Goal: Task Accomplishment & Management: Use online tool/utility

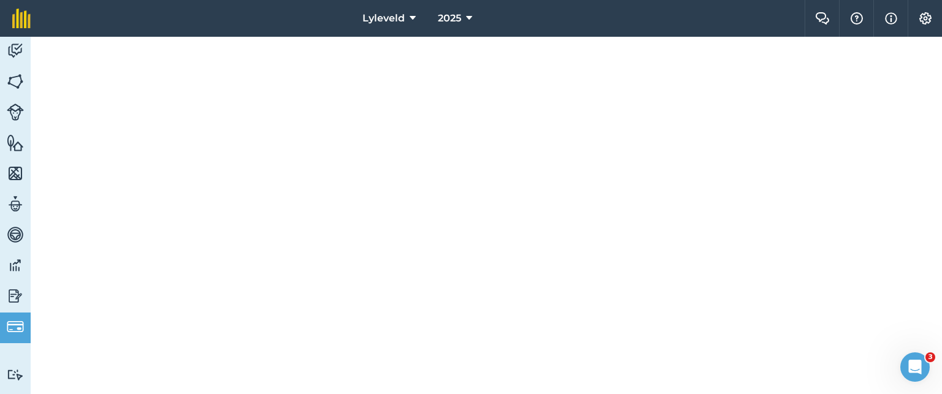
drag, startPoint x: 299, startPoint y: 337, endPoint x: 317, endPoint y: 342, distance: 18.0
click at [298, 337] on div at bounding box center [487, 216] width 912 height 358
click at [145, 305] on div at bounding box center [487, 216] width 912 height 358
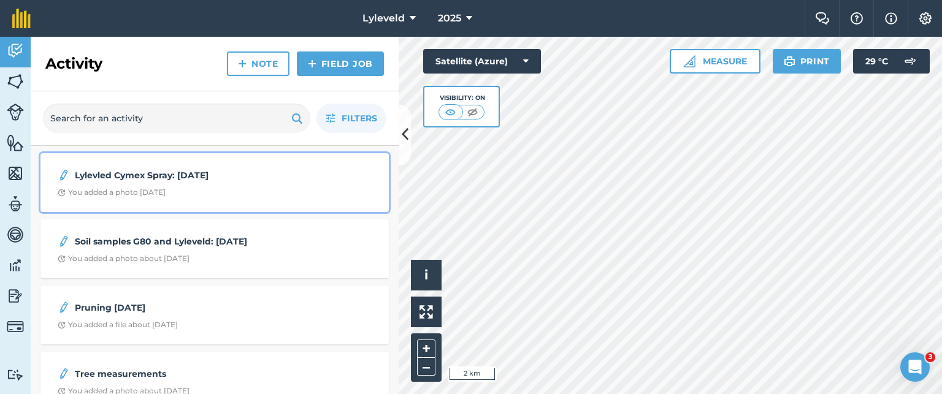
click at [255, 198] on div "Lylevled Cymex Spray: [DATE] You added a photo [DATE]" at bounding box center [215, 183] width 334 height 44
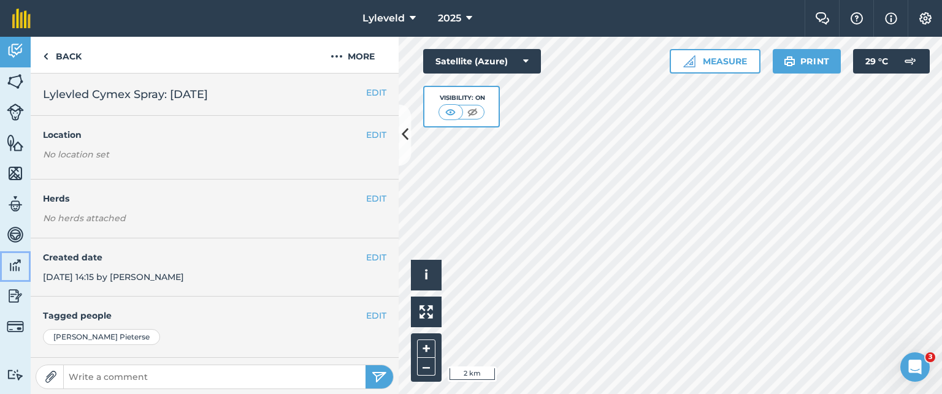
click at [13, 268] on img at bounding box center [15, 265] width 17 height 18
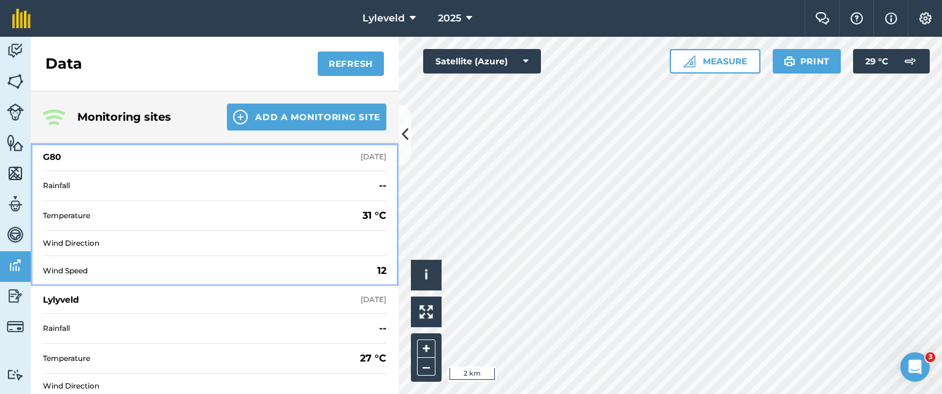
click at [53, 157] on div "G80" at bounding box center [52, 157] width 18 height 12
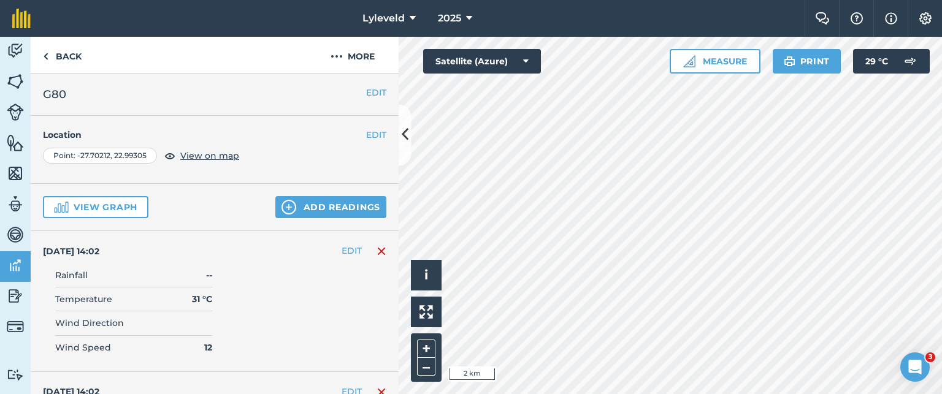
drag, startPoint x: 130, startPoint y: 98, endPoint x: 138, endPoint y: 94, distance: 8.5
click at [136, 96] on h2 "G80" at bounding box center [215, 94] width 344 height 17
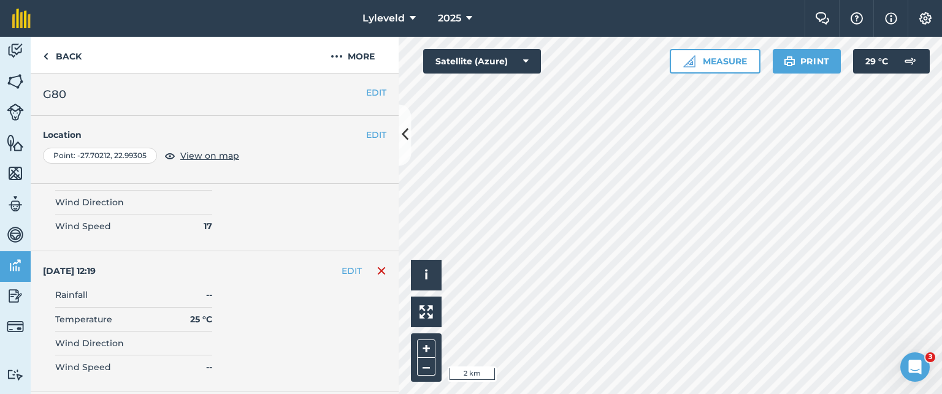
scroll to position [1534, 0]
click at [377, 263] on img at bounding box center [382, 268] width 10 height 15
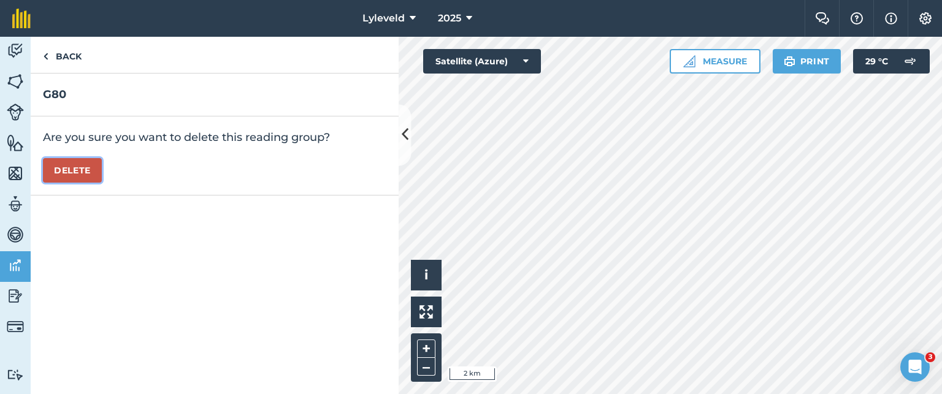
click at [73, 171] on button "Delete" at bounding box center [72, 170] width 59 height 25
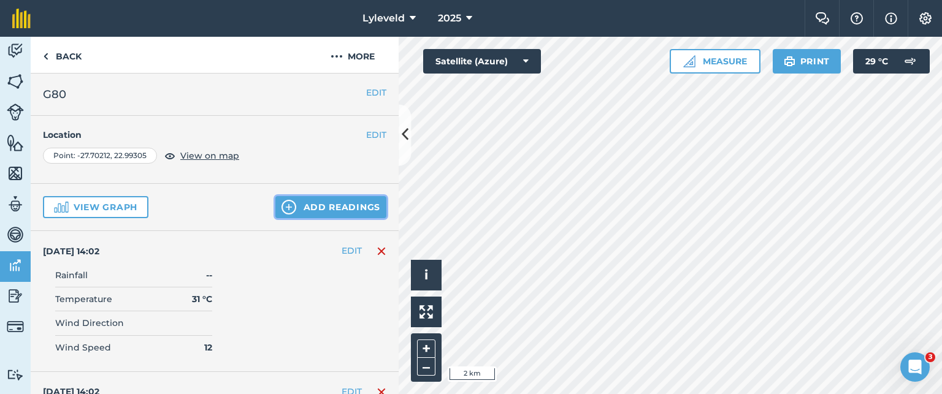
click at [293, 206] on button "Add readings" at bounding box center [330, 207] width 111 height 22
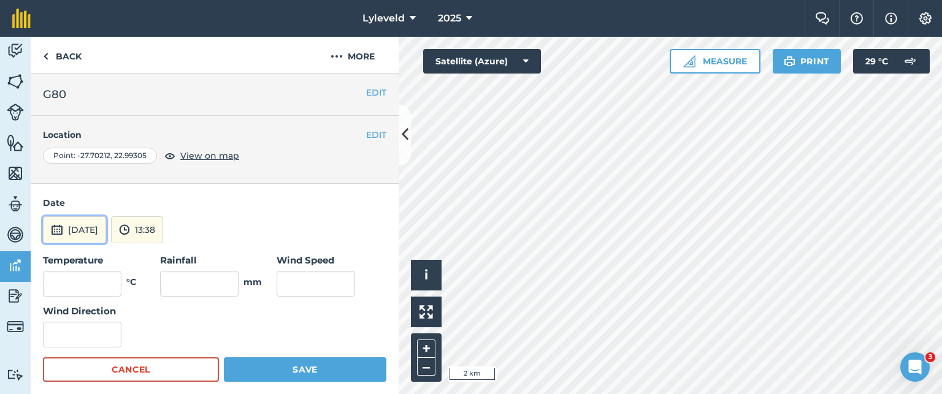
click at [58, 228] on img at bounding box center [57, 230] width 12 height 15
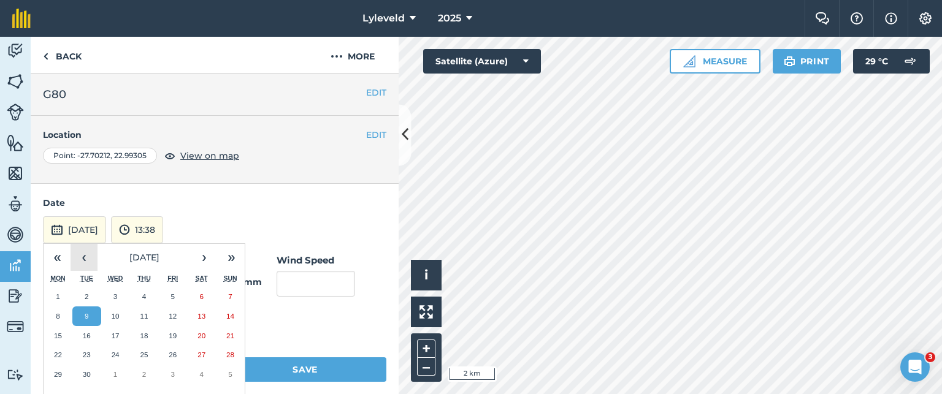
click at [84, 256] on button "‹" at bounding box center [84, 257] width 27 height 27
click at [142, 334] on abbr "14" at bounding box center [144, 336] width 8 height 8
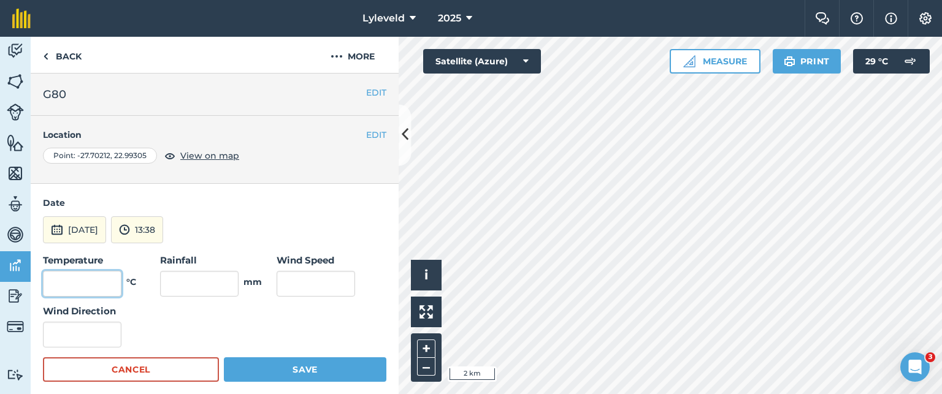
drag, startPoint x: 106, startPoint y: 293, endPoint x: 99, endPoint y: 283, distance: 11.6
click at [99, 284] on input "text" at bounding box center [82, 284] width 79 height 26
click at [105, 282] on input "text" at bounding box center [82, 284] width 79 height 26
type input "27"
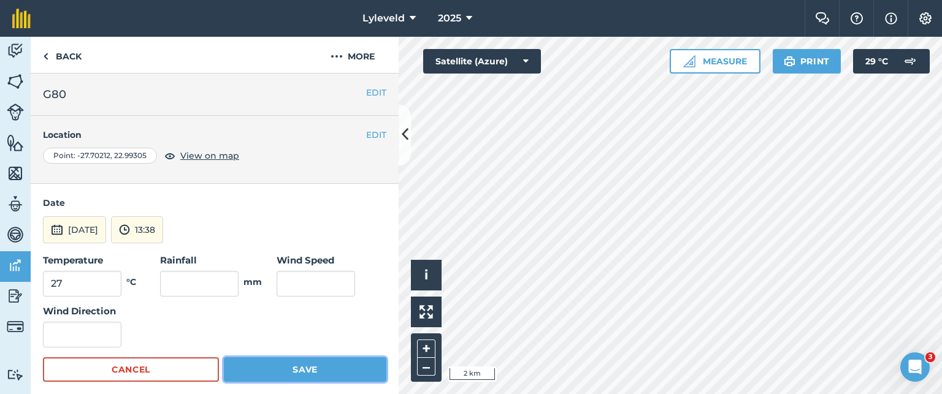
click at [307, 366] on button "Save" at bounding box center [305, 370] width 163 height 25
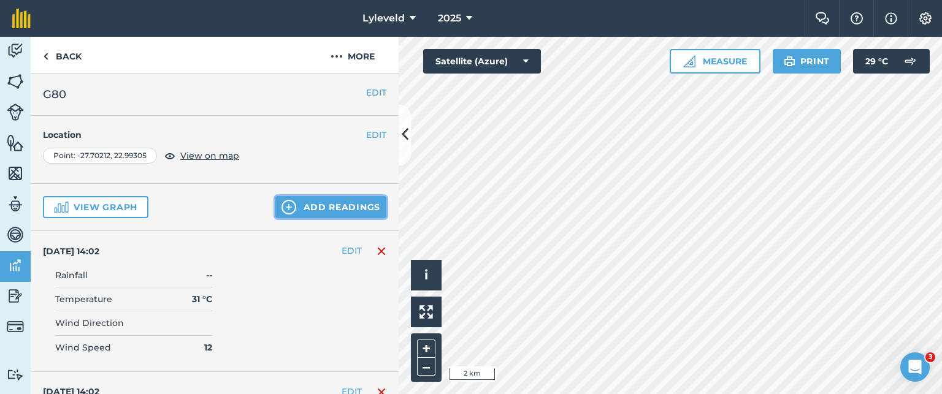
click at [295, 204] on button "Add readings" at bounding box center [330, 207] width 111 height 22
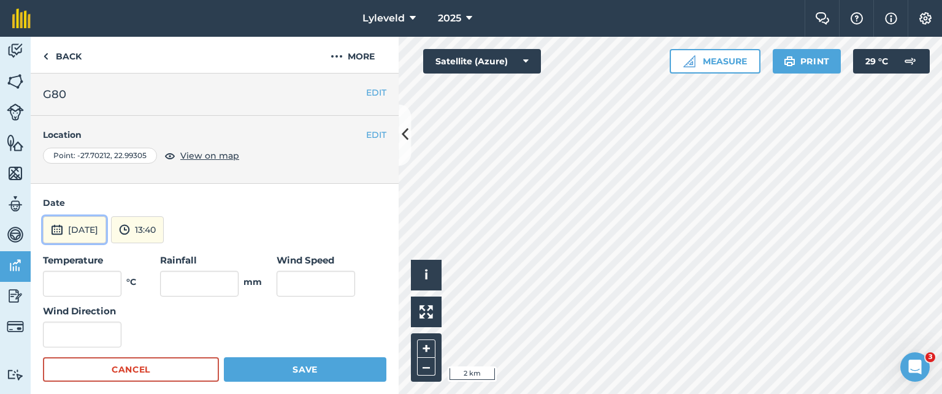
click at [56, 228] on img at bounding box center [57, 230] width 12 height 15
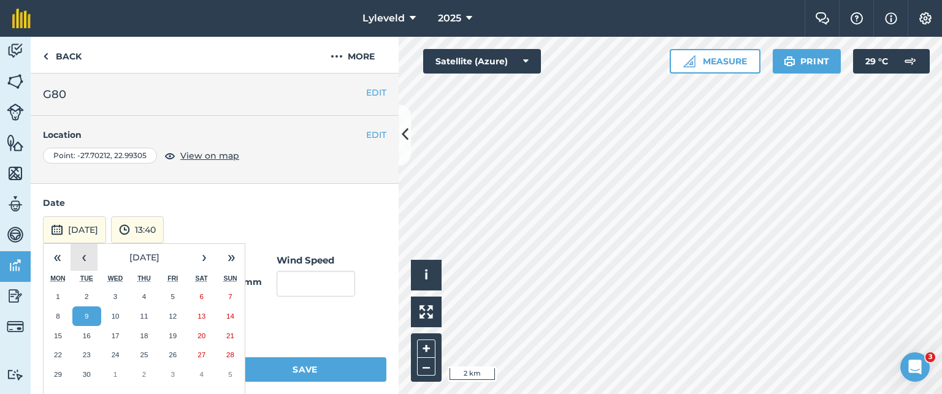
click at [85, 258] on button "‹" at bounding box center [84, 257] width 27 height 27
click at [177, 333] on button "15" at bounding box center [172, 336] width 29 height 20
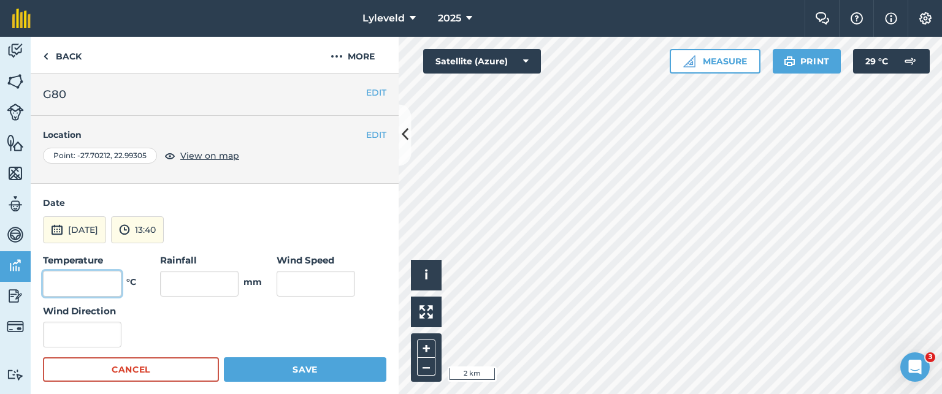
click at [98, 283] on input "text" at bounding box center [82, 284] width 79 height 26
type input "28"
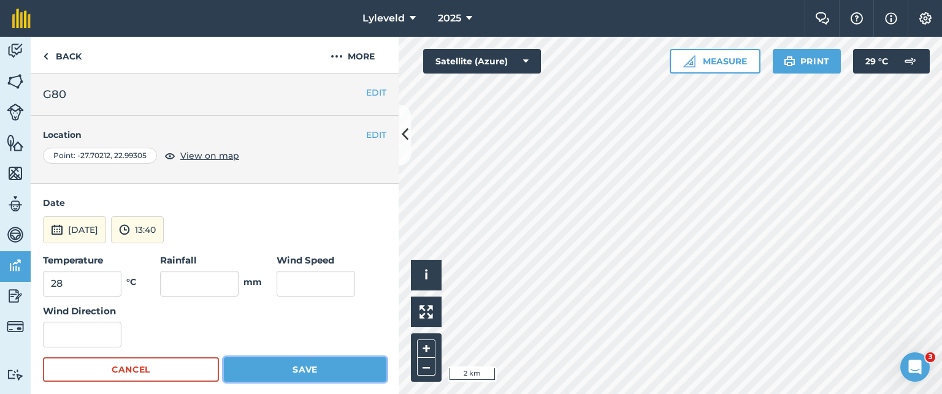
click at [285, 367] on button "Save" at bounding box center [305, 370] width 163 height 25
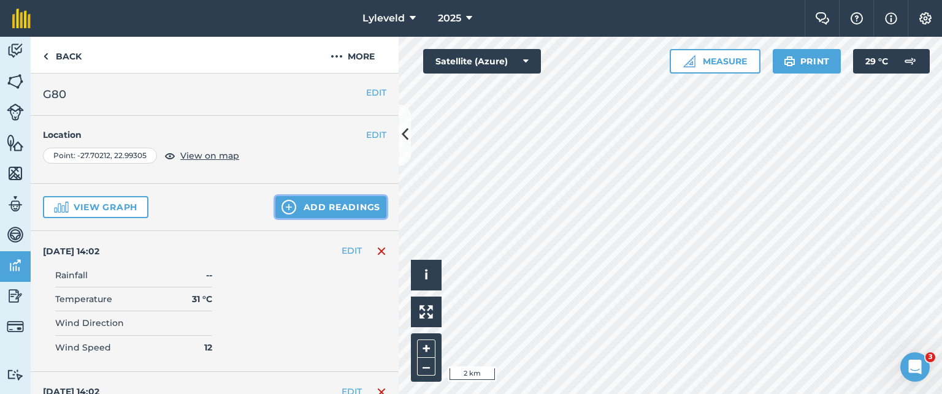
click at [283, 207] on img at bounding box center [289, 207] width 15 height 15
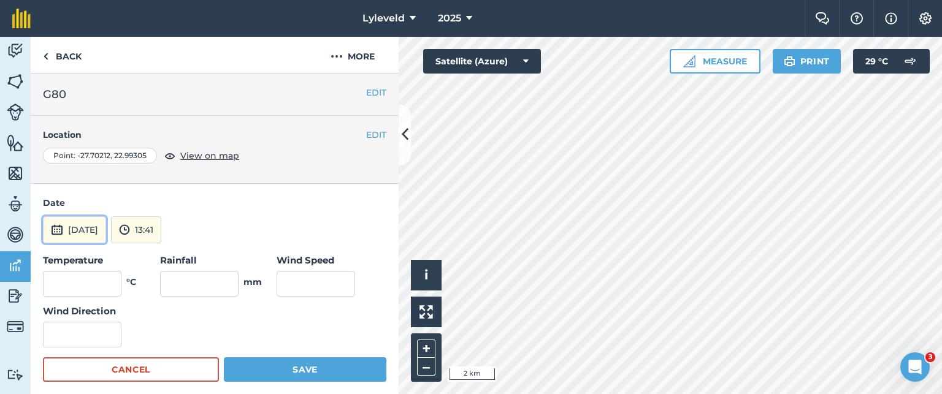
click at [61, 228] on img at bounding box center [57, 230] width 12 height 15
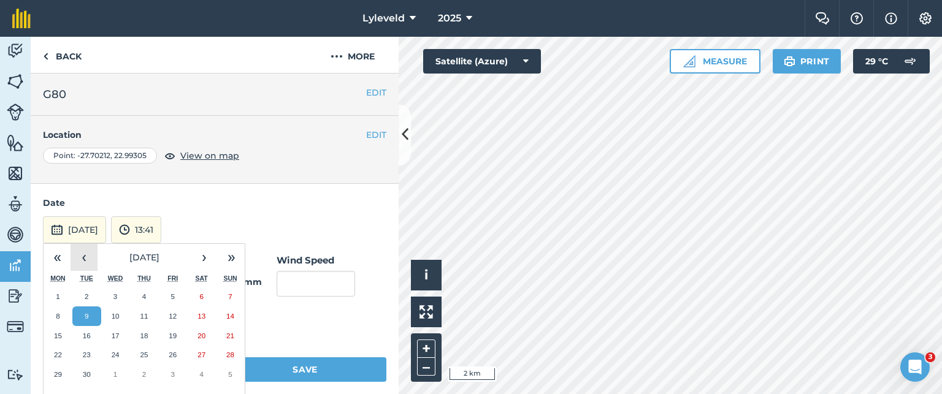
click at [84, 258] on button "‹" at bounding box center [84, 257] width 27 height 27
click at [200, 333] on abbr "16" at bounding box center [202, 336] width 8 height 8
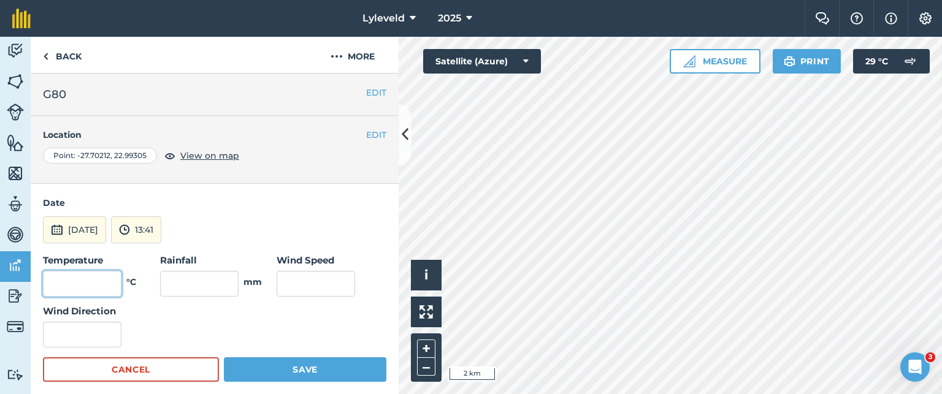
click at [103, 276] on input "text" at bounding box center [82, 284] width 79 height 26
type input "25"
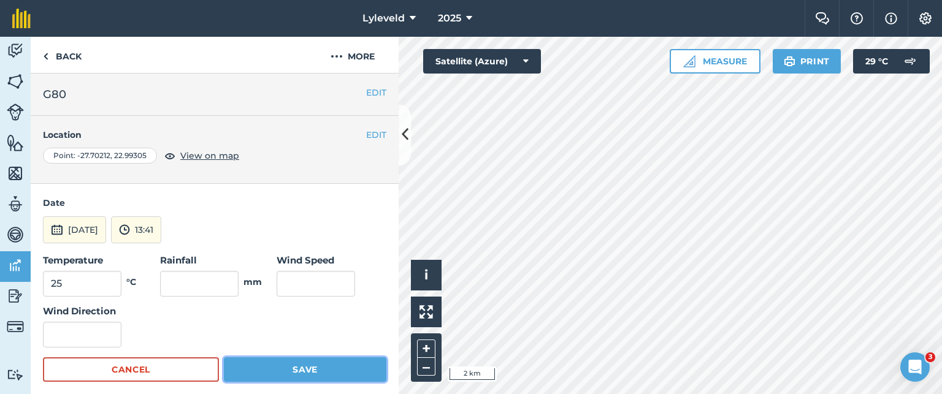
click at [302, 366] on button "Save" at bounding box center [305, 370] width 163 height 25
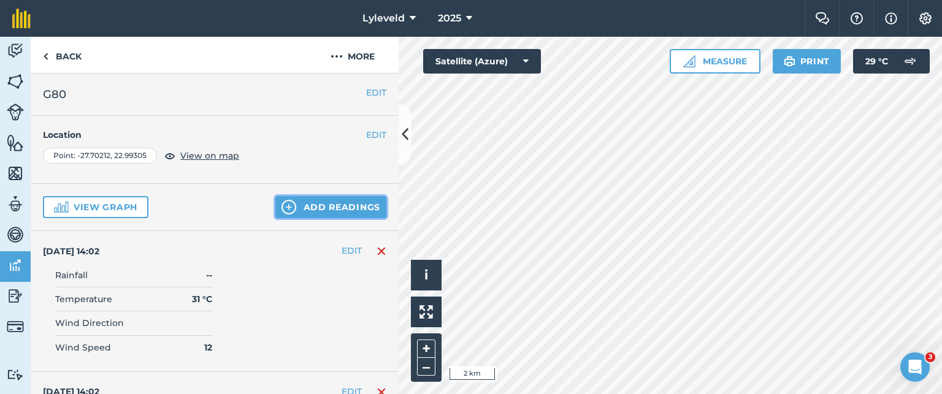
click at [288, 204] on button "Add readings" at bounding box center [330, 207] width 111 height 22
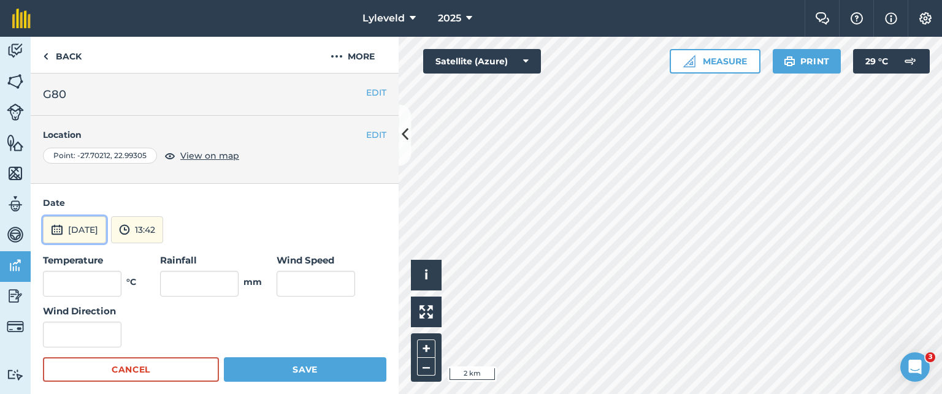
click at [59, 229] on img at bounding box center [57, 230] width 12 height 15
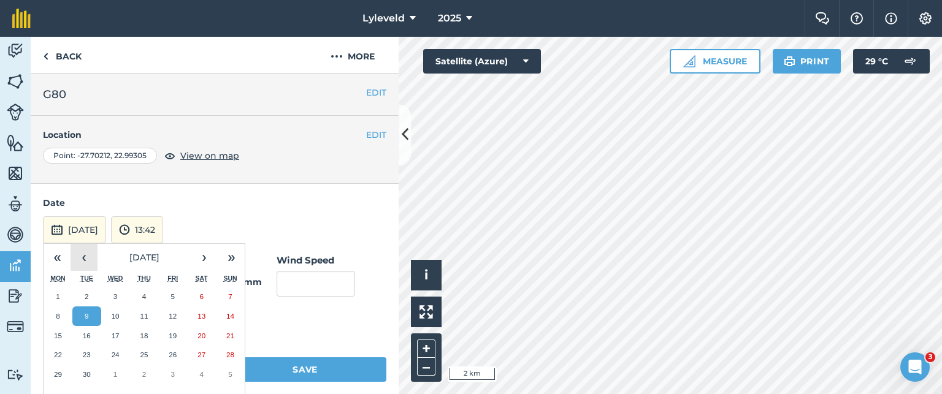
click at [83, 259] on button "‹" at bounding box center [84, 257] width 27 height 27
click at [228, 335] on abbr "17" at bounding box center [230, 336] width 8 height 8
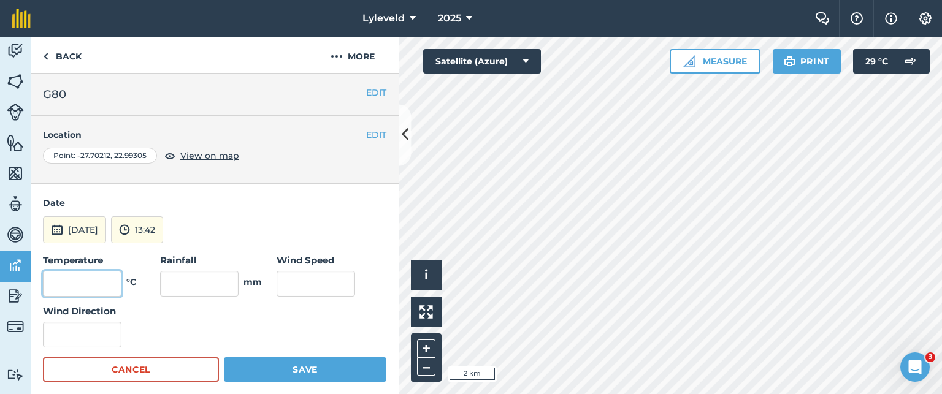
click at [96, 283] on input "text" at bounding box center [82, 284] width 79 height 26
type input "26"
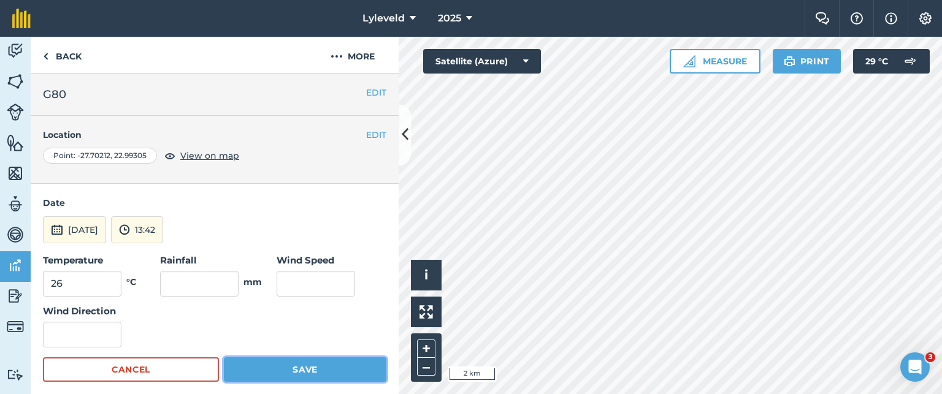
click at [291, 369] on button "Save" at bounding box center [305, 370] width 163 height 25
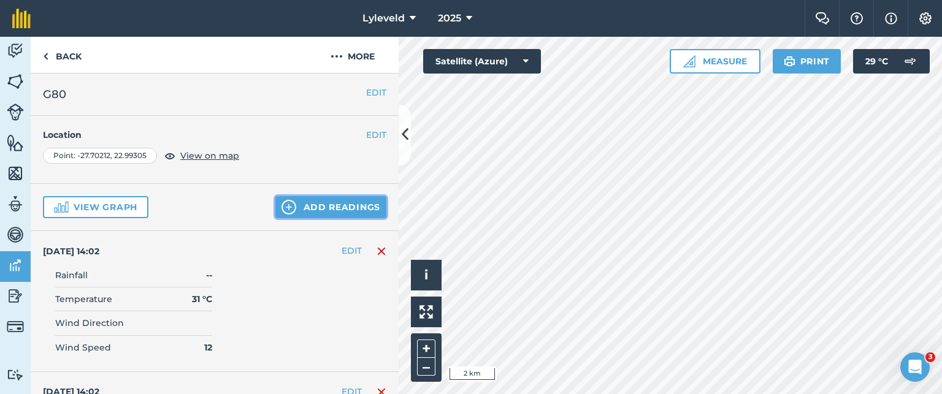
click at [282, 205] on img at bounding box center [289, 207] width 15 height 15
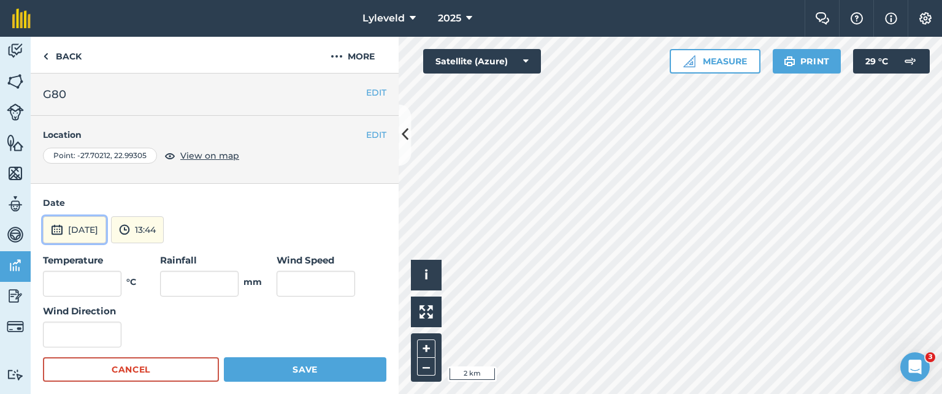
click at [59, 230] on img at bounding box center [57, 230] width 12 height 15
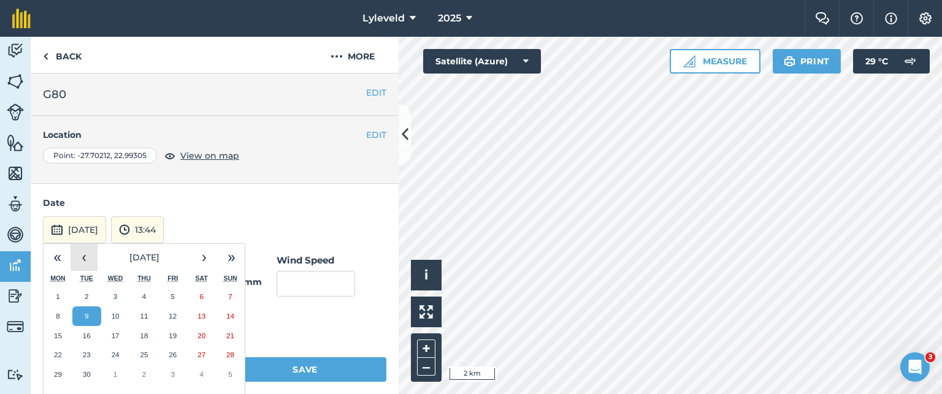
click at [85, 255] on button "‹" at bounding box center [84, 257] width 27 height 27
click at [89, 353] on abbr "19" at bounding box center [87, 355] width 8 height 8
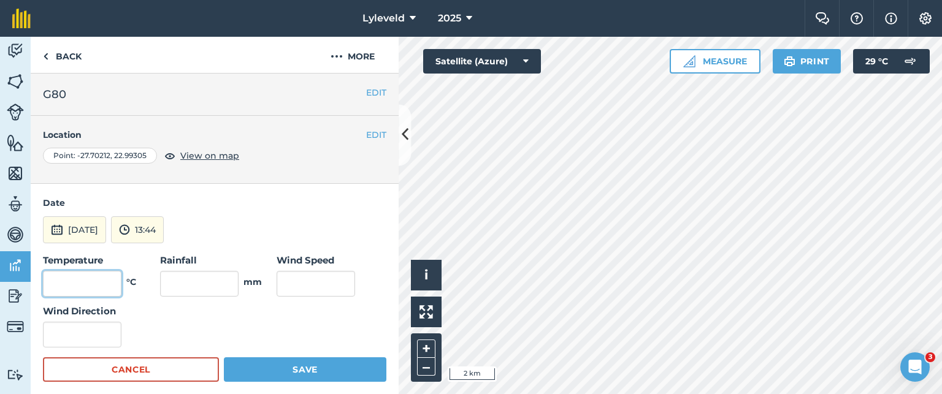
click at [101, 286] on input "text" at bounding box center [82, 284] width 79 height 26
type input "28"
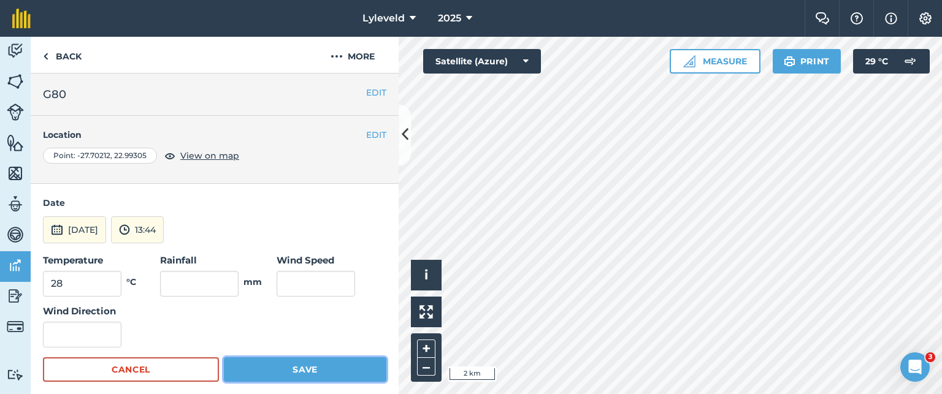
click at [290, 367] on button "Save" at bounding box center [305, 370] width 163 height 25
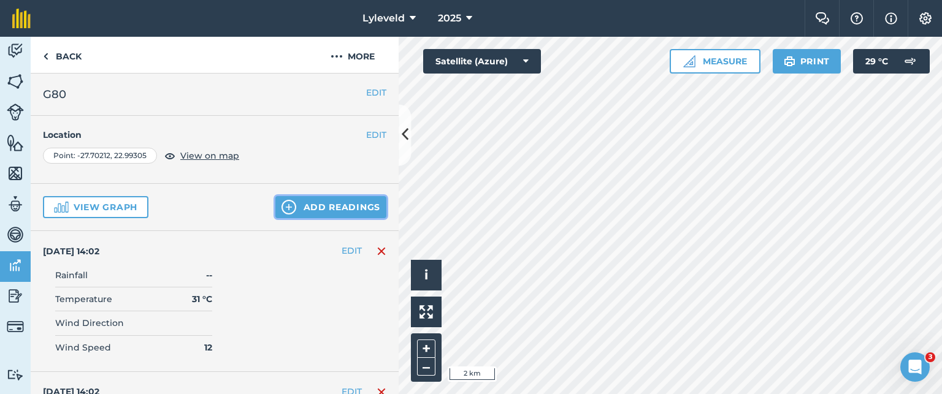
click at [282, 204] on img at bounding box center [289, 207] width 15 height 15
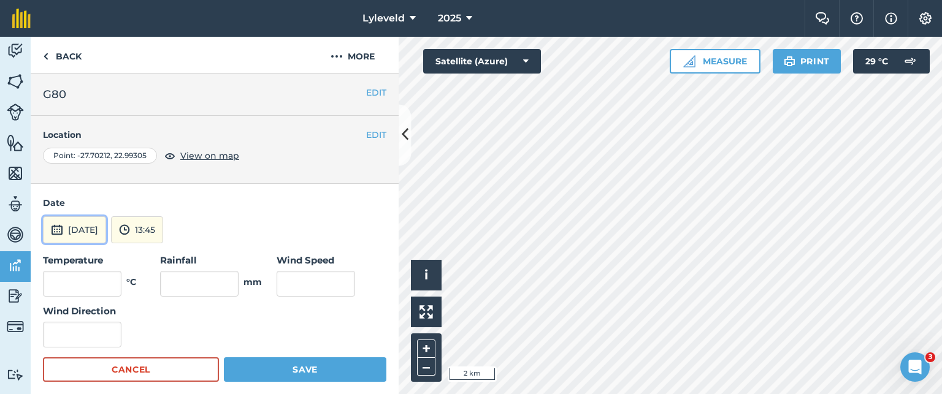
click at [61, 226] on img at bounding box center [57, 230] width 12 height 15
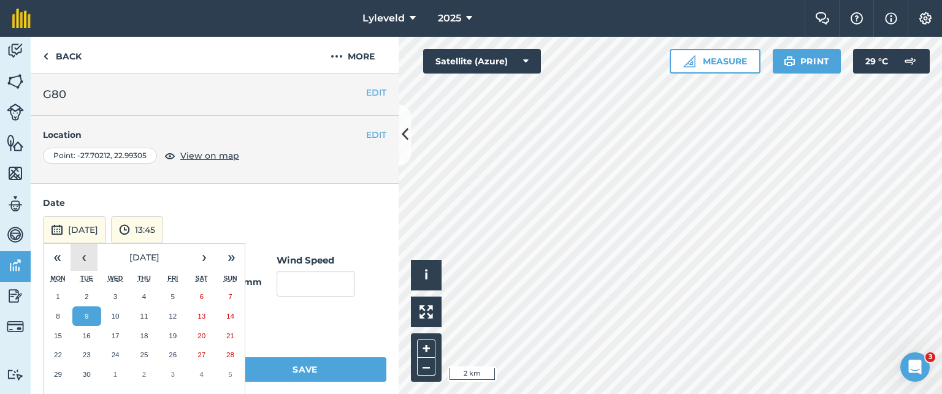
click at [85, 257] on button "‹" at bounding box center [84, 257] width 27 height 27
click at [58, 353] on abbr "18" at bounding box center [58, 355] width 8 height 8
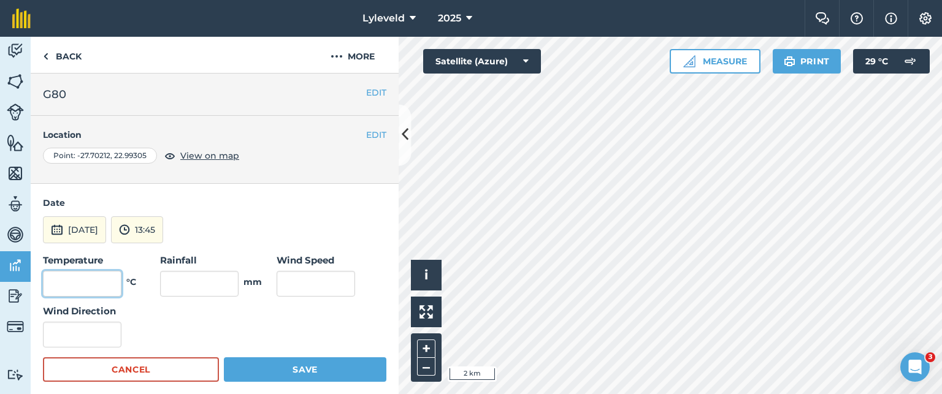
click at [105, 284] on input "text" at bounding box center [82, 284] width 79 height 26
type input "27"
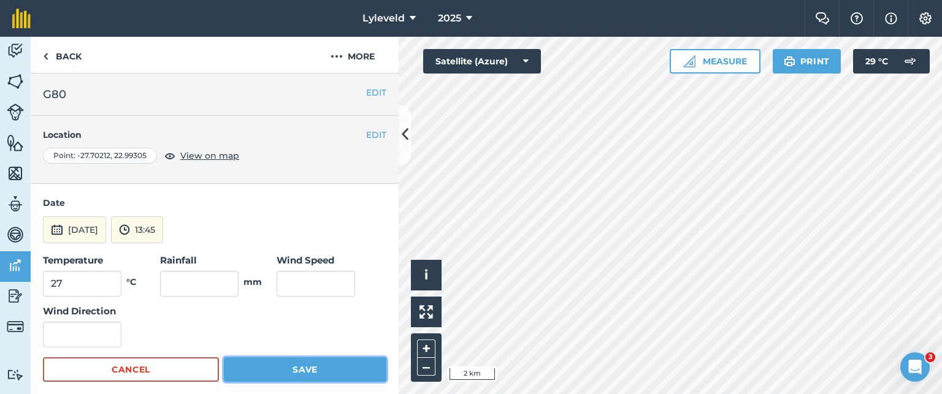
click at [294, 365] on button "Save" at bounding box center [305, 370] width 163 height 25
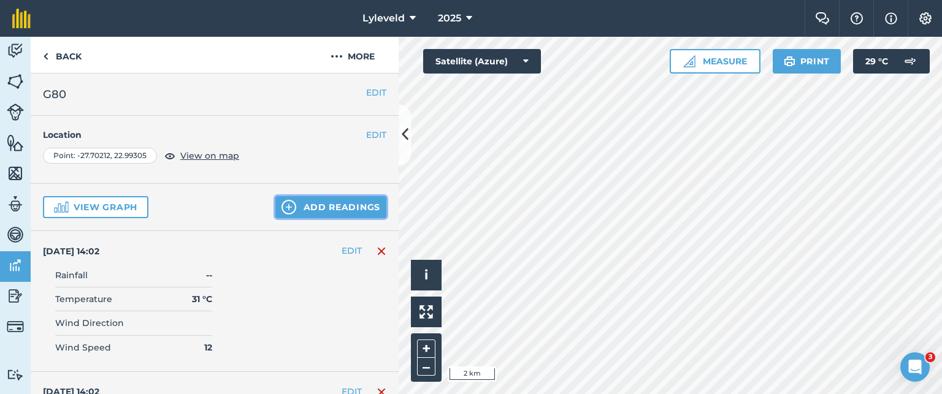
click at [282, 207] on img at bounding box center [289, 207] width 15 height 15
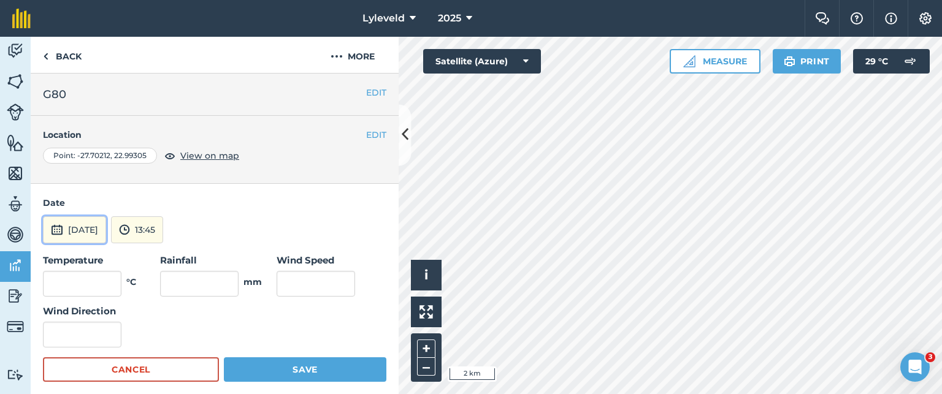
click at [60, 230] on img at bounding box center [57, 230] width 12 height 15
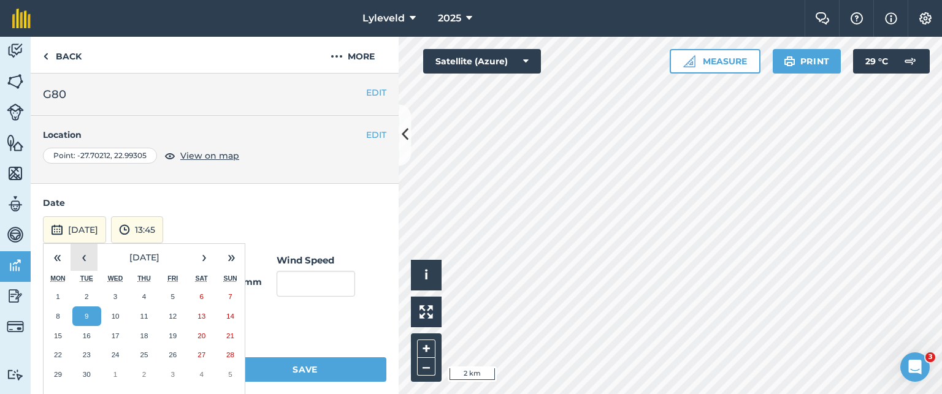
click at [85, 257] on button "‹" at bounding box center [84, 257] width 27 height 27
click at [113, 357] on abbr "20" at bounding box center [116, 355] width 8 height 8
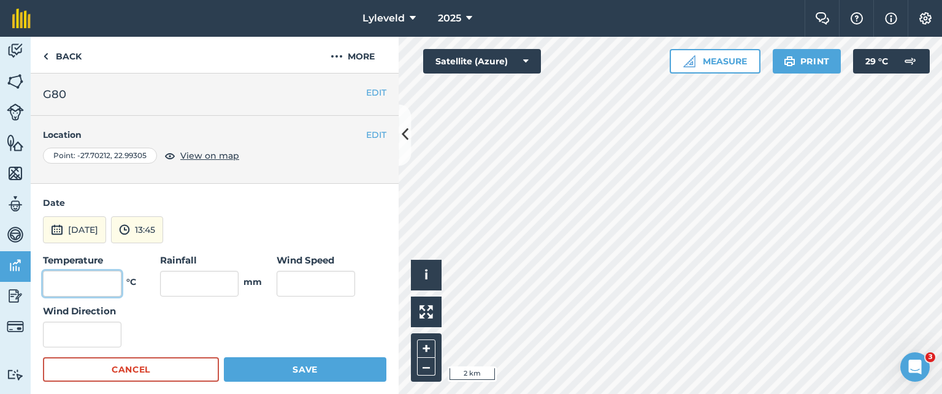
click at [93, 282] on input "text" at bounding box center [82, 284] width 79 height 26
type input "29"
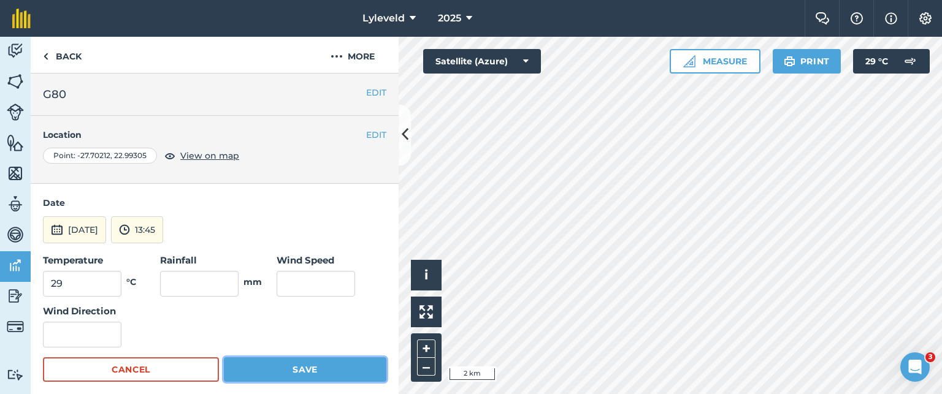
click at [301, 372] on button "Save" at bounding box center [305, 370] width 163 height 25
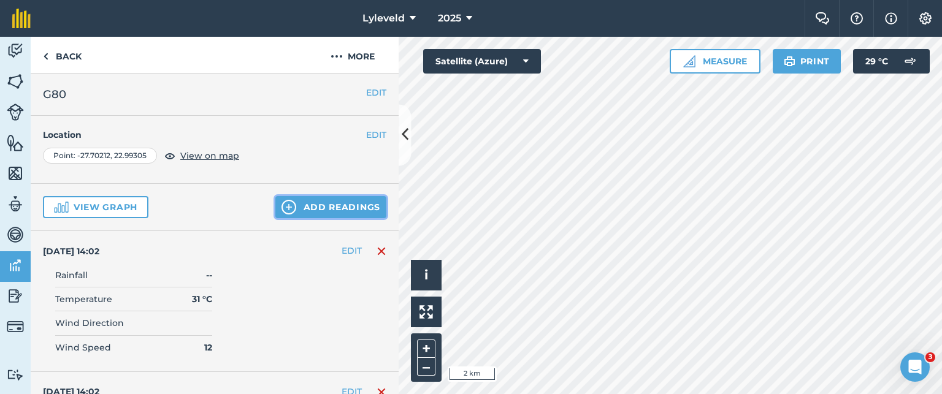
click at [282, 206] on img at bounding box center [289, 207] width 15 height 15
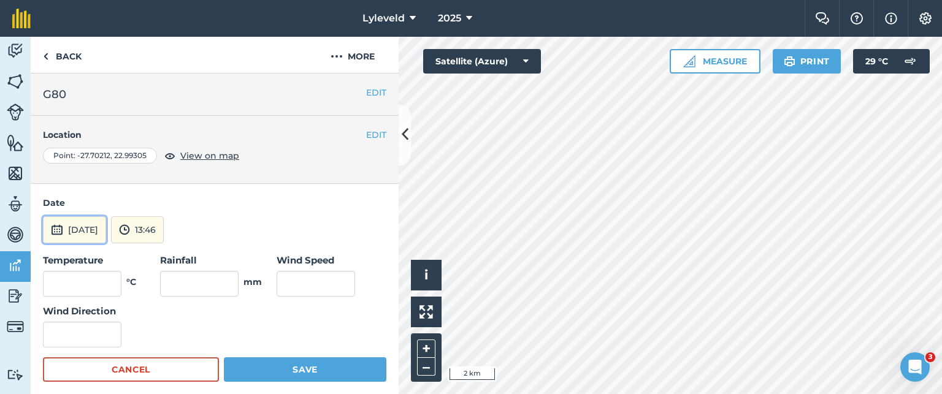
click at [55, 229] on img at bounding box center [57, 230] width 12 height 15
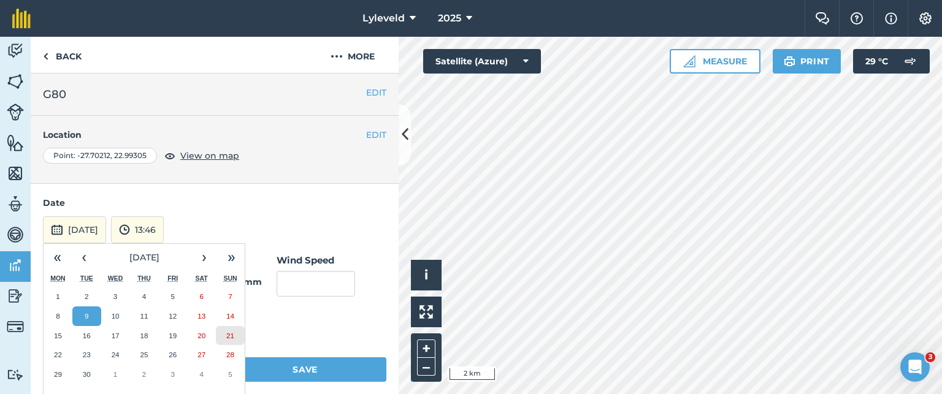
click at [228, 334] on abbr "21" at bounding box center [230, 336] width 8 height 8
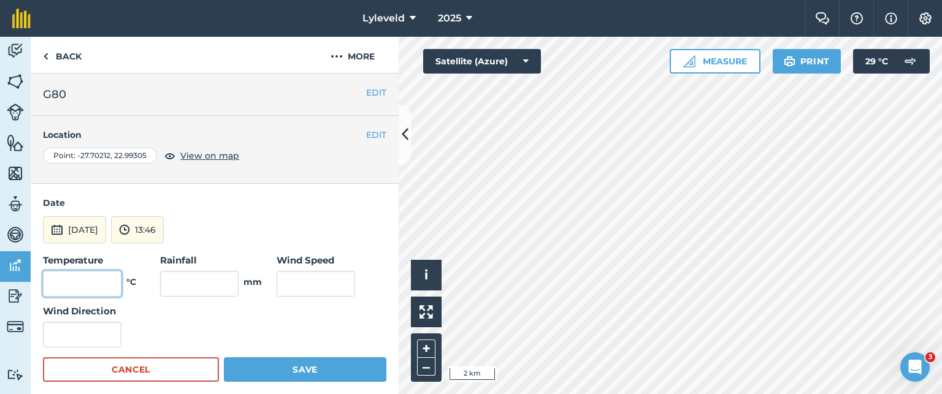
click at [110, 282] on input "text" at bounding box center [82, 284] width 79 height 26
click at [59, 230] on img at bounding box center [57, 230] width 12 height 15
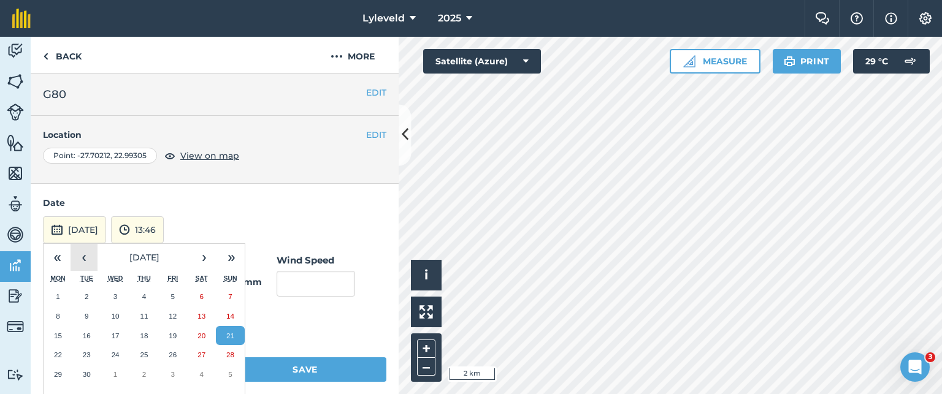
click at [84, 259] on button "‹" at bounding box center [84, 257] width 27 height 27
click at [147, 353] on abbr "21" at bounding box center [144, 355] width 8 height 8
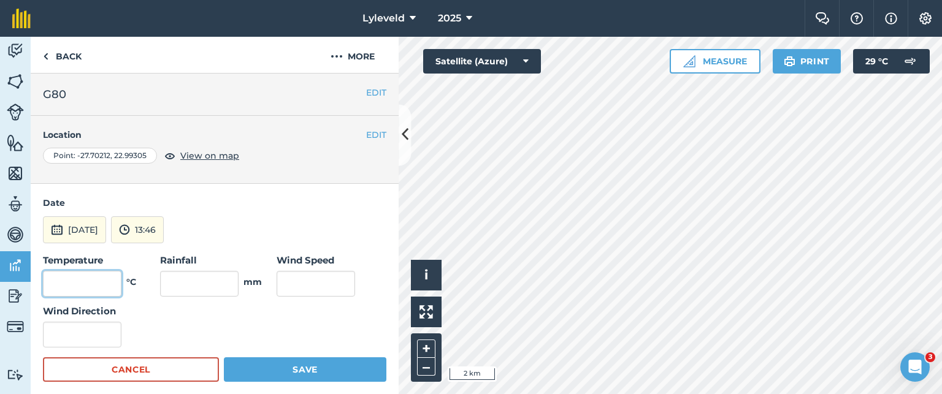
click at [91, 286] on input "text" at bounding box center [82, 284] width 79 height 26
type input "30"
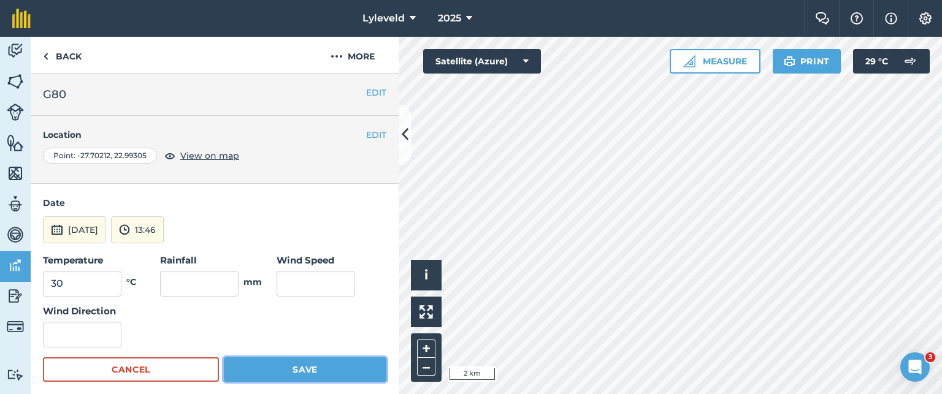
click at [285, 367] on button "Save" at bounding box center [305, 370] width 163 height 25
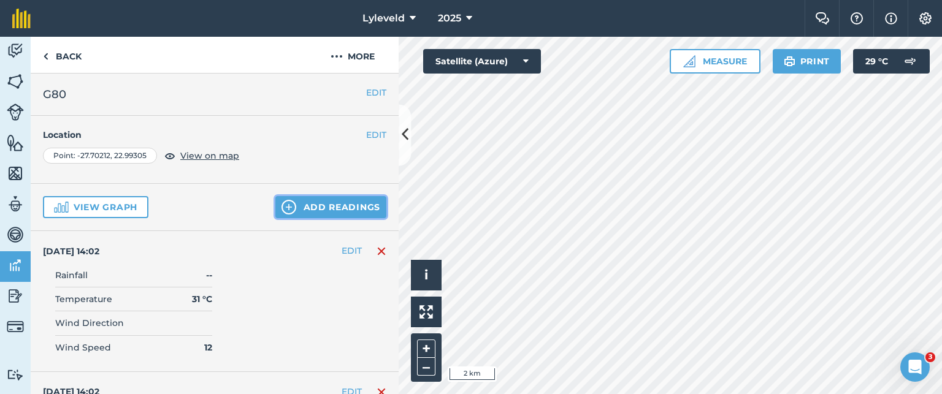
click at [282, 203] on img at bounding box center [289, 207] width 15 height 15
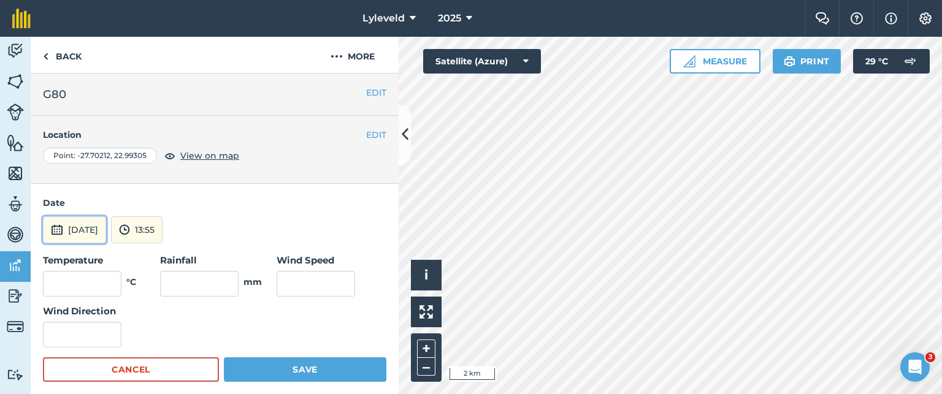
click at [56, 231] on img at bounding box center [57, 230] width 12 height 15
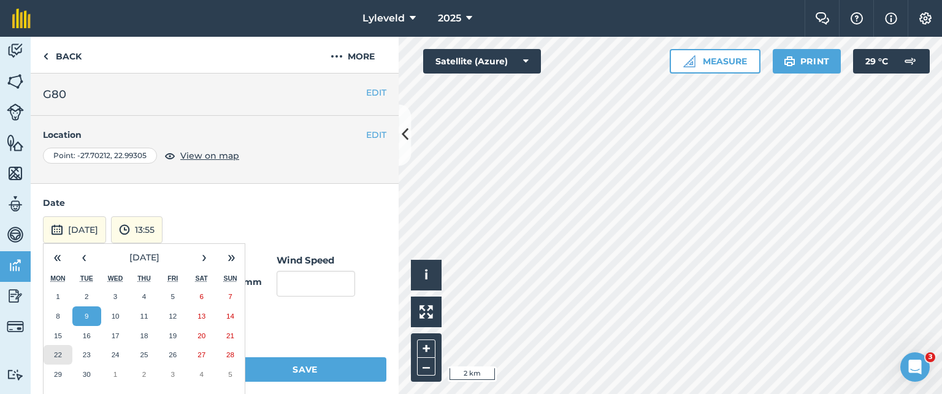
click at [55, 351] on abbr "22" at bounding box center [58, 355] width 8 height 8
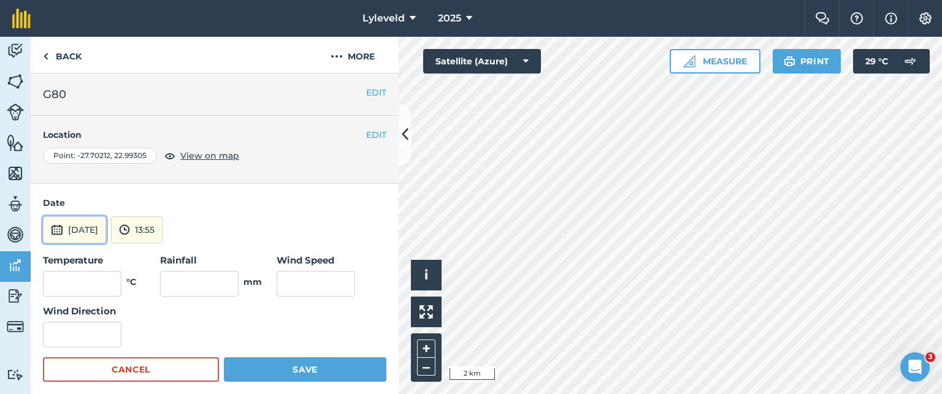
click at [55, 226] on img at bounding box center [57, 230] width 12 height 15
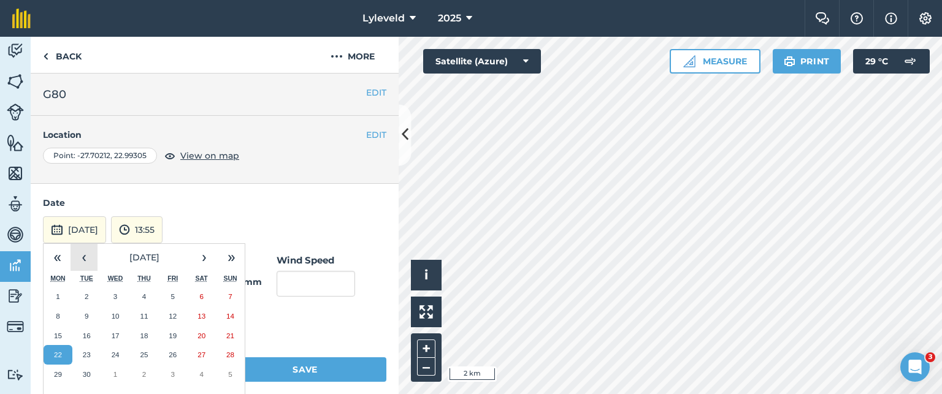
click at [81, 257] on button "‹" at bounding box center [84, 257] width 27 height 27
click at [174, 352] on abbr "22" at bounding box center [173, 355] width 8 height 8
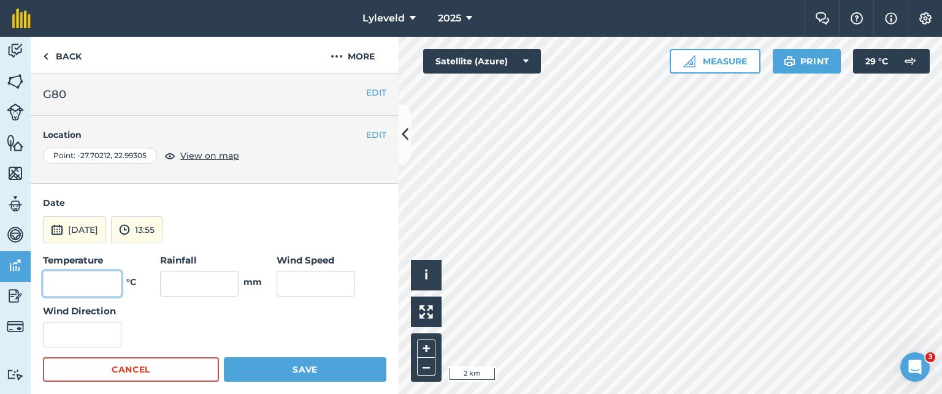
click at [98, 279] on input "text" at bounding box center [82, 284] width 79 height 26
type input "30"
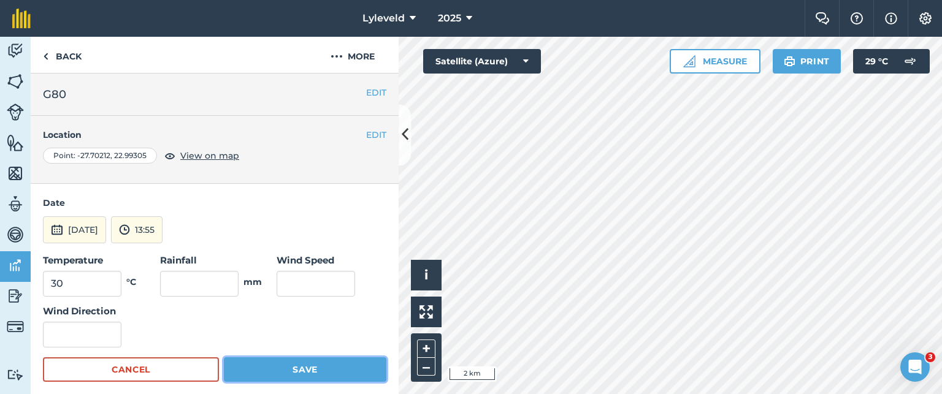
click at [303, 369] on button "Save" at bounding box center [305, 370] width 163 height 25
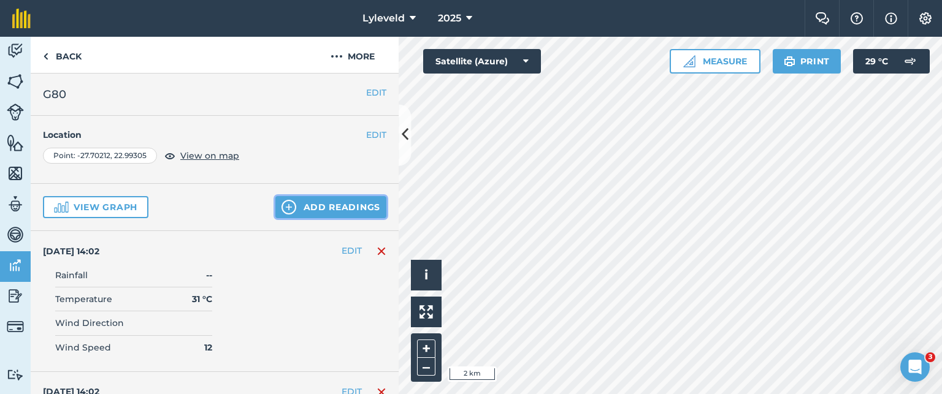
click at [286, 204] on img at bounding box center [289, 207] width 15 height 15
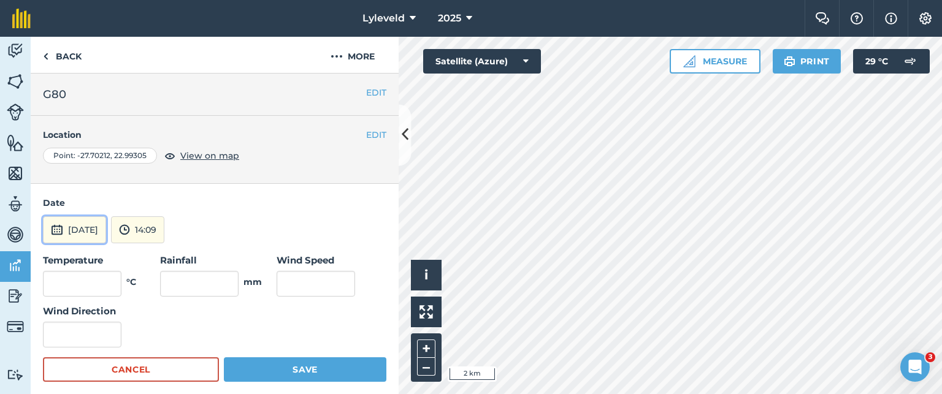
click at [61, 228] on img at bounding box center [57, 230] width 12 height 15
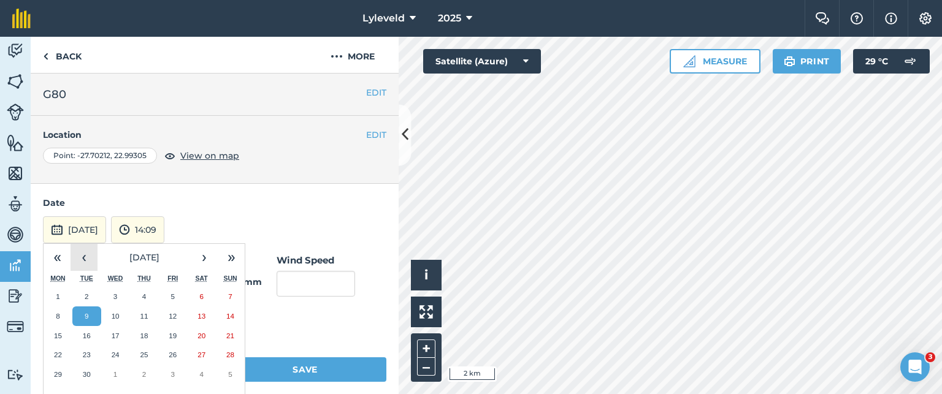
click at [88, 257] on button "‹" at bounding box center [84, 257] width 27 height 27
click at [202, 352] on abbr "23" at bounding box center [202, 355] width 8 height 8
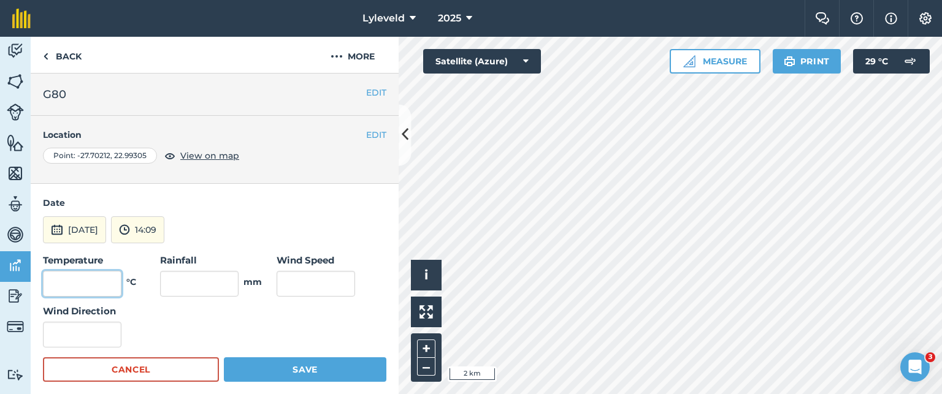
click at [104, 283] on input "text" at bounding box center [82, 284] width 79 height 26
type input "27"
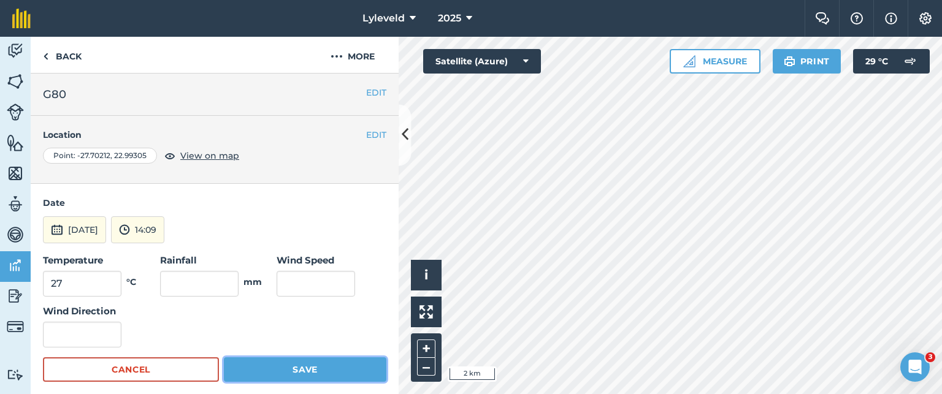
click at [282, 371] on button "Save" at bounding box center [305, 370] width 163 height 25
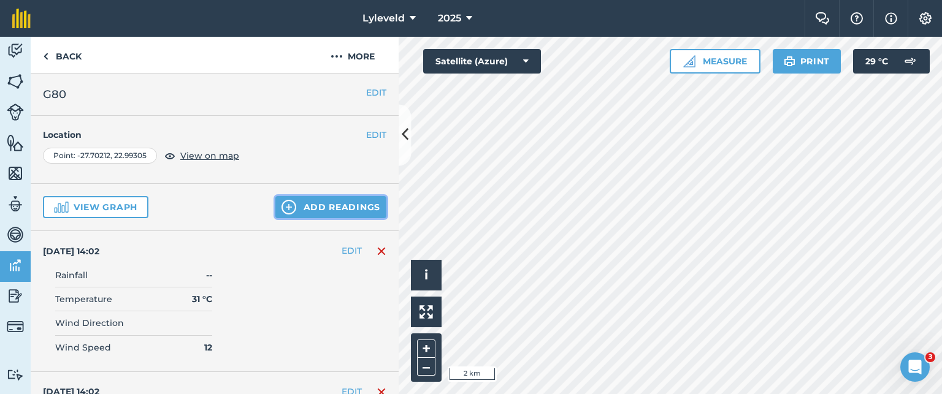
click at [305, 203] on button "Add readings" at bounding box center [330, 207] width 111 height 22
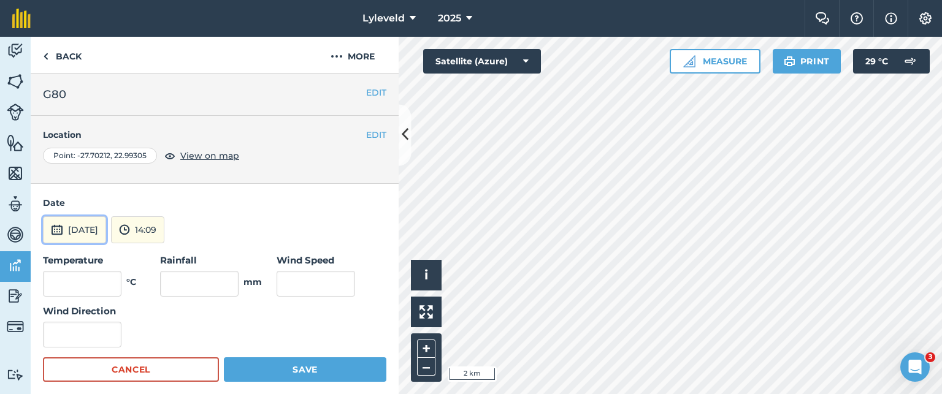
click at [54, 228] on img at bounding box center [57, 230] width 12 height 15
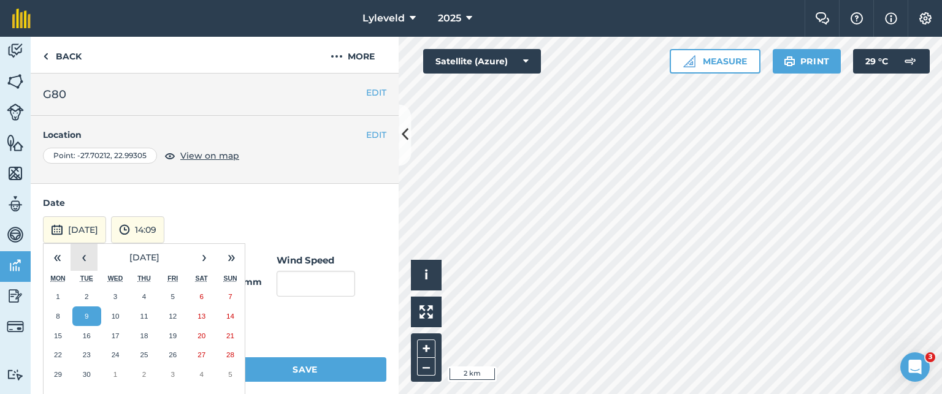
click at [86, 261] on button "‹" at bounding box center [84, 257] width 27 height 27
click at [232, 353] on abbr "24" at bounding box center [230, 355] width 8 height 8
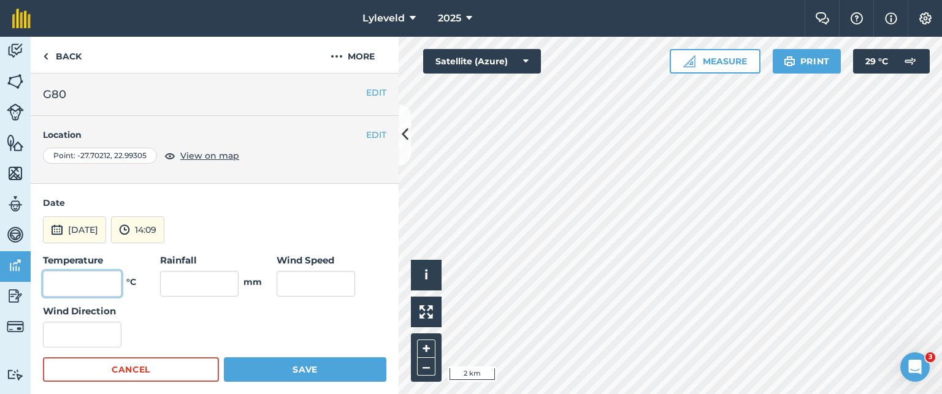
click at [96, 277] on input "text" at bounding box center [82, 284] width 79 height 26
type input "28"
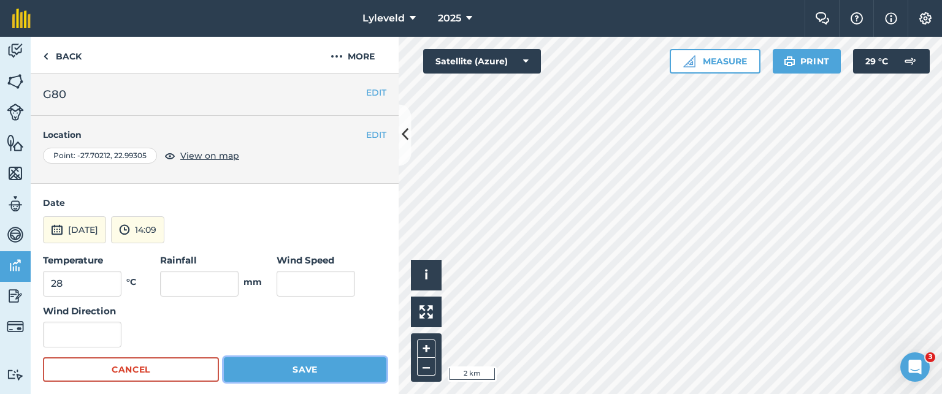
click at [285, 371] on button "Save" at bounding box center [305, 370] width 163 height 25
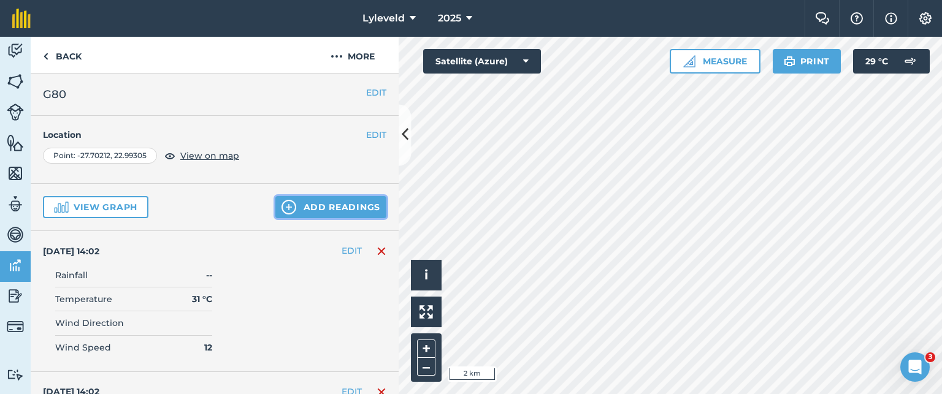
click at [282, 202] on img at bounding box center [289, 207] width 15 height 15
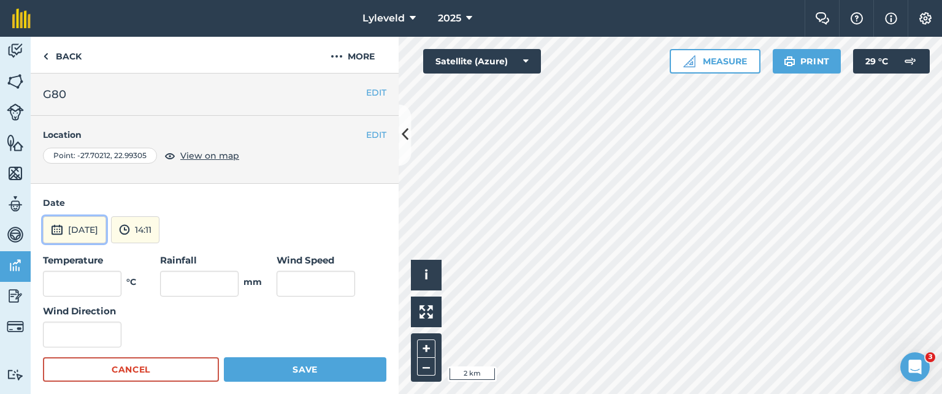
click at [60, 230] on img at bounding box center [57, 230] width 12 height 15
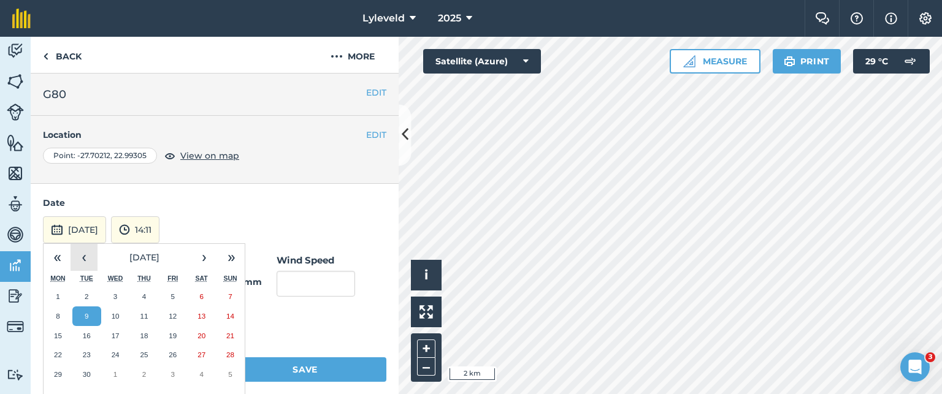
click at [82, 260] on button "‹" at bounding box center [84, 257] width 27 height 27
click at [57, 372] on abbr "25" at bounding box center [58, 375] width 8 height 8
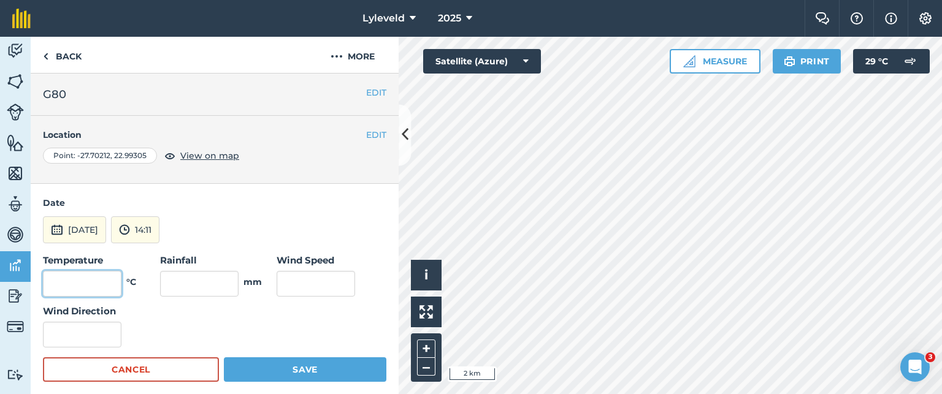
click at [105, 279] on input "text" at bounding box center [82, 284] width 79 height 26
type input "32"
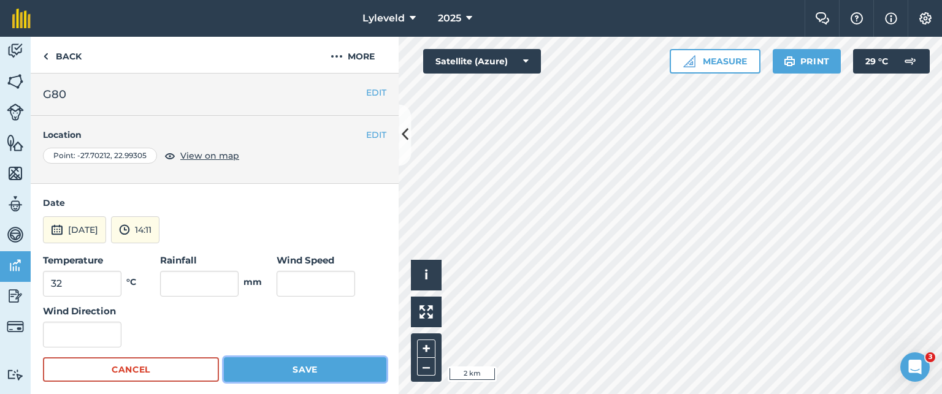
click at [306, 368] on button "Save" at bounding box center [305, 370] width 163 height 25
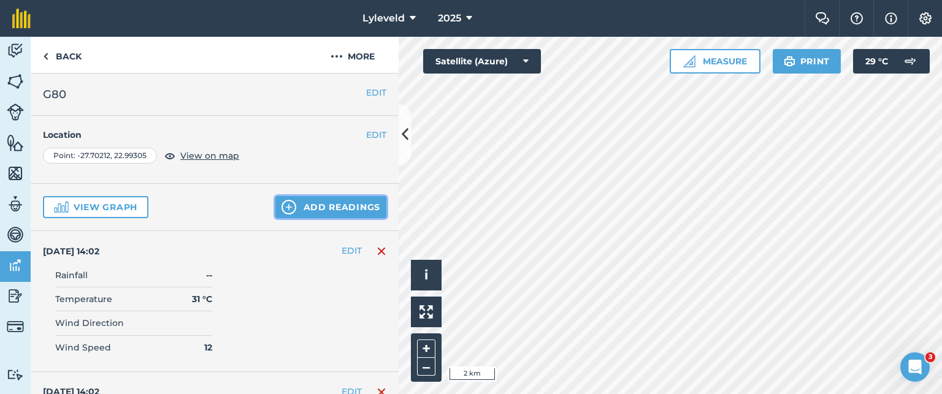
click at [282, 206] on img at bounding box center [289, 207] width 15 height 15
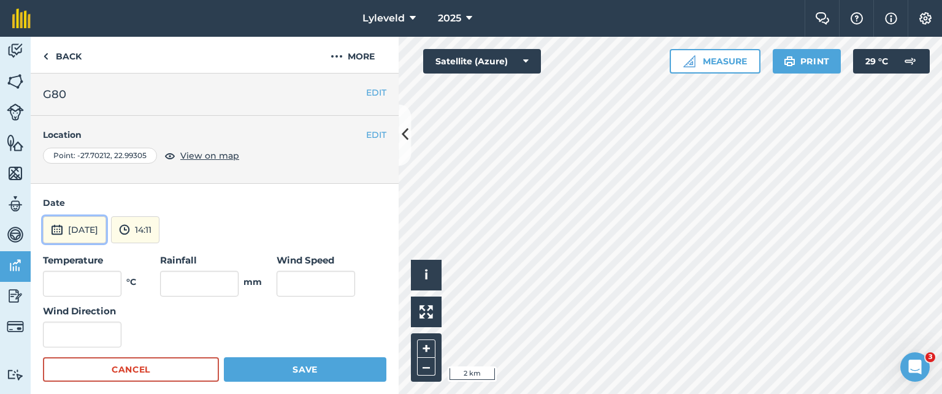
click at [56, 228] on img at bounding box center [57, 230] width 12 height 15
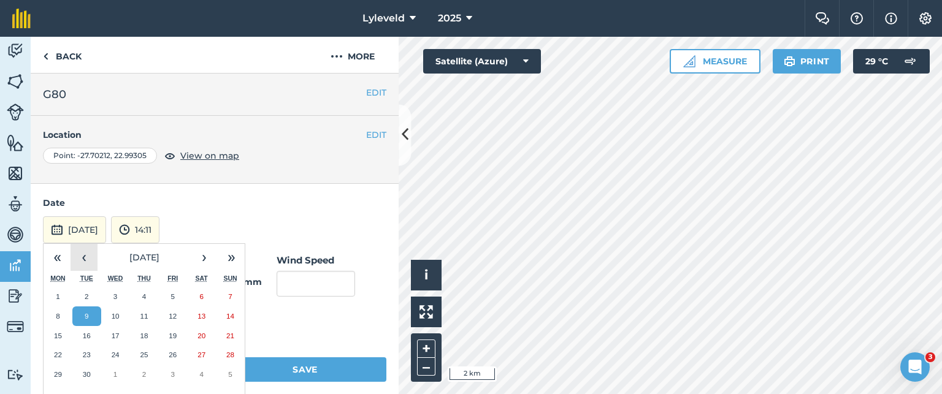
click at [83, 255] on button "‹" at bounding box center [84, 257] width 27 height 27
click at [83, 371] on abbr "26" at bounding box center [87, 375] width 8 height 8
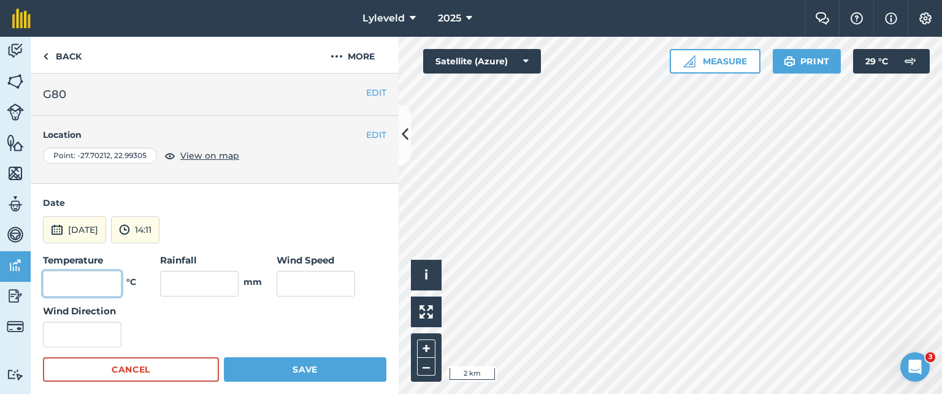
click at [104, 285] on input "text" at bounding box center [82, 284] width 79 height 26
type input "32"
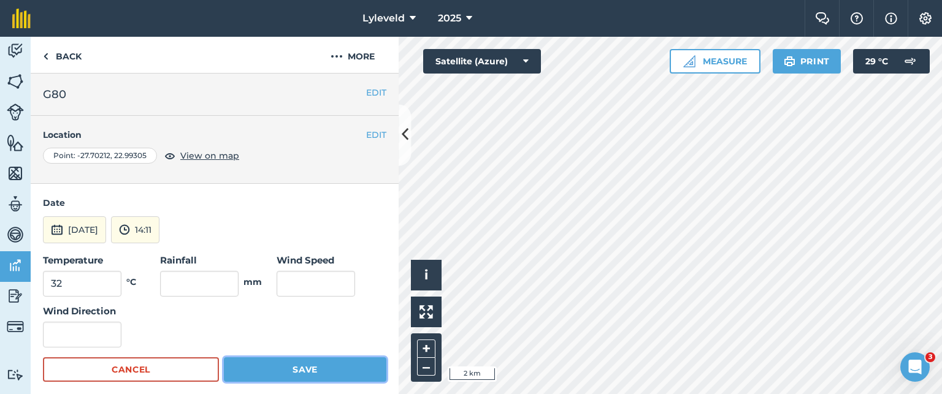
click at [296, 367] on button "Save" at bounding box center [305, 370] width 163 height 25
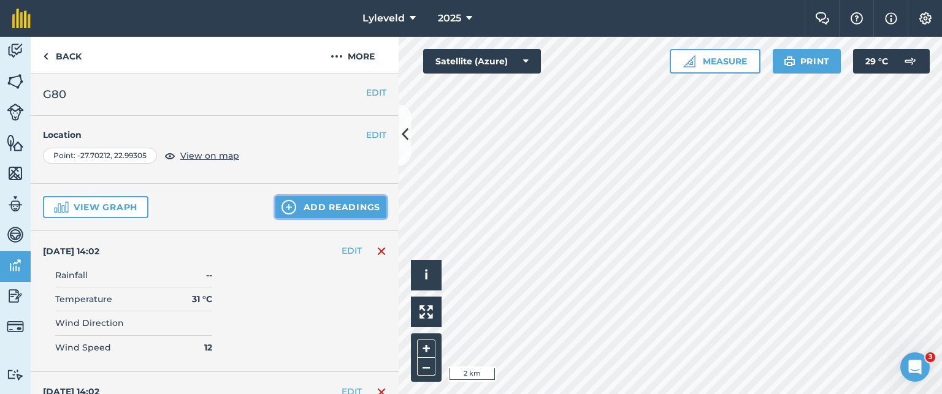
click at [282, 208] on img at bounding box center [289, 207] width 15 height 15
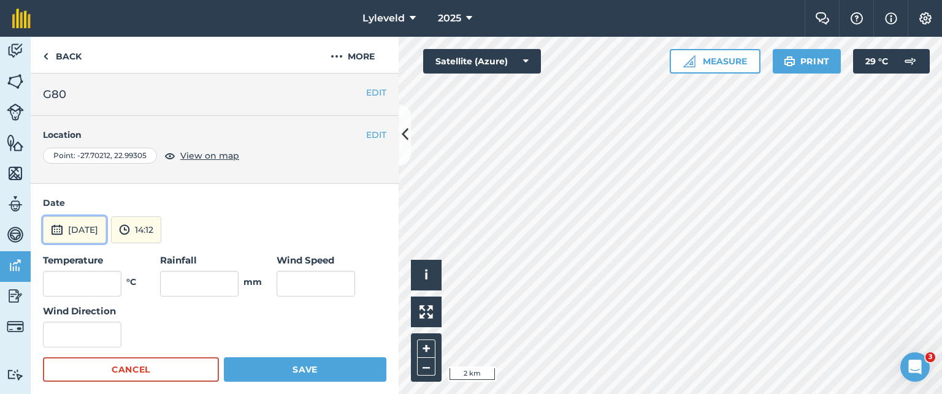
click at [56, 226] on img at bounding box center [57, 230] width 12 height 15
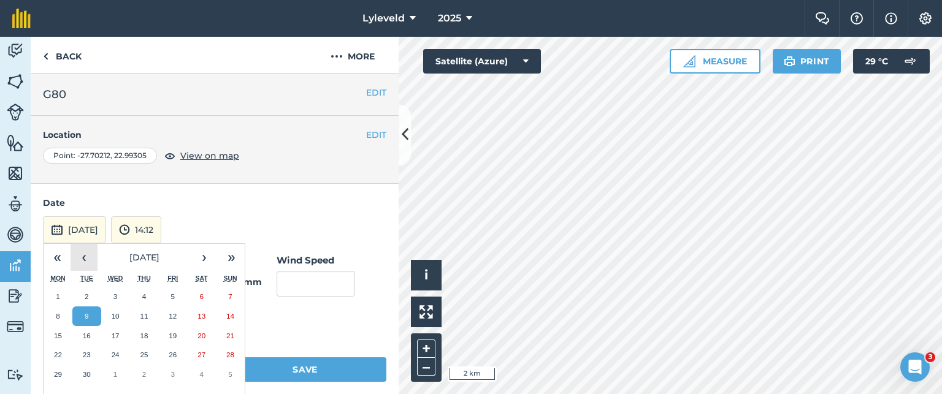
click at [86, 257] on button "‹" at bounding box center [84, 257] width 27 height 27
click at [115, 371] on abbr "27" at bounding box center [116, 375] width 8 height 8
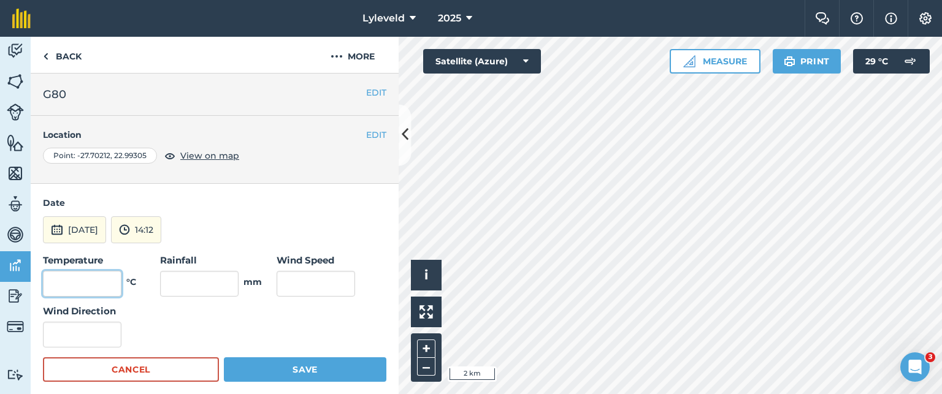
click at [99, 283] on input "text" at bounding box center [82, 284] width 79 height 26
type input "24"
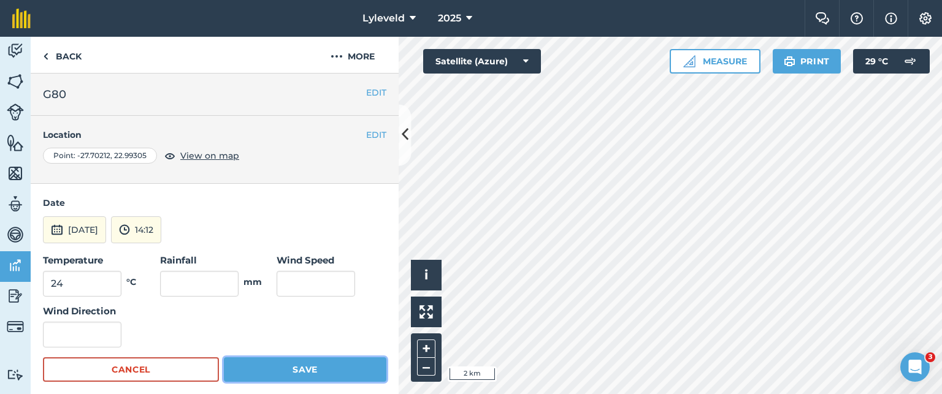
click at [304, 374] on button "Save" at bounding box center [305, 370] width 163 height 25
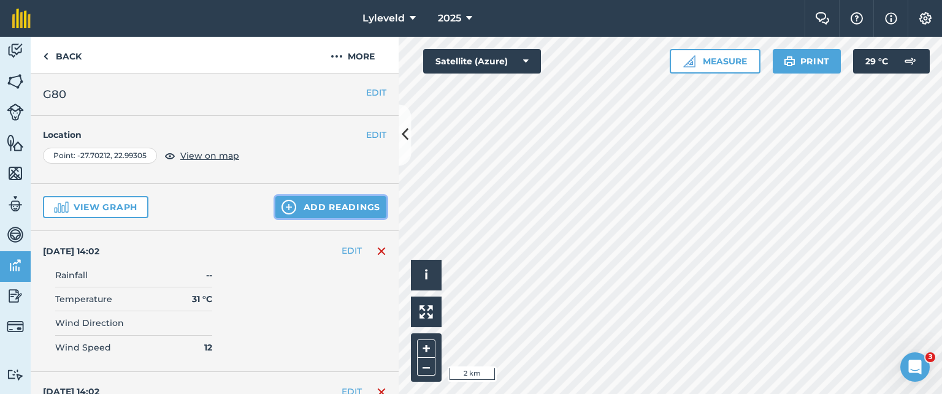
click at [291, 208] on button "Add readings" at bounding box center [330, 207] width 111 height 22
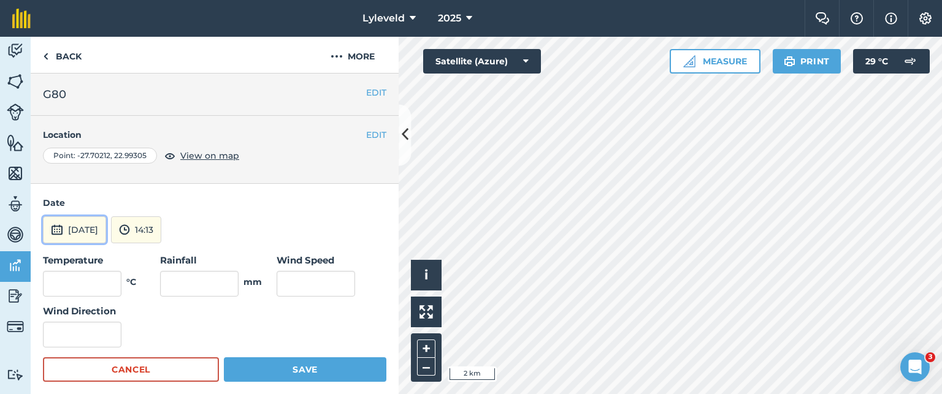
click at [60, 229] on img at bounding box center [57, 230] width 12 height 15
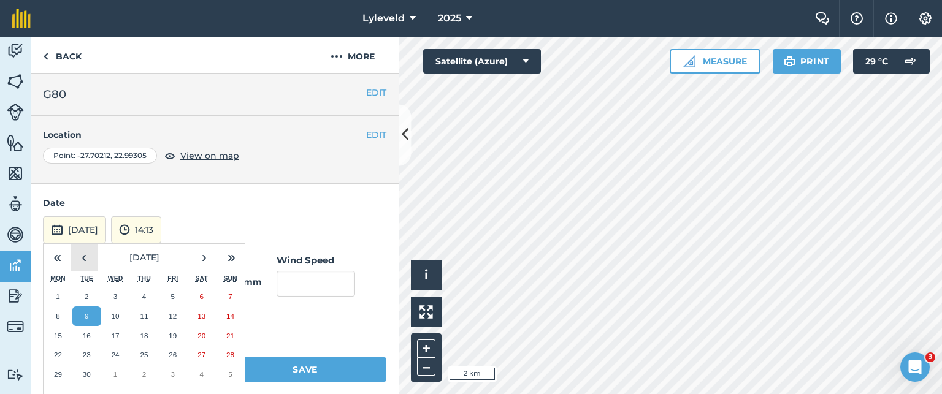
click at [84, 259] on button "‹" at bounding box center [84, 257] width 27 height 27
click at [84, 257] on button "‹" at bounding box center [84, 257] width 27 height 27
click at [205, 257] on button "›" at bounding box center [204, 257] width 27 height 27
click at [141, 374] on abbr "28" at bounding box center [144, 375] width 8 height 8
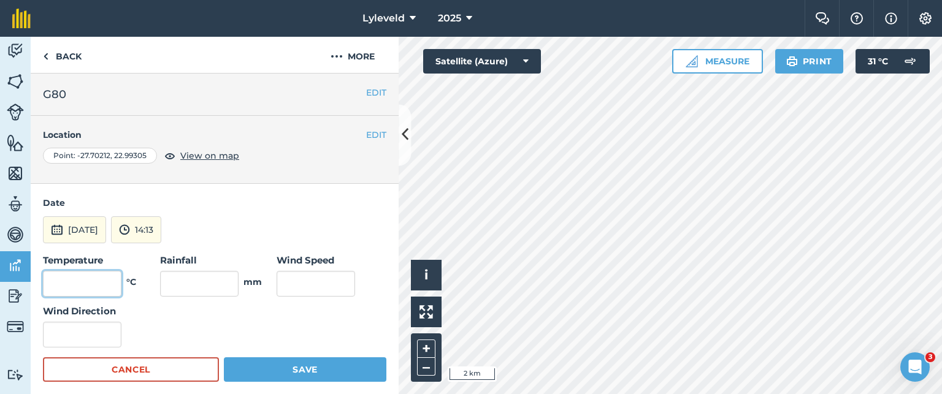
click at [101, 286] on input "text" at bounding box center [82, 284] width 79 height 26
type input "28"
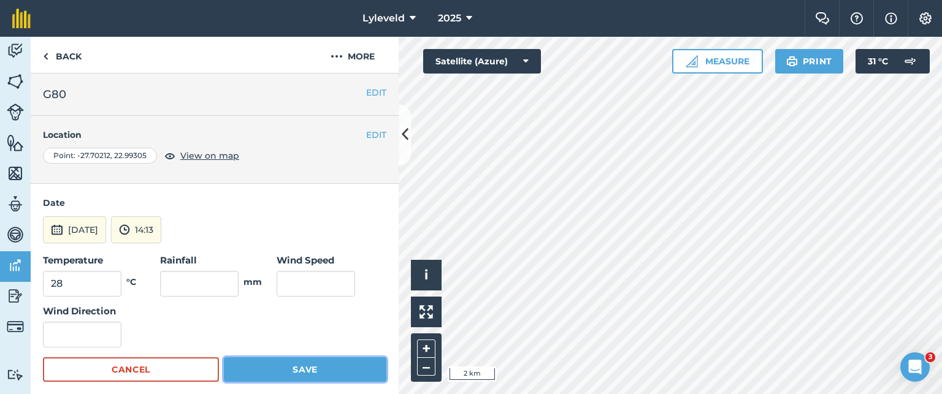
click at [301, 372] on button "Save" at bounding box center [305, 370] width 163 height 25
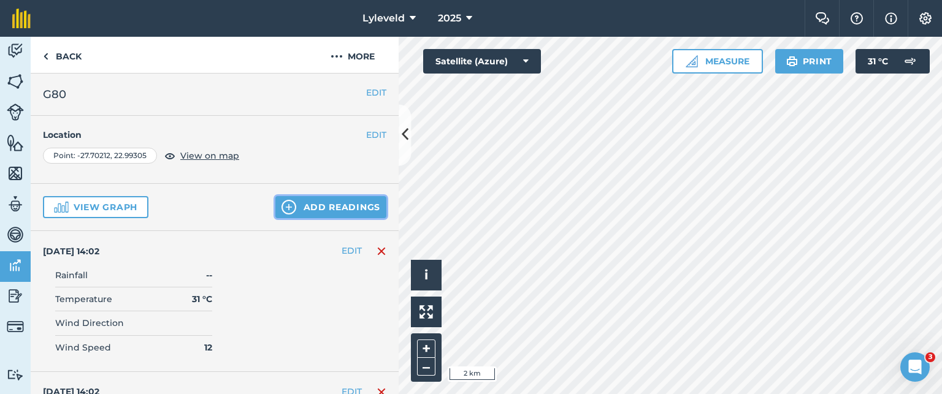
click at [312, 204] on button "Add readings" at bounding box center [330, 207] width 111 height 22
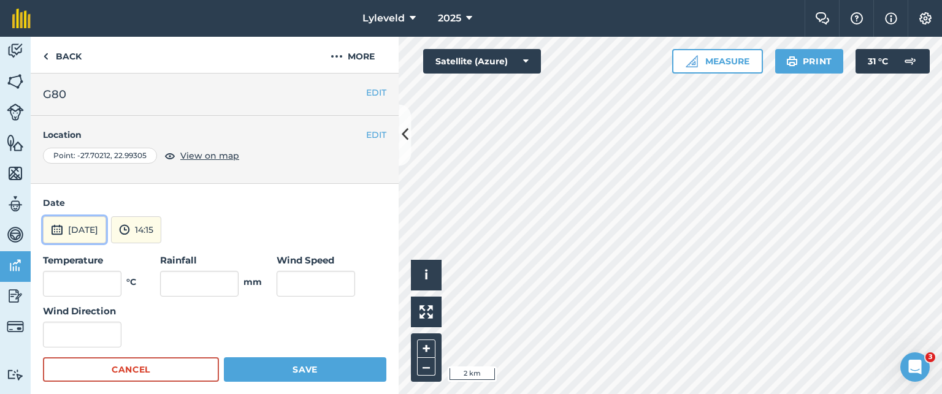
click at [59, 230] on img at bounding box center [57, 230] width 12 height 15
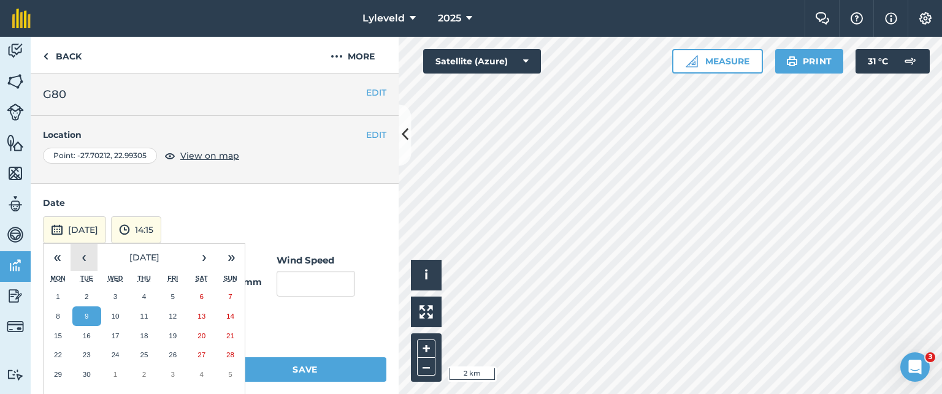
click at [83, 259] on button "‹" at bounding box center [84, 257] width 27 height 27
click at [173, 372] on abbr "29" at bounding box center [173, 375] width 8 height 8
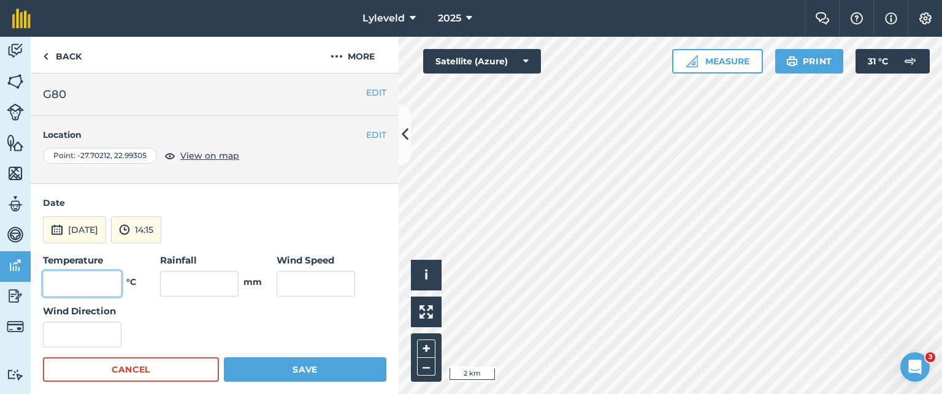
click at [104, 283] on input "text" at bounding box center [82, 284] width 79 height 26
type input "29"
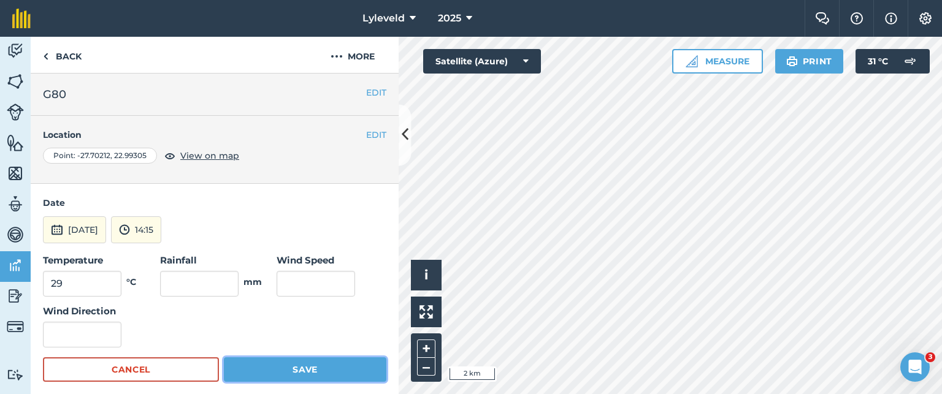
click at [303, 368] on button "Save" at bounding box center [305, 370] width 163 height 25
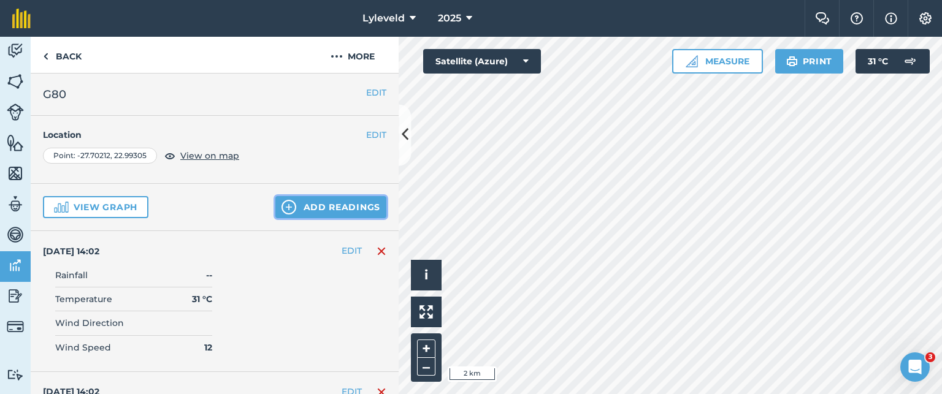
click at [296, 207] on button "Add readings" at bounding box center [330, 207] width 111 height 22
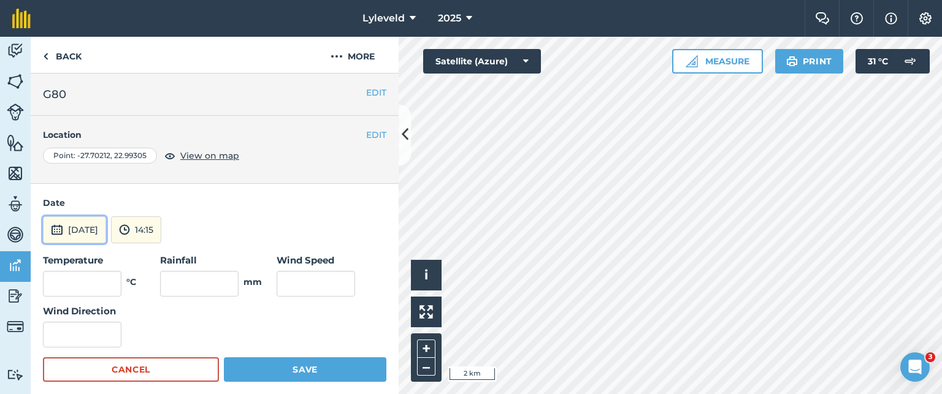
click at [56, 229] on img at bounding box center [57, 230] width 12 height 15
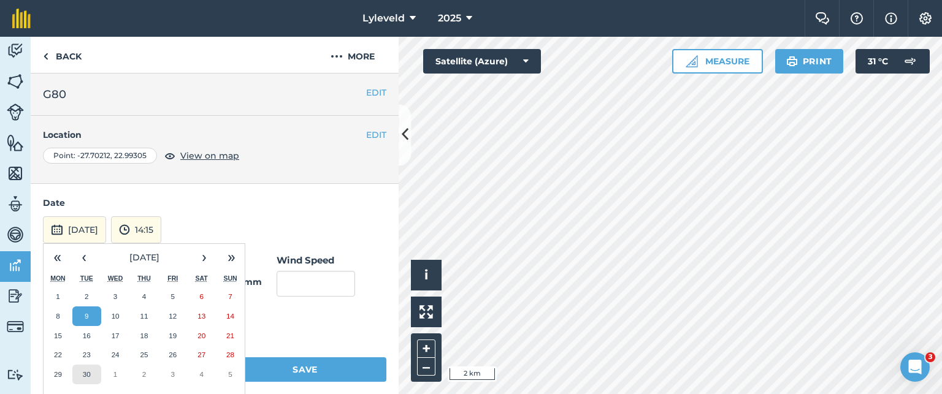
click at [89, 372] on abbr "30" at bounding box center [87, 375] width 8 height 8
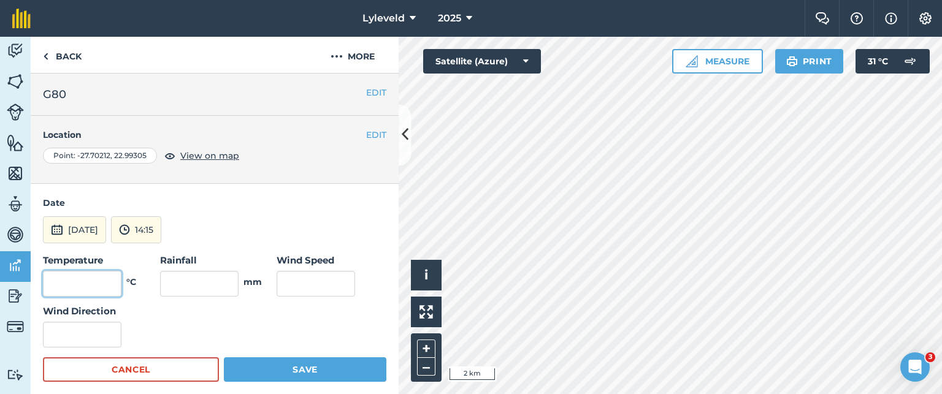
click at [96, 278] on input "text" at bounding box center [82, 284] width 79 height 26
type input "31"
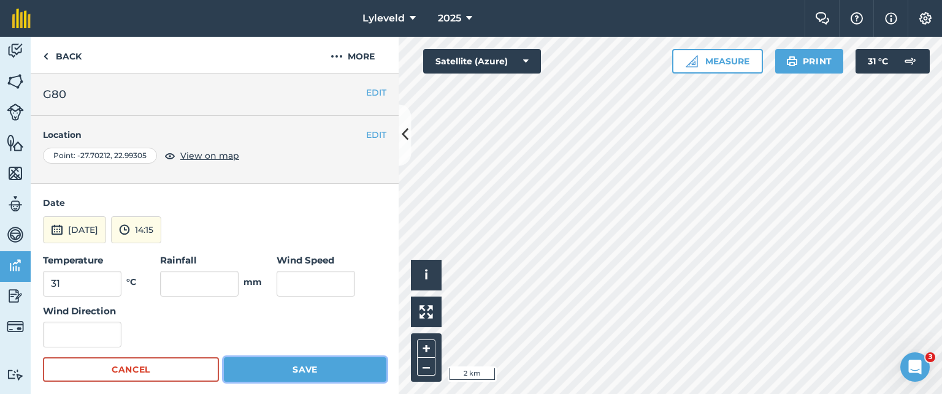
click at [303, 367] on button "Save" at bounding box center [305, 370] width 163 height 25
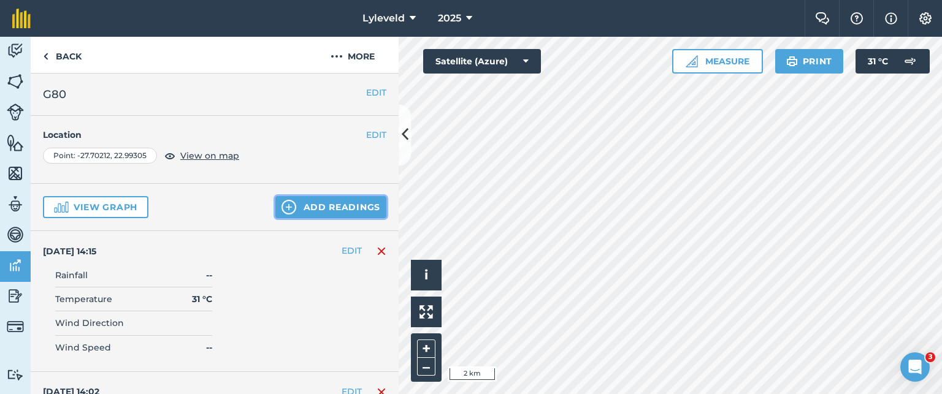
click at [286, 204] on img at bounding box center [289, 207] width 15 height 15
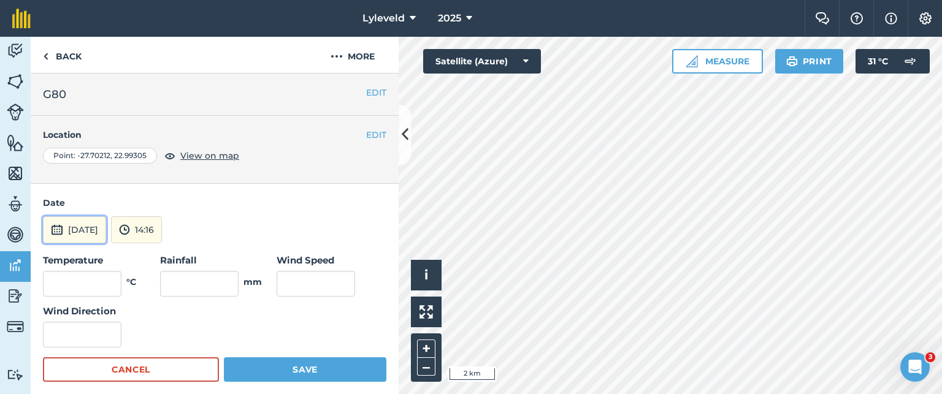
click at [60, 229] on img at bounding box center [57, 230] width 12 height 15
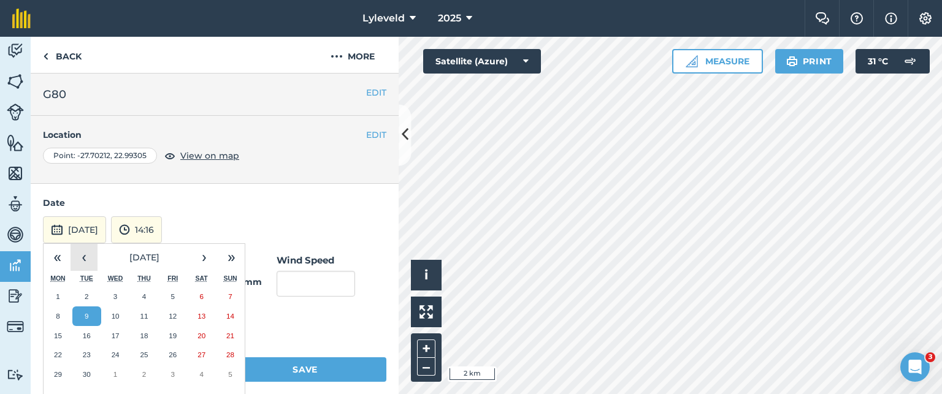
click at [85, 258] on button "‹" at bounding box center [84, 257] width 27 height 27
click at [228, 372] on abbr "31" at bounding box center [230, 375] width 8 height 8
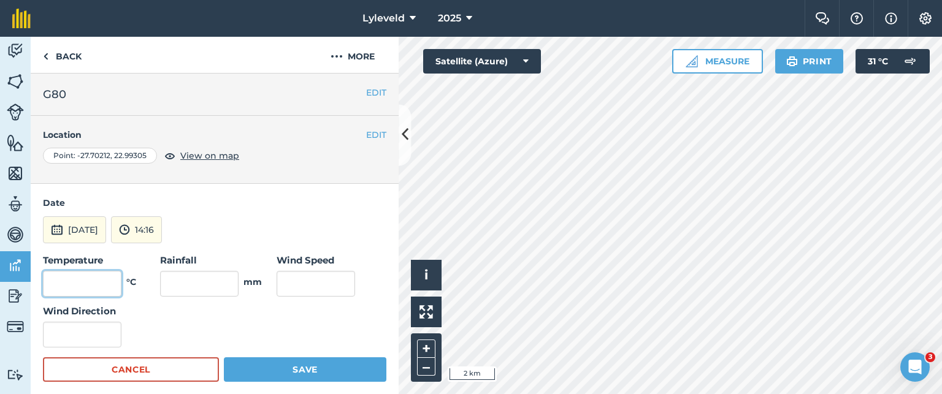
click at [96, 284] on input "text" at bounding box center [82, 284] width 79 height 26
type input "34"
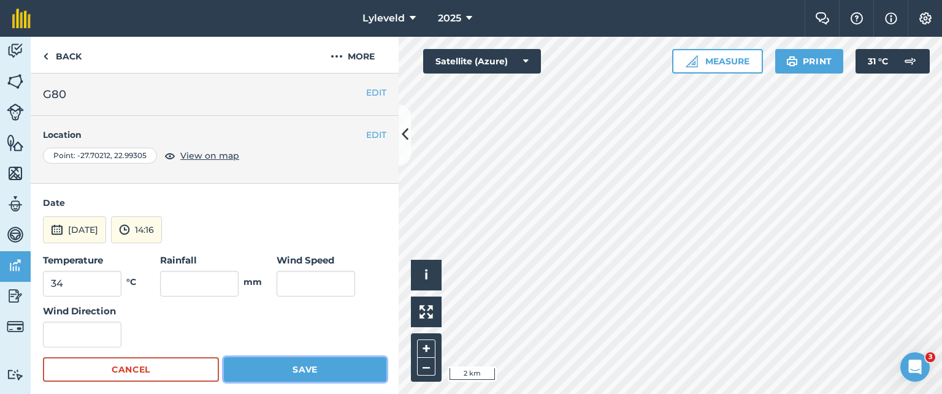
click at [293, 366] on button "Save" at bounding box center [305, 370] width 163 height 25
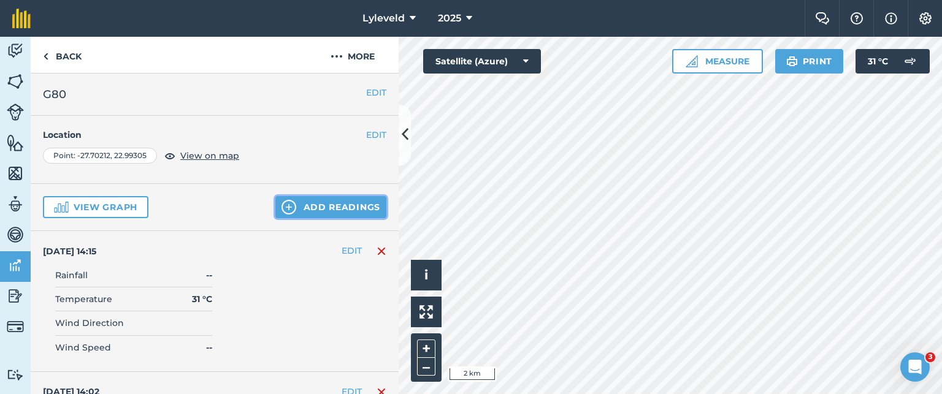
click at [302, 210] on button "Add readings" at bounding box center [330, 207] width 111 height 22
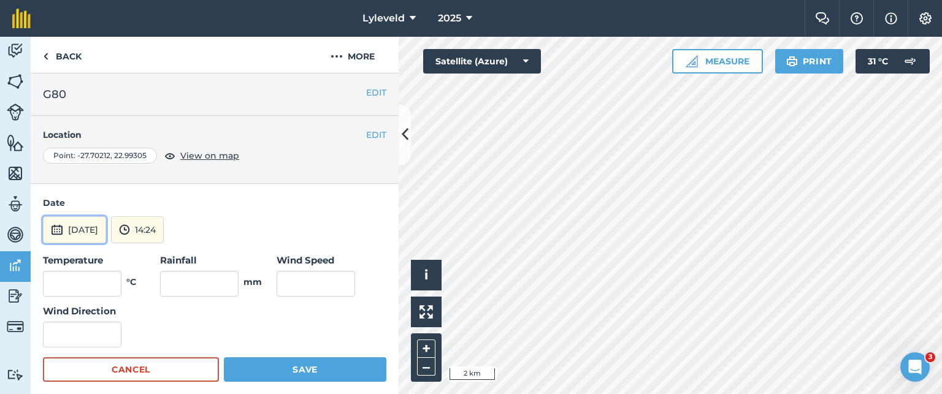
click at [61, 229] on img at bounding box center [57, 230] width 12 height 15
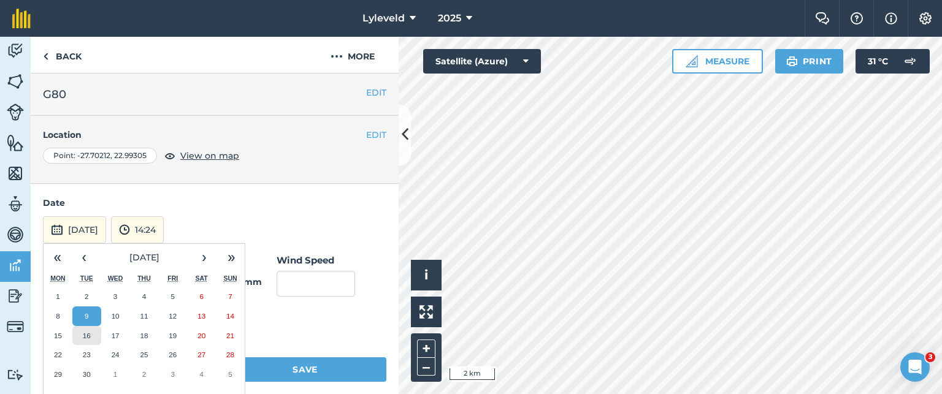
click at [86, 334] on abbr "16" at bounding box center [87, 336] width 8 height 8
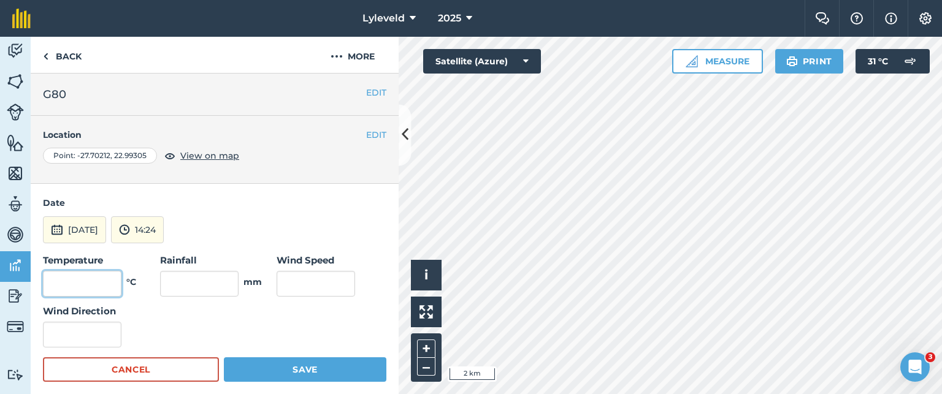
click at [104, 284] on input "text" at bounding box center [82, 284] width 79 height 26
type input "28"
click at [294, 283] on input "text" at bounding box center [316, 284] width 79 height 26
type input "17"
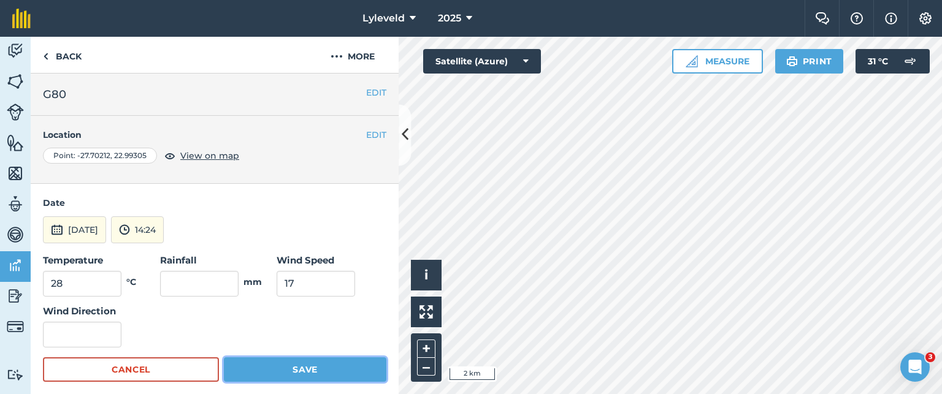
click at [294, 366] on button "Save" at bounding box center [305, 370] width 163 height 25
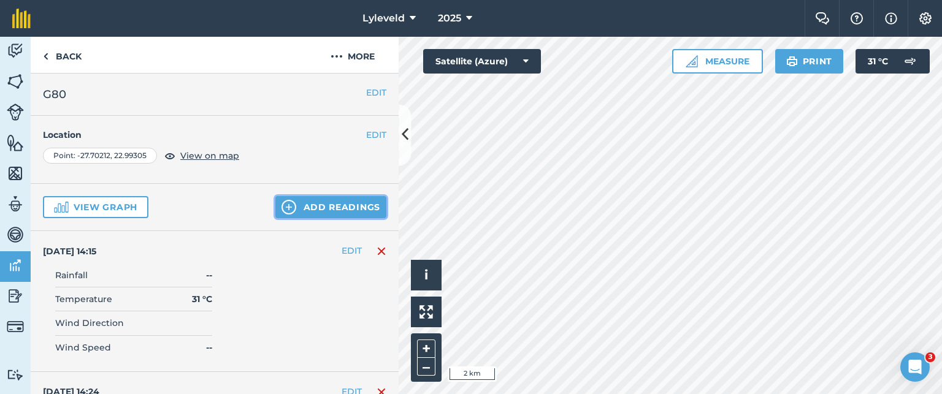
click at [282, 209] on img at bounding box center [289, 207] width 15 height 15
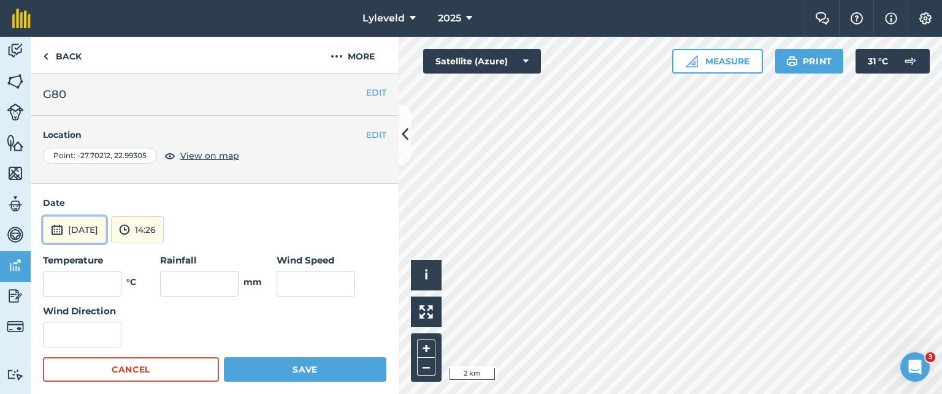
click at [61, 230] on img at bounding box center [57, 230] width 12 height 15
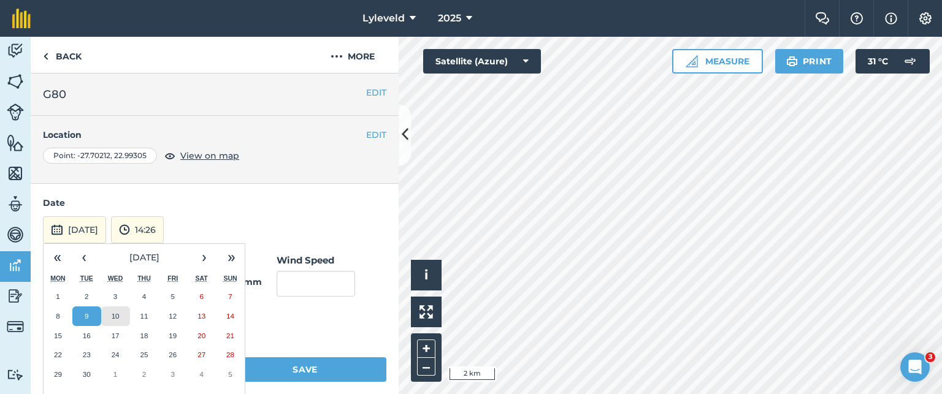
click at [117, 318] on abbr "10" at bounding box center [116, 316] width 8 height 8
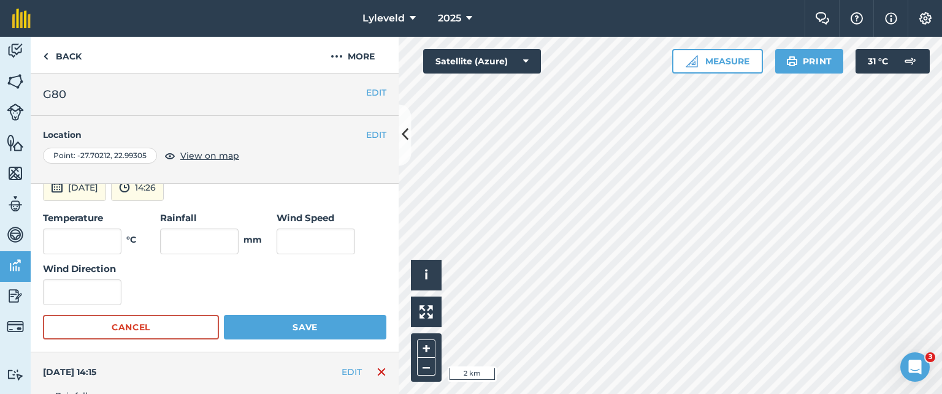
scroll to position [61, 0]
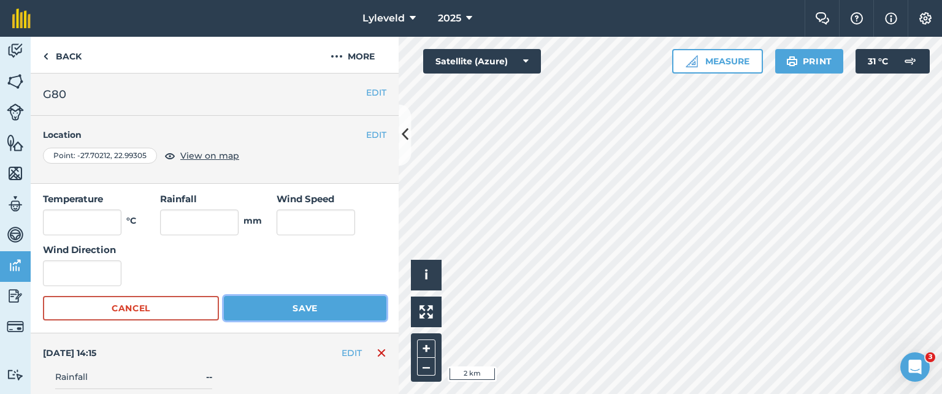
click at [287, 308] on button "Save" at bounding box center [305, 308] width 163 height 25
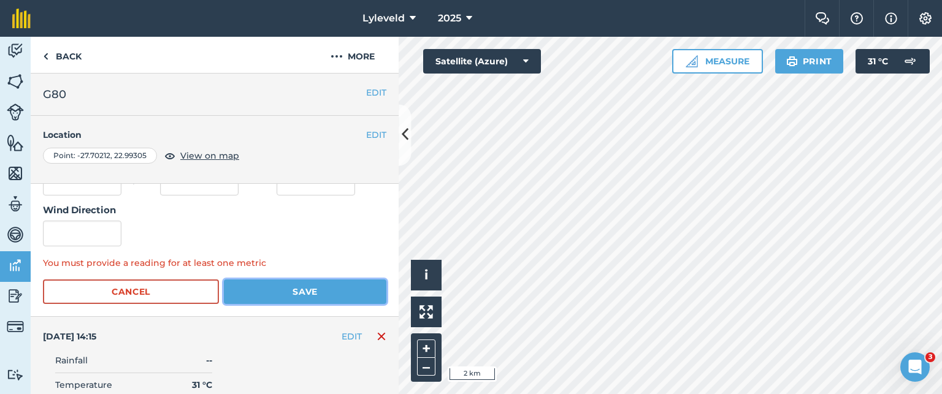
scroll to position [0, 0]
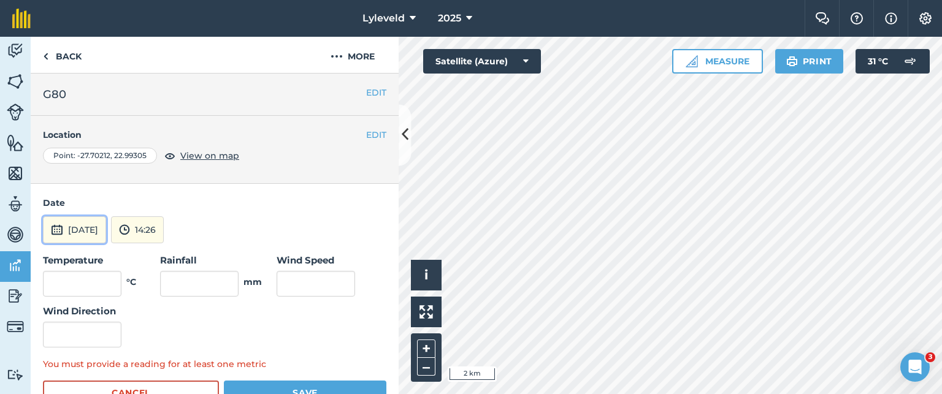
click at [63, 232] on button "[DATE]" at bounding box center [74, 230] width 63 height 27
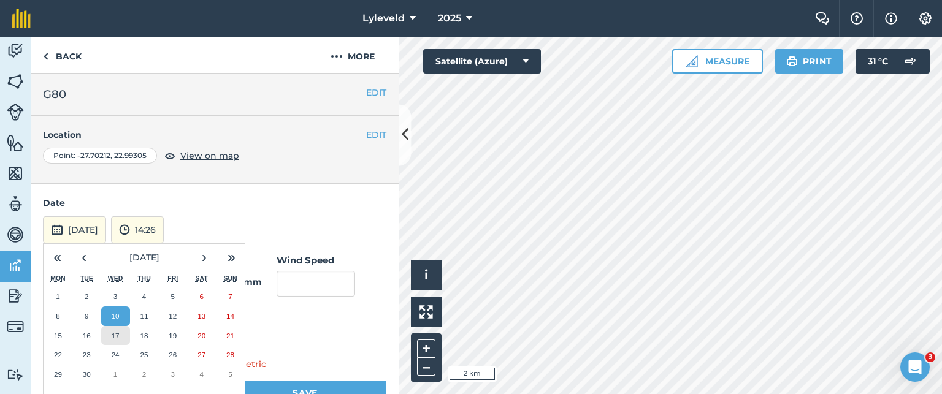
click at [115, 335] on abbr "17" at bounding box center [116, 336] width 8 height 8
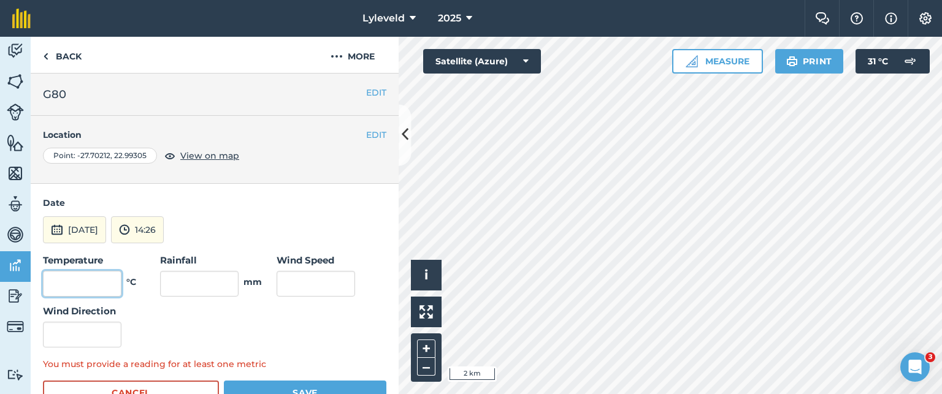
click at [104, 280] on input "text" at bounding box center [82, 284] width 79 height 26
type input "27"
click at [304, 284] on input "text" at bounding box center [316, 284] width 79 height 26
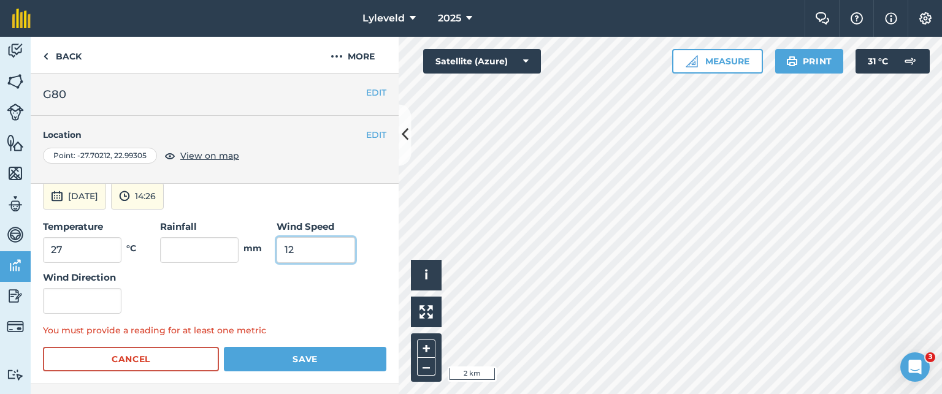
scroll to position [61, 0]
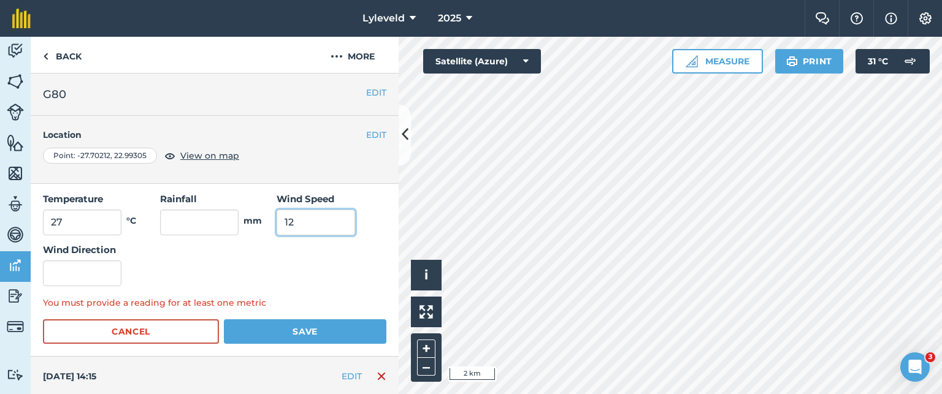
type input "12"
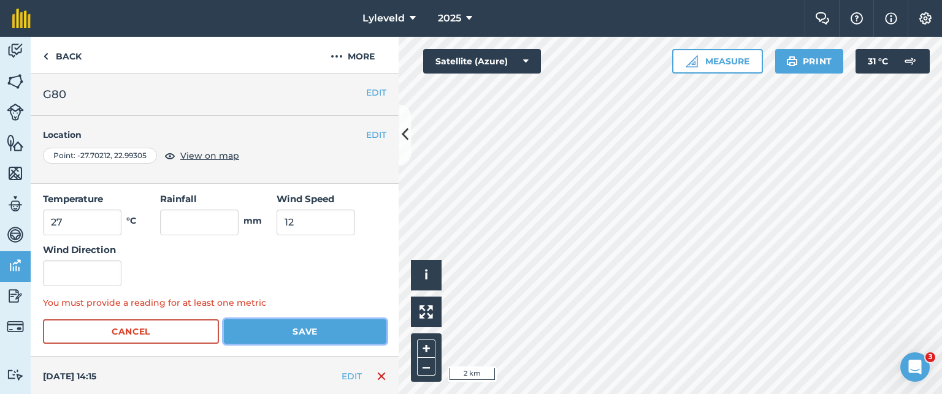
click at [300, 328] on button "Save" at bounding box center [305, 332] width 163 height 25
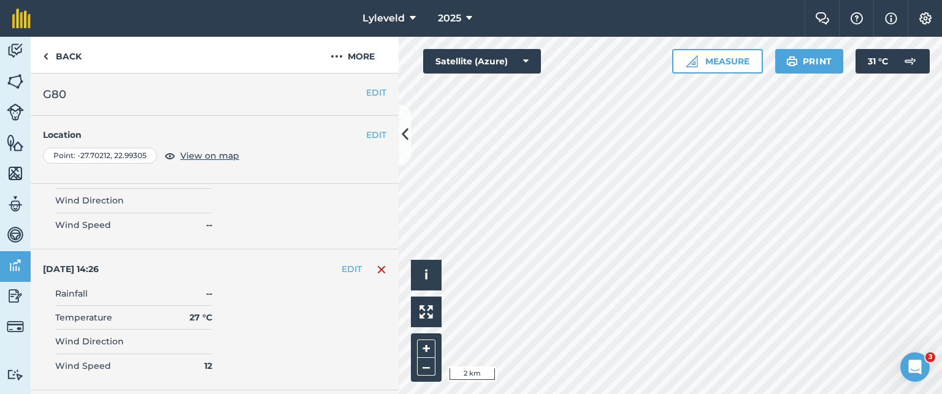
scroll to position [0, 0]
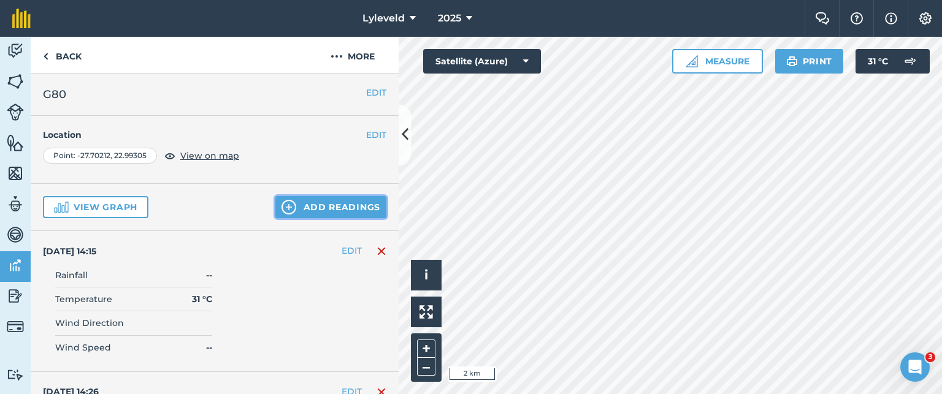
click at [282, 205] on img at bounding box center [289, 207] width 15 height 15
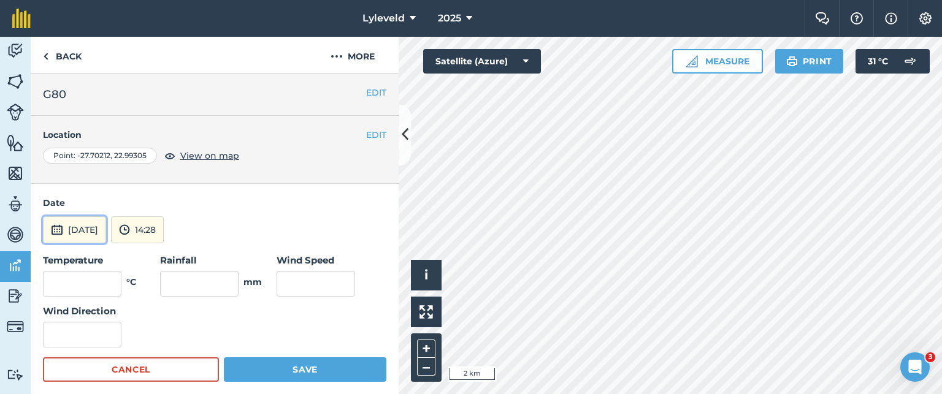
click at [58, 229] on img at bounding box center [57, 230] width 12 height 15
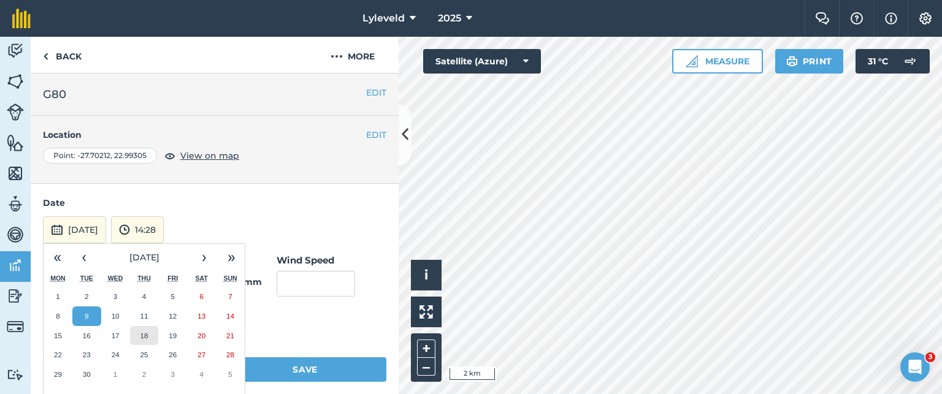
click at [144, 334] on abbr "18" at bounding box center [144, 336] width 8 height 8
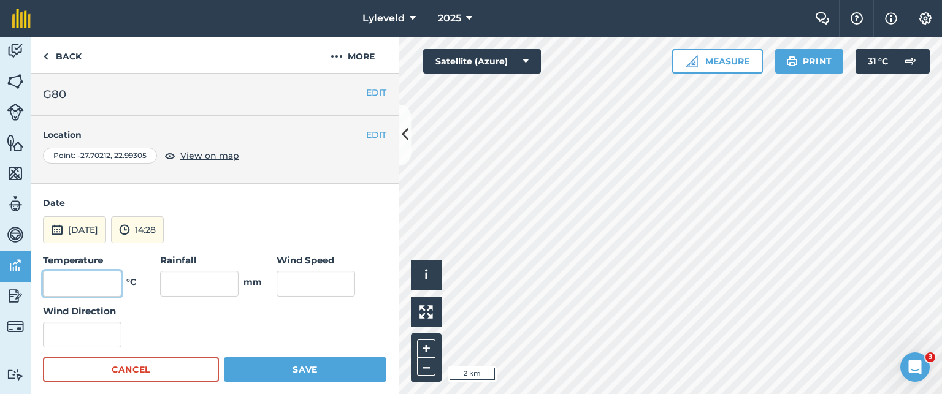
click at [98, 274] on input "text" at bounding box center [82, 284] width 79 height 26
type input "29"
click at [288, 275] on input "text" at bounding box center [316, 284] width 79 height 26
type input "9"
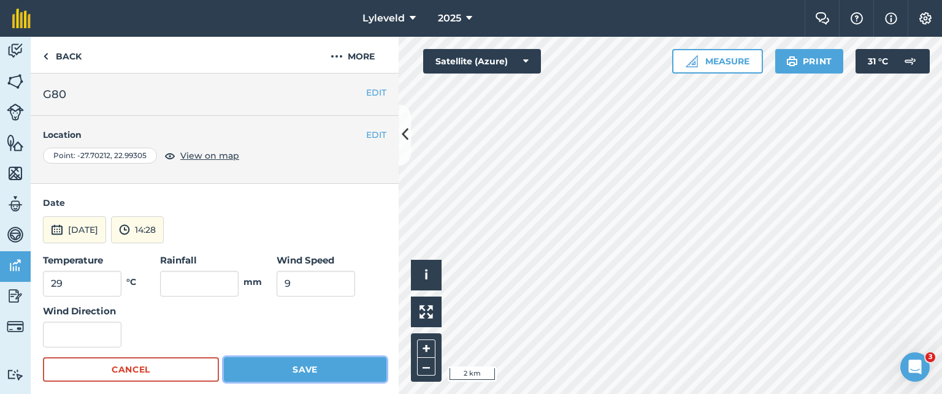
click at [297, 366] on button "Save" at bounding box center [305, 370] width 163 height 25
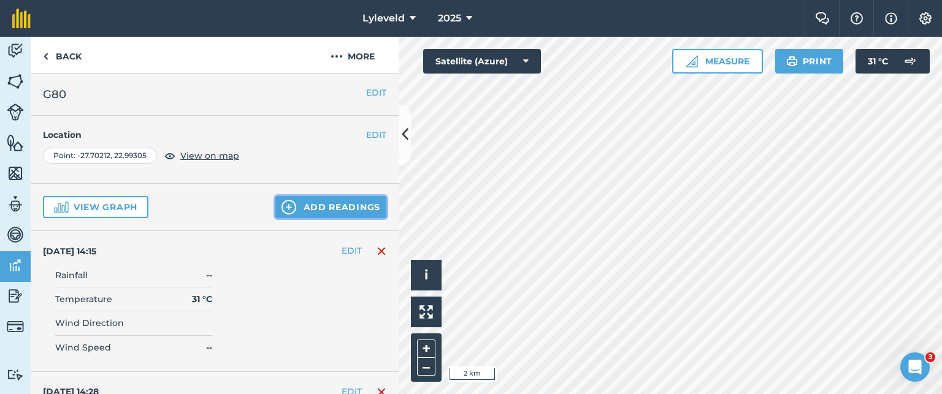
click at [283, 205] on img at bounding box center [289, 207] width 15 height 15
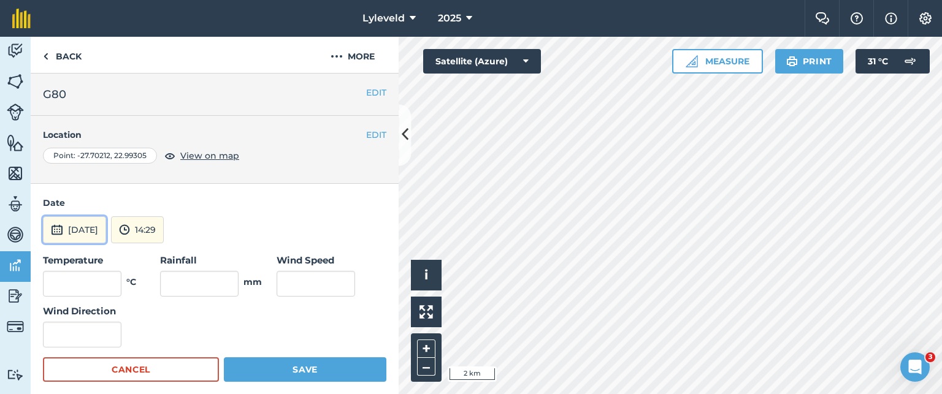
click at [55, 228] on img at bounding box center [57, 230] width 12 height 15
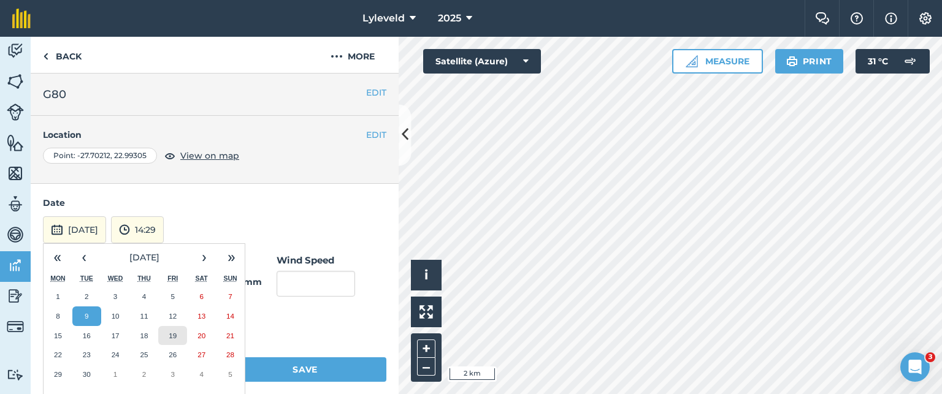
click at [173, 332] on abbr "19" at bounding box center [173, 336] width 8 height 8
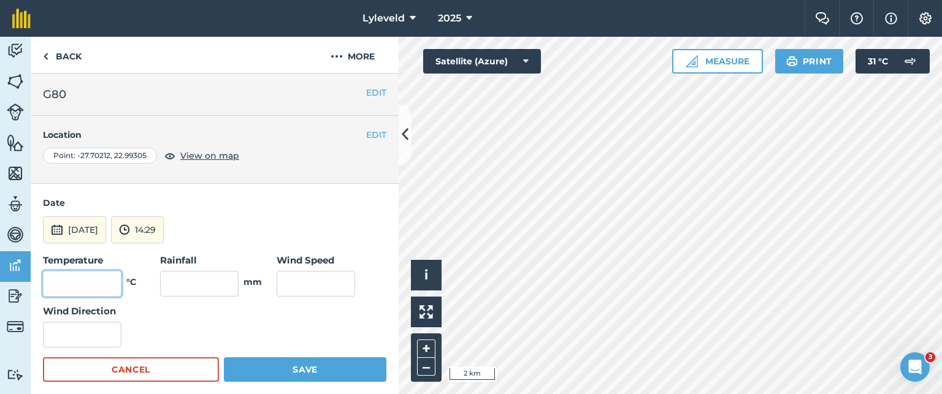
click at [97, 277] on input "text" at bounding box center [82, 284] width 79 height 26
type input "33"
drag, startPoint x: 301, startPoint y: 277, endPoint x: 307, endPoint y: 283, distance: 8.3
click at [303, 279] on input "text" at bounding box center [316, 284] width 79 height 26
type input "15"
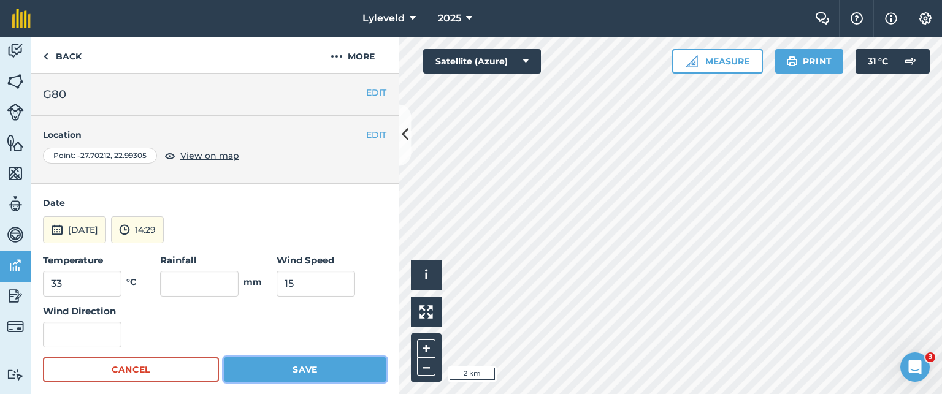
click at [303, 367] on button "Save" at bounding box center [305, 370] width 163 height 25
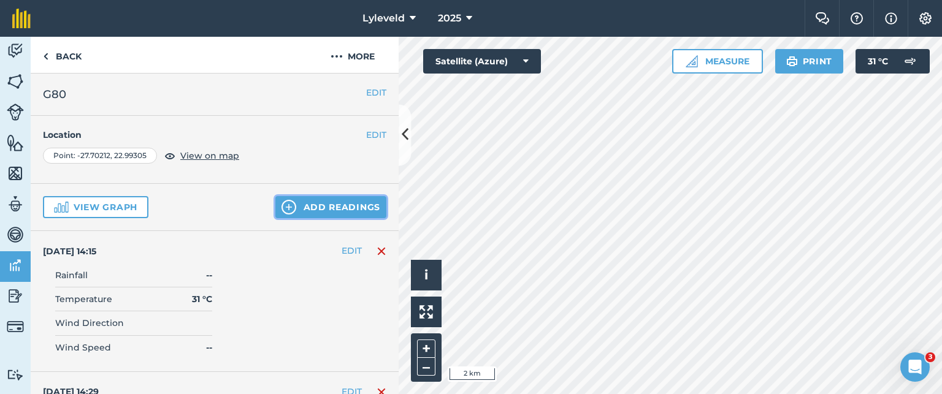
click at [282, 205] on img at bounding box center [289, 207] width 15 height 15
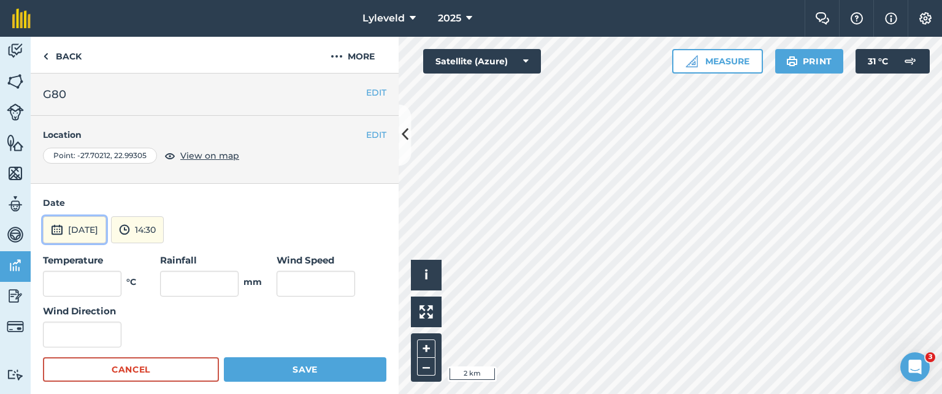
click at [58, 229] on img at bounding box center [57, 230] width 12 height 15
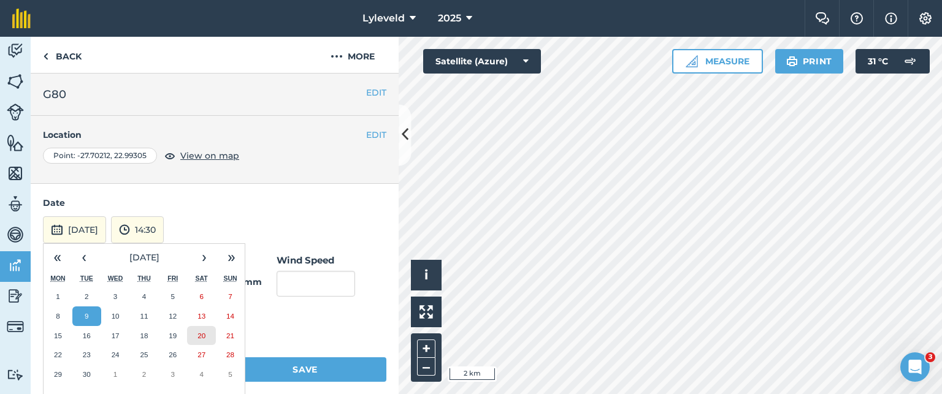
click at [204, 336] on abbr "20" at bounding box center [202, 336] width 8 height 8
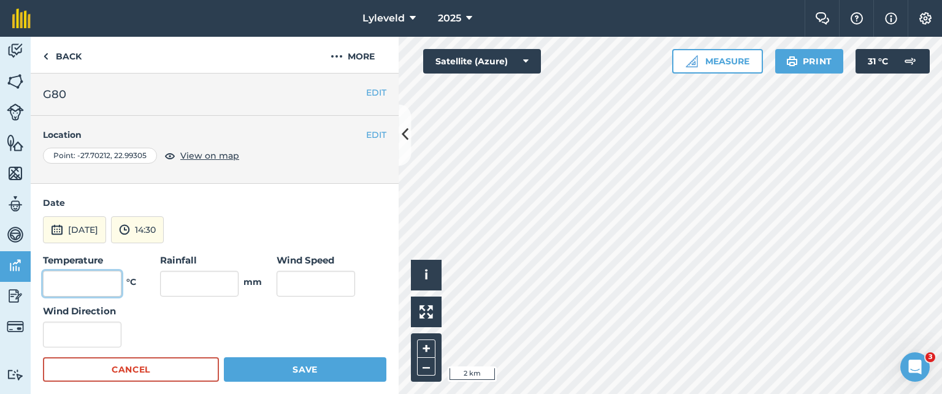
click at [112, 282] on input "text" at bounding box center [82, 284] width 79 height 26
type input "25"
click at [290, 281] on input "text" at bounding box center [316, 284] width 79 height 26
type input "25"
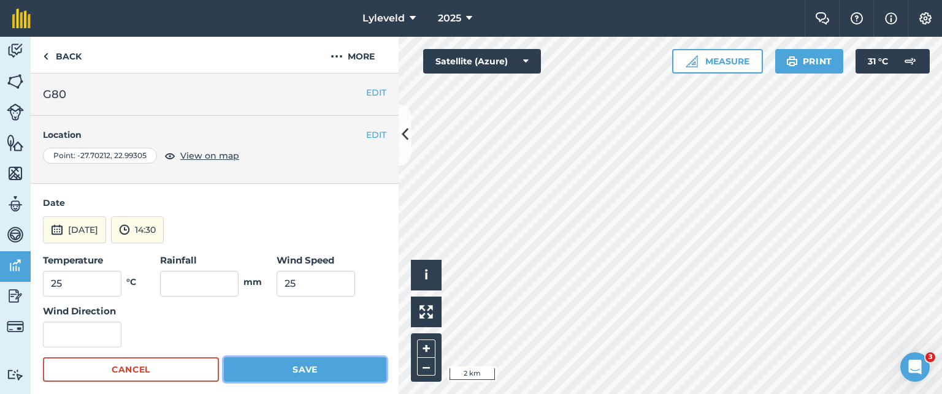
click at [304, 369] on button "Save" at bounding box center [305, 370] width 163 height 25
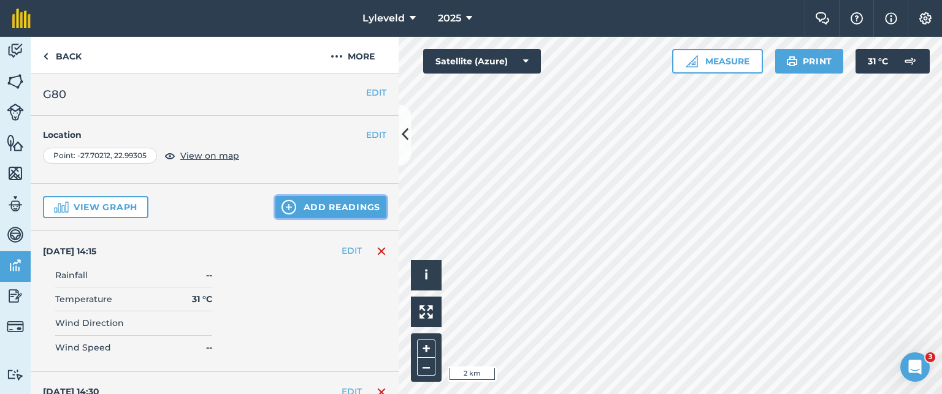
click at [282, 204] on img at bounding box center [289, 207] width 15 height 15
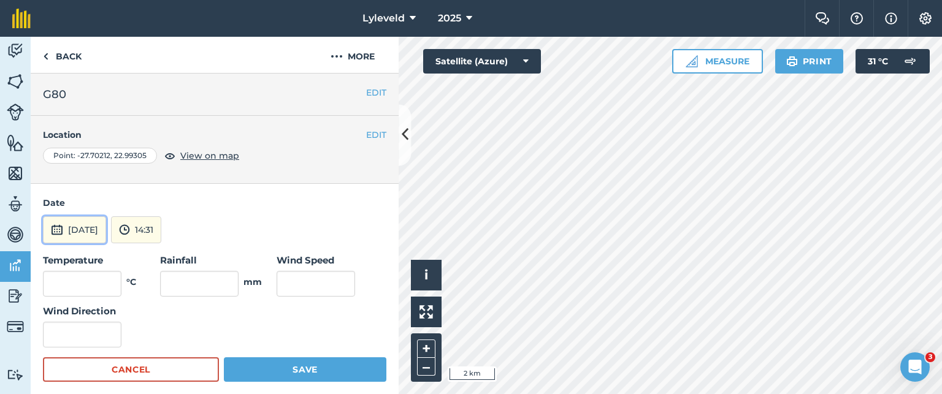
click at [59, 230] on img at bounding box center [57, 230] width 12 height 15
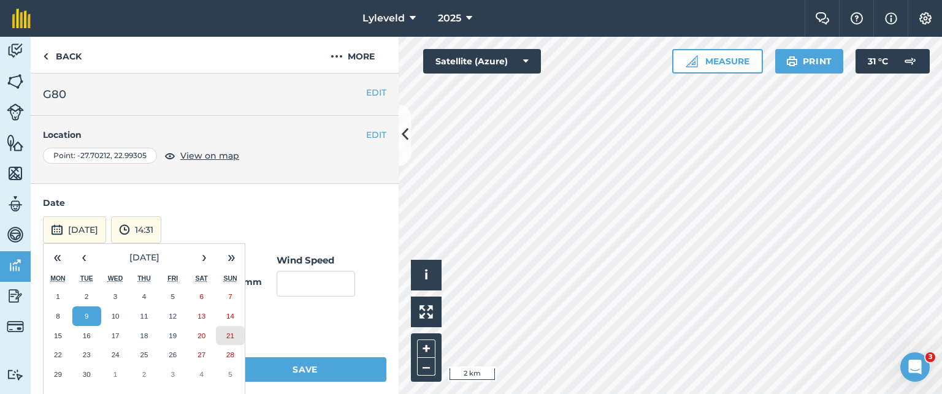
click at [229, 332] on abbr "21" at bounding box center [230, 336] width 8 height 8
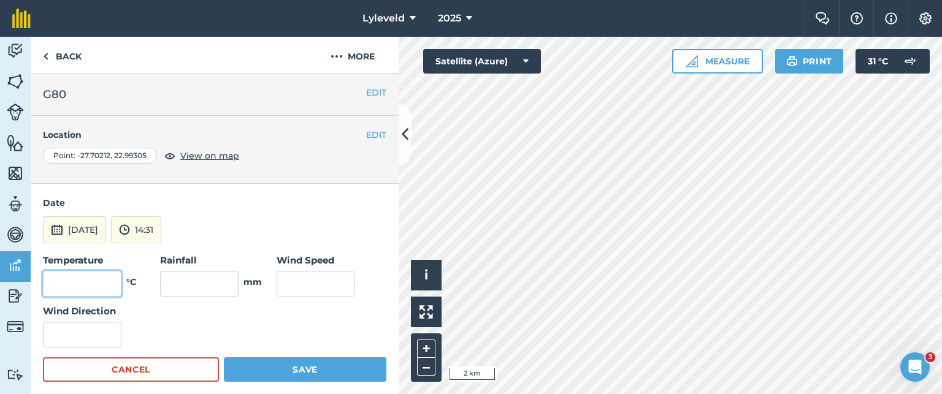
click at [106, 282] on input "text" at bounding box center [82, 284] width 79 height 26
type input "27"
click at [291, 281] on input "text" at bounding box center [316, 284] width 79 height 26
type input "20"
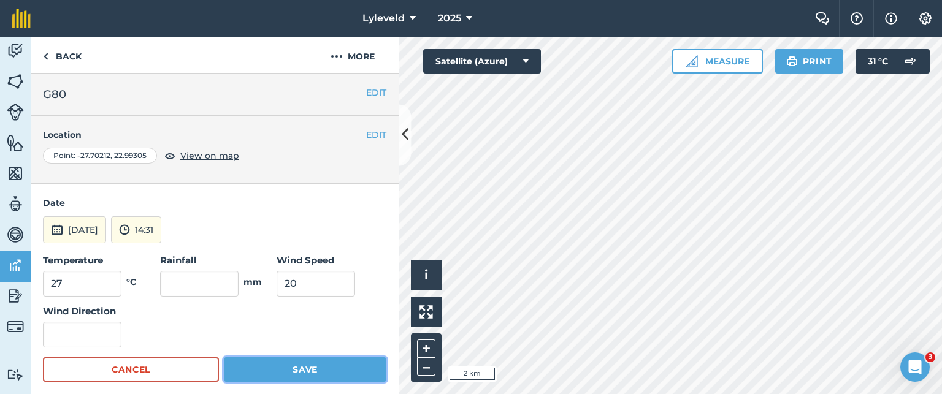
click at [302, 370] on button "Save" at bounding box center [305, 370] width 163 height 25
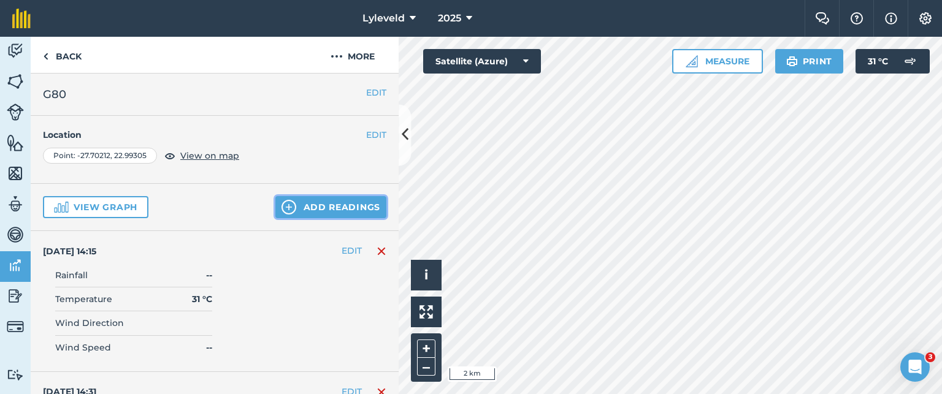
click at [282, 204] on img at bounding box center [289, 207] width 15 height 15
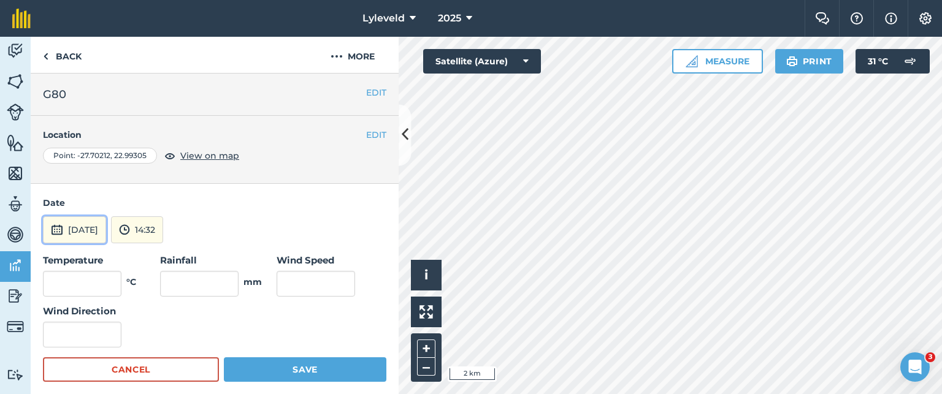
click at [56, 229] on img at bounding box center [57, 230] width 12 height 15
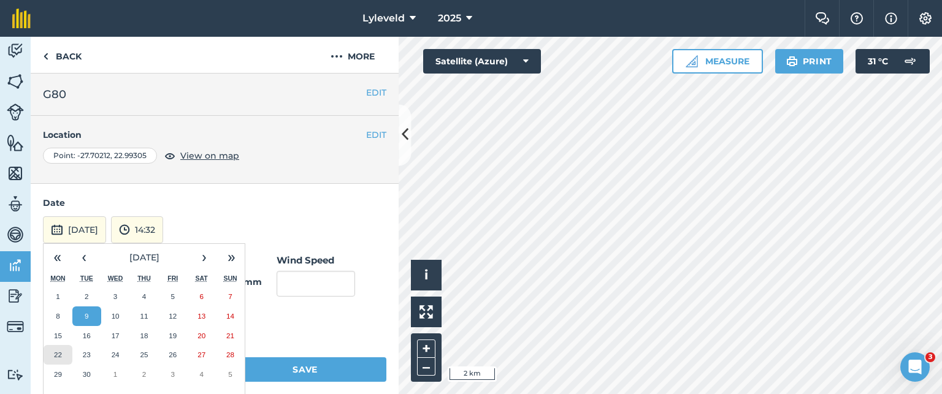
click at [59, 351] on abbr "22" at bounding box center [58, 355] width 8 height 8
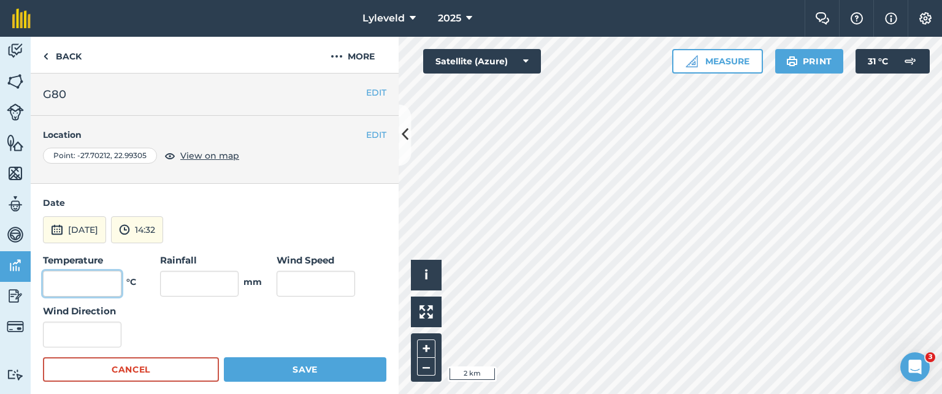
click at [102, 280] on input "text" at bounding box center [82, 284] width 79 height 26
type input "23"
click at [309, 286] on input "text" at bounding box center [316, 284] width 79 height 26
type input "12"
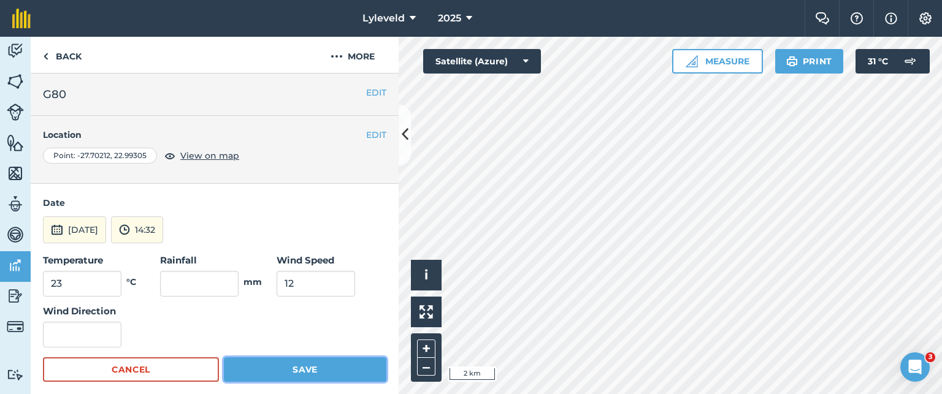
click at [297, 372] on button "Save" at bounding box center [305, 370] width 163 height 25
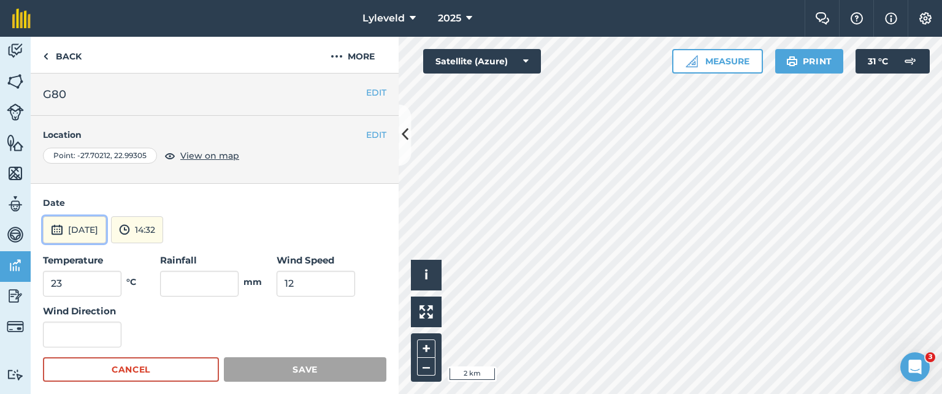
click at [58, 227] on img at bounding box center [57, 230] width 12 height 15
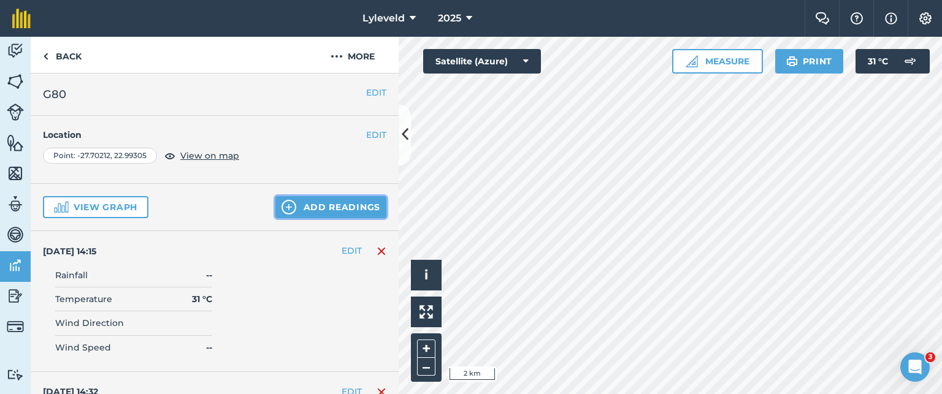
click at [304, 203] on button "Add readings" at bounding box center [330, 207] width 111 height 22
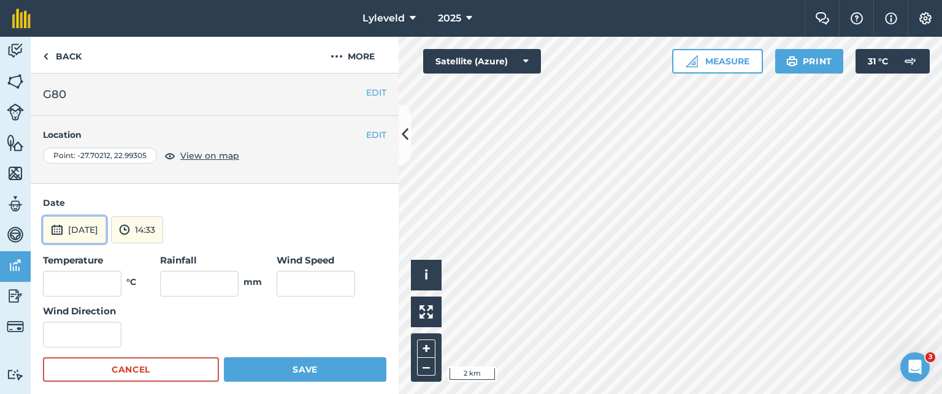
click at [56, 228] on img at bounding box center [57, 230] width 12 height 15
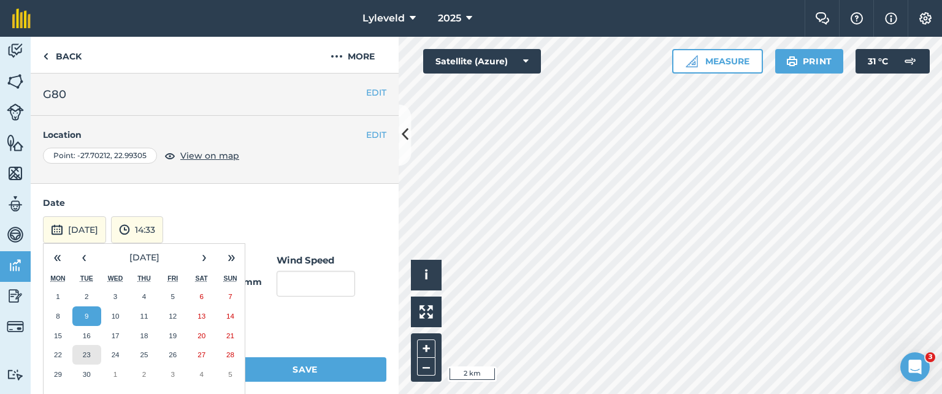
click at [86, 351] on abbr "23" at bounding box center [87, 355] width 8 height 8
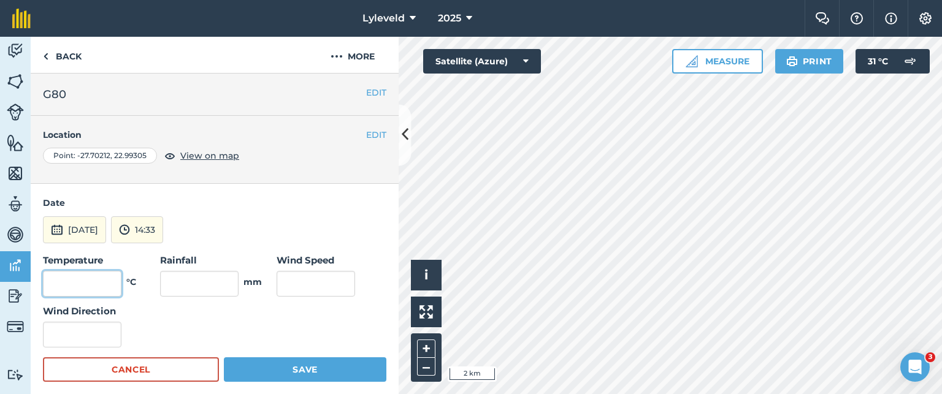
click at [105, 282] on input "text" at bounding box center [82, 284] width 79 height 26
type input "22"
click at [294, 280] on input "text" at bounding box center [316, 284] width 79 height 26
type input "10"
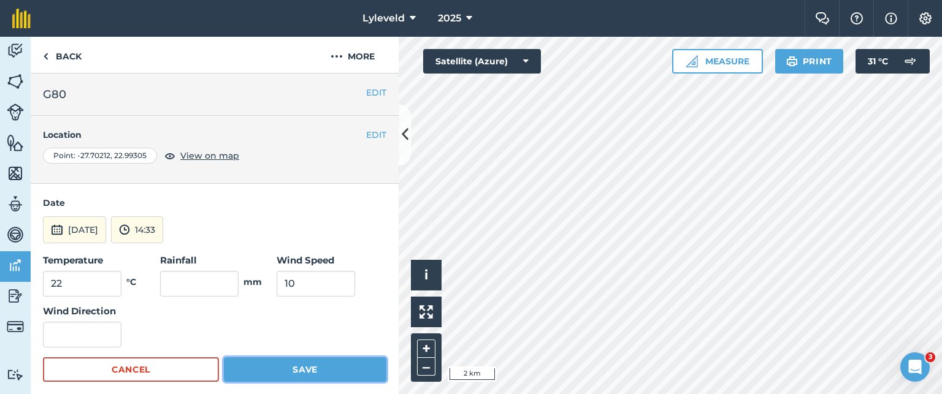
click at [285, 370] on button "Save" at bounding box center [305, 370] width 163 height 25
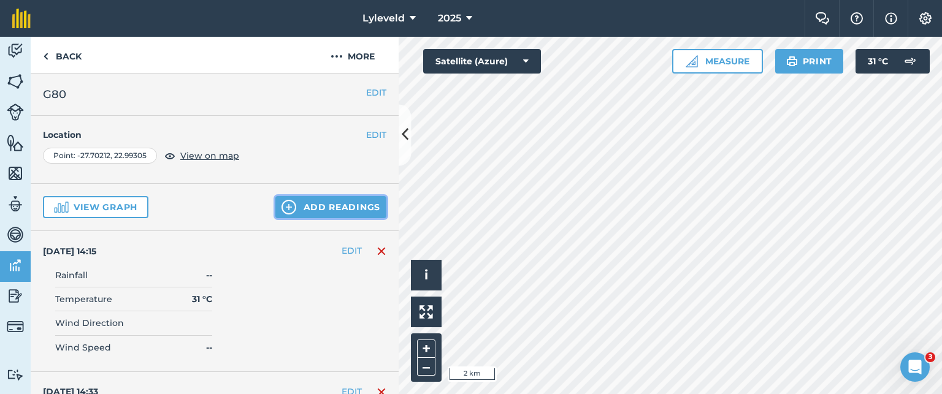
click at [285, 205] on img at bounding box center [289, 207] width 15 height 15
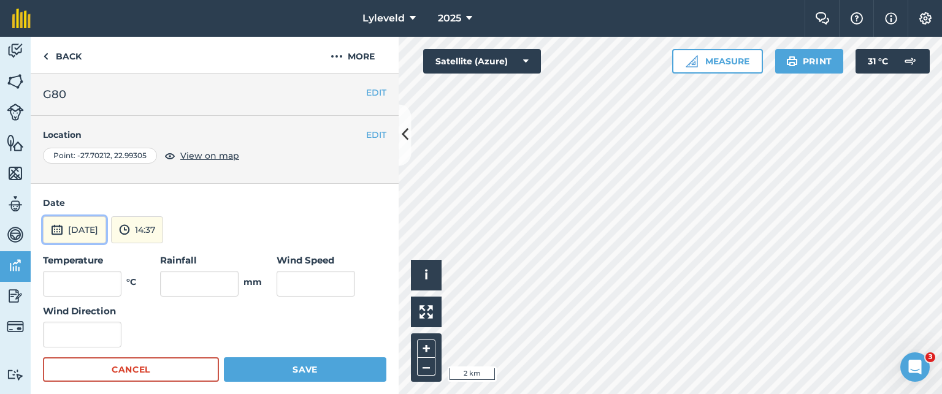
click at [55, 226] on img at bounding box center [57, 230] width 12 height 15
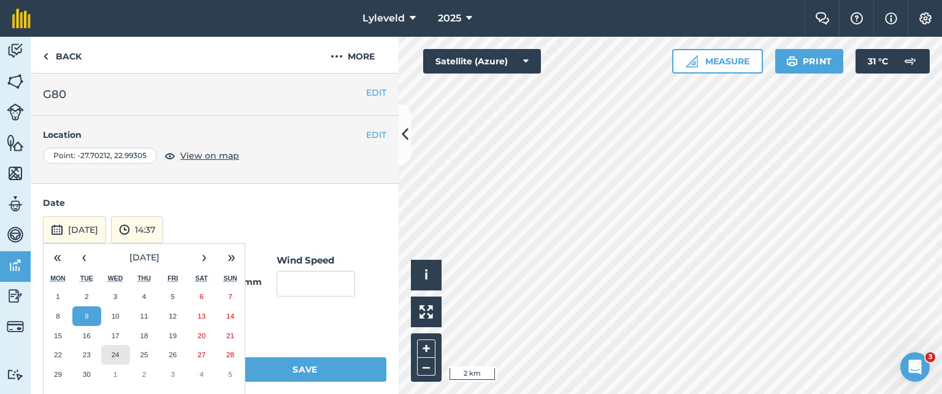
click at [112, 350] on button "24" at bounding box center [115, 355] width 29 height 20
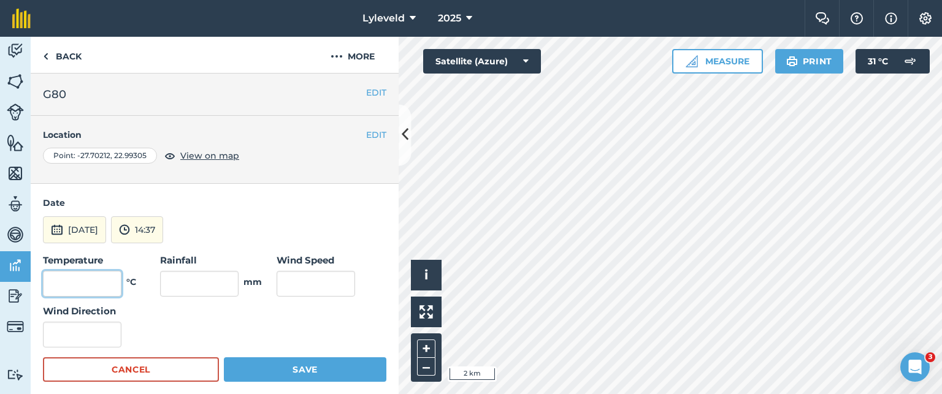
click at [106, 282] on input "text" at bounding box center [82, 284] width 79 height 26
type input "24"
click at [286, 278] on input "text" at bounding box center [316, 284] width 79 height 26
type input "9"
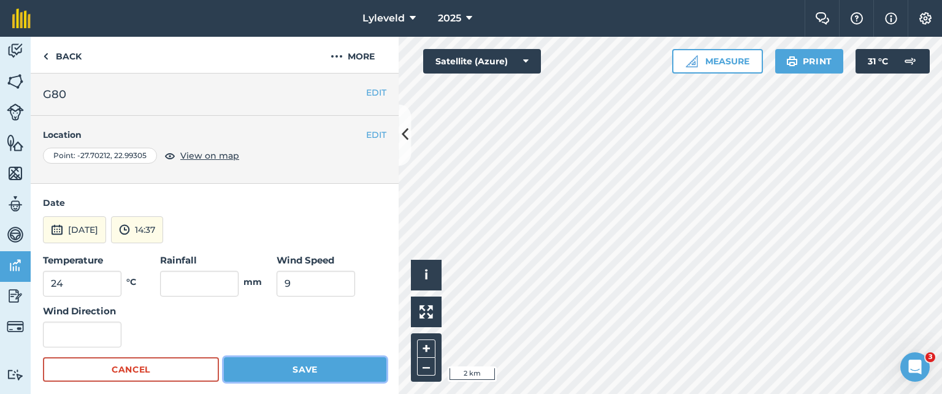
click at [294, 368] on button "Save" at bounding box center [305, 370] width 163 height 25
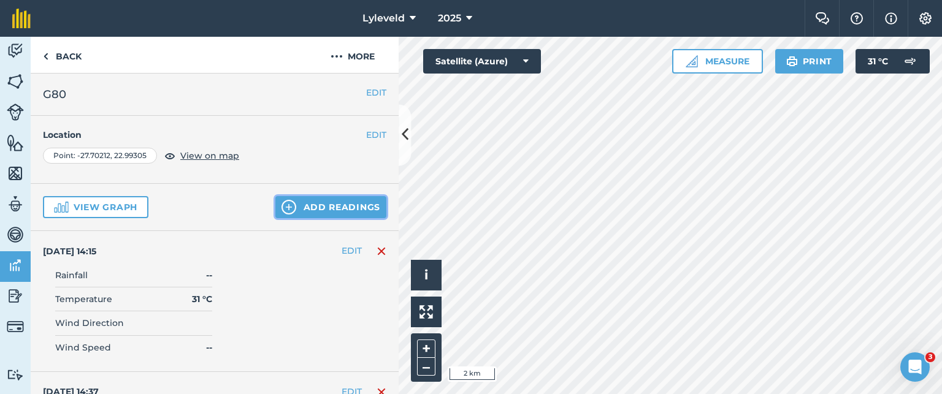
click at [282, 201] on img at bounding box center [289, 207] width 15 height 15
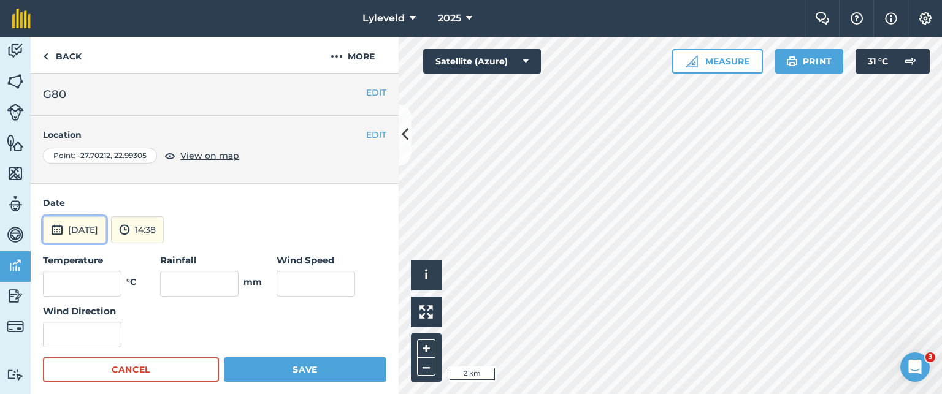
click at [61, 228] on img at bounding box center [57, 230] width 12 height 15
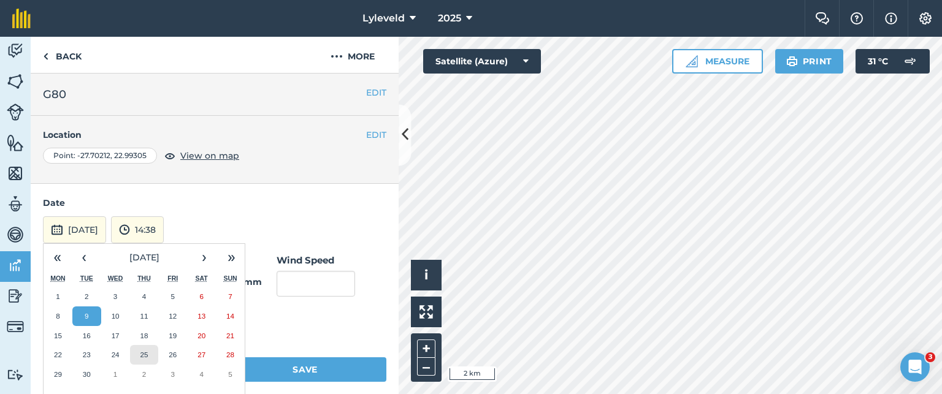
click at [145, 357] on abbr "25" at bounding box center [144, 355] width 8 height 8
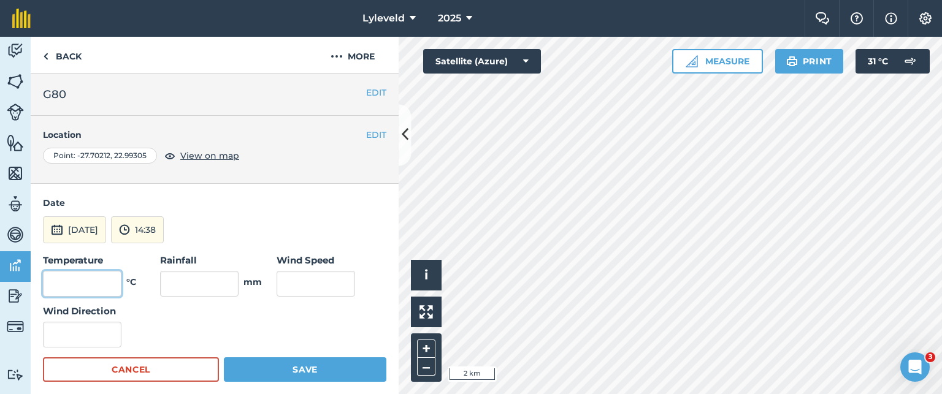
click at [107, 282] on input "text" at bounding box center [82, 284] width 79 height 26
type input "25"
click at [289, 285] on input "text" at bounding box center [316, 284] width 79 height 26
type input "10"
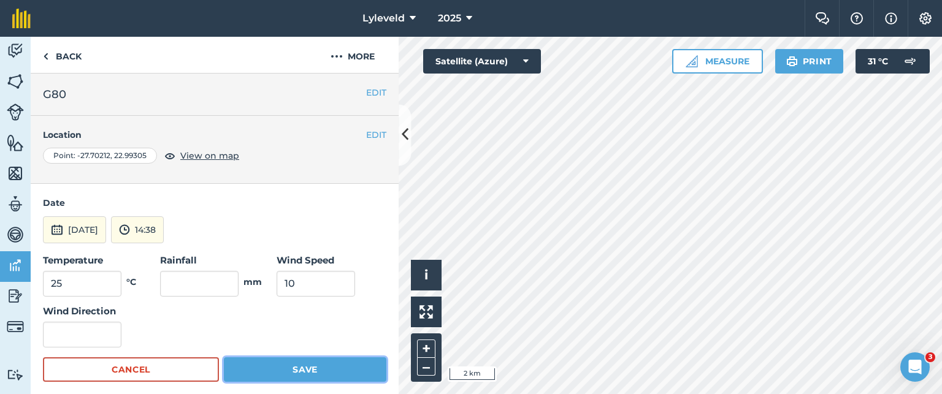
click at [280, 369] on button "Save" at bounding box center [305, 370] width 163 height 25
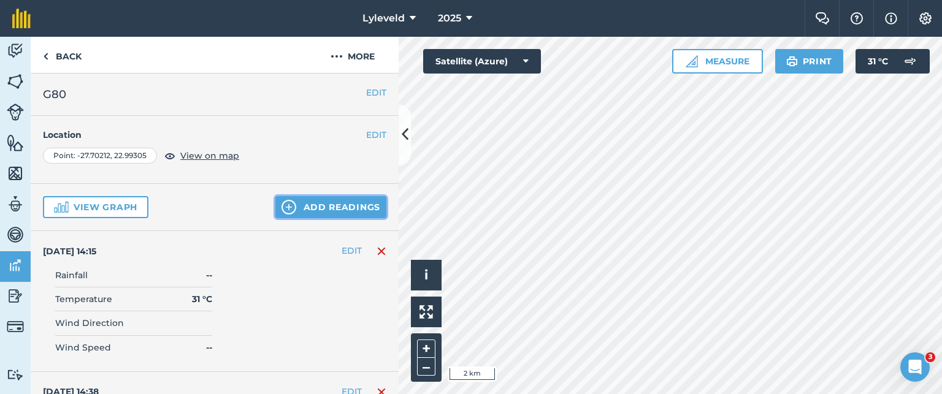
click at [282, 204] on img at bounding box center [289, 207] width 15 height 15
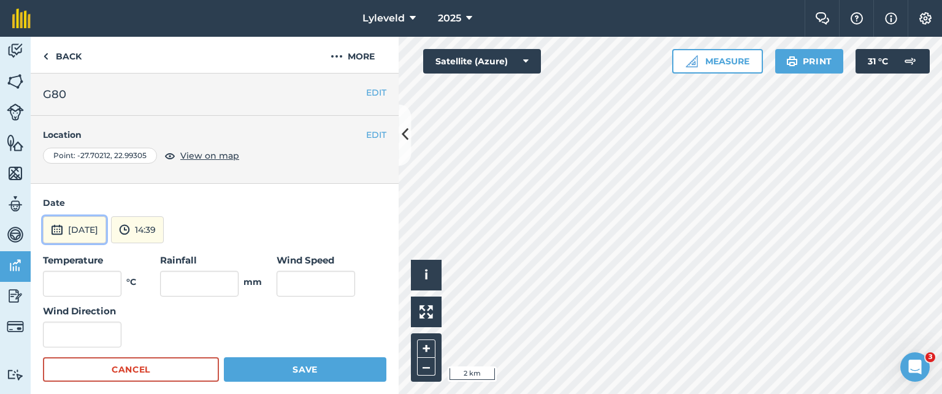
click at [59, 231] on img at bounding box center [57, 230] width 12 height 15
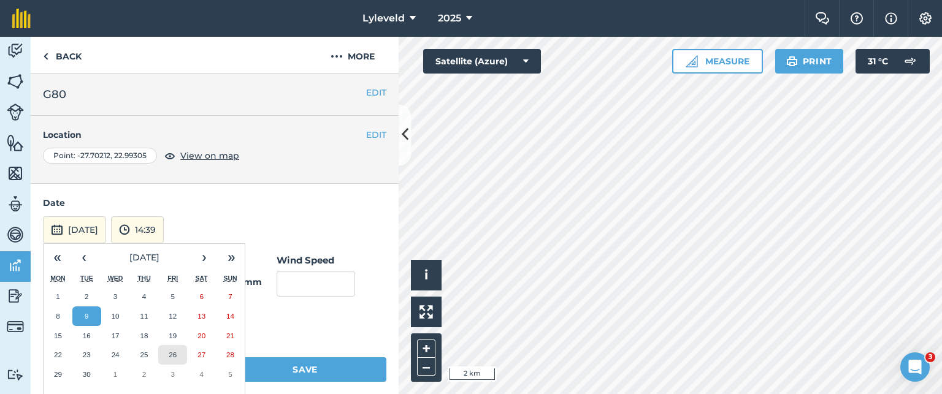
click at [175, 354] on abbr "26" at bounding box center [173, 355] width 8 height 8
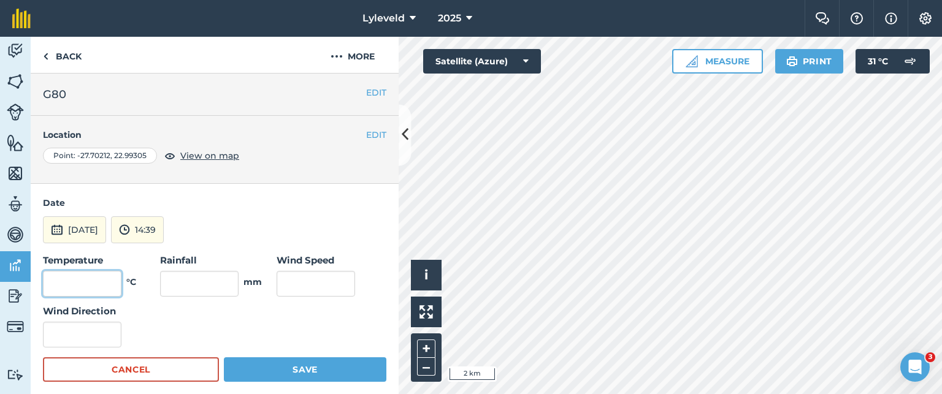
click at [99, 282] on input "text" at bounding box center [82, 284] width 79 height 26
type input "26"
click at [304, 275] on input "text" at bounding box center [316, 284] width 79 height 26
type input "11"
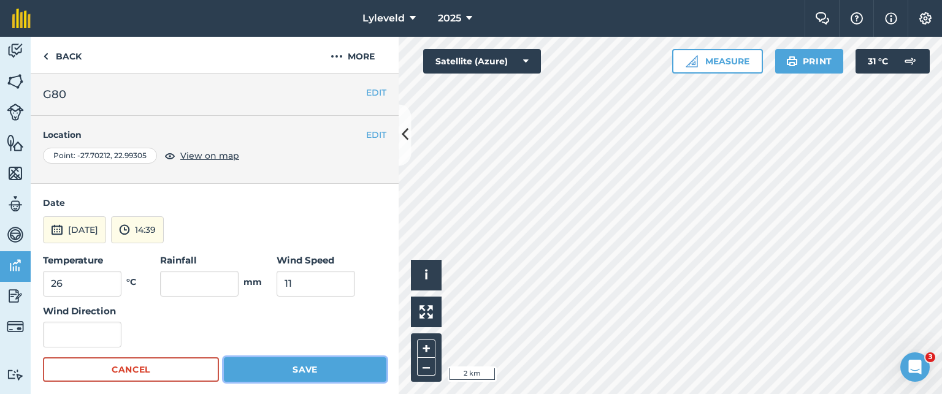
click at [304, 369] on button "Save" at bounding box center [305, 370] width 163 height 25
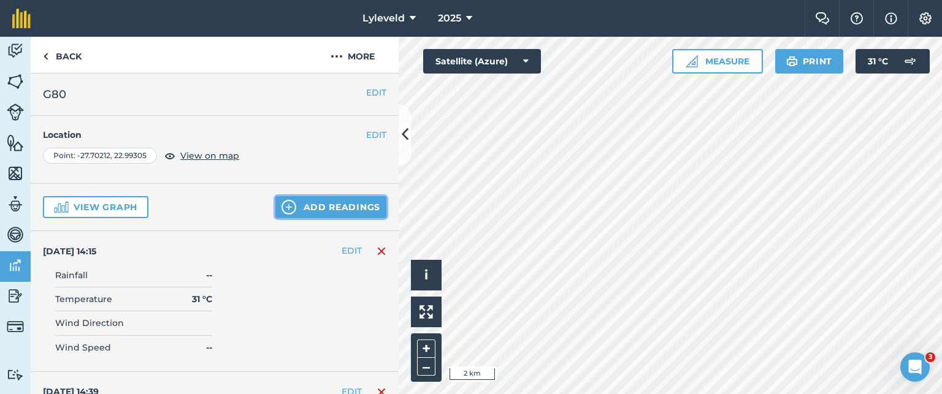
click at [287, 208] on img at bounding box center [289, 207] width 15 height 15
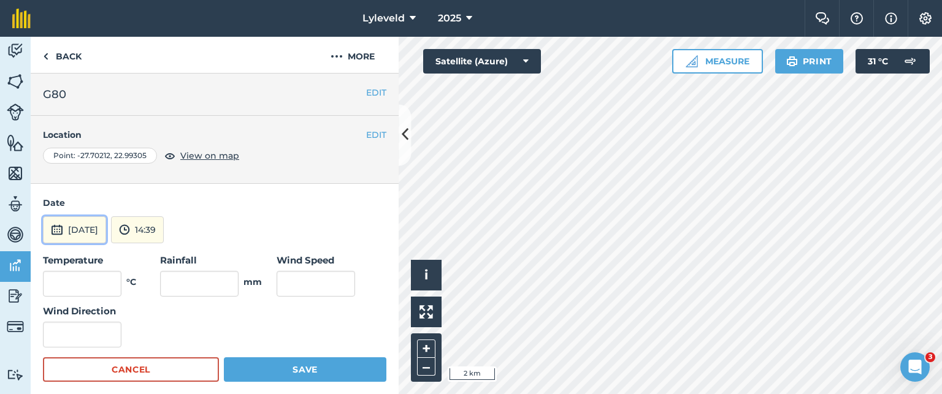
click at [61, 232] on img at bounding box center [57, 230] width 12 height 15
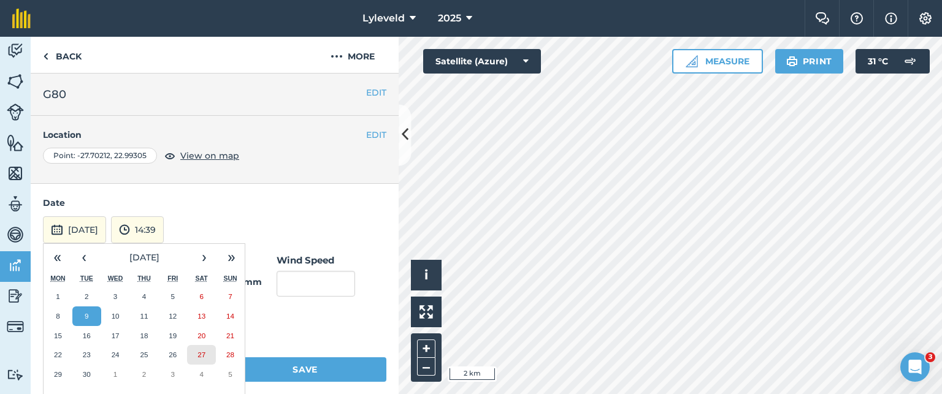
click at [205, 353] on abbr "27" at bounding box center [202, 355] width 8 height 8
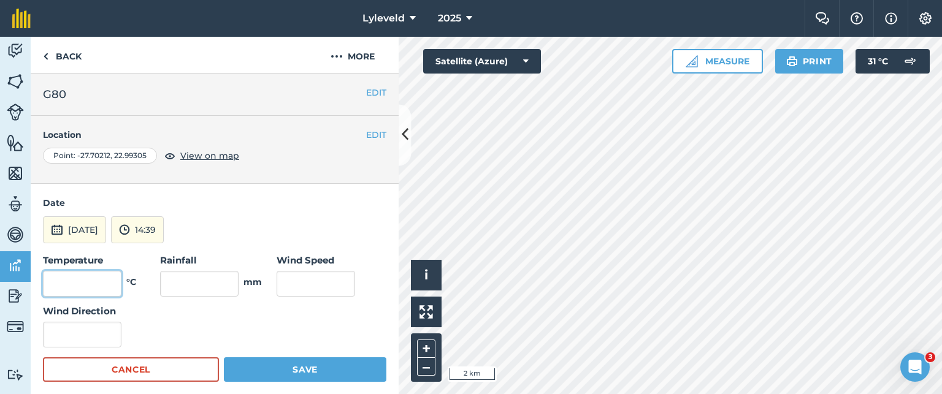
click at [103, 283] on input "text" at bounding box center [82, 284] width 79 height 26
type input "27"
click at [299, 279] on input "text" at bounding box center [316, 284] width 79 height 26
type input "12"
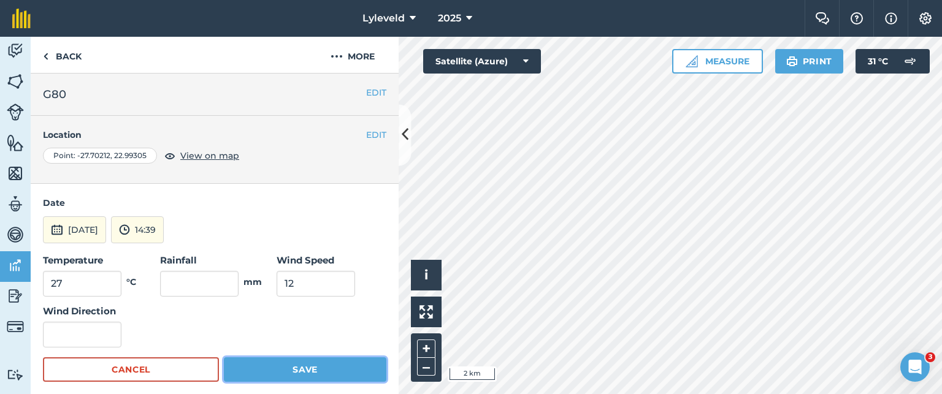
click at [298, 368] on button "Save" at bounding box center [305, 370] width 163 height 25
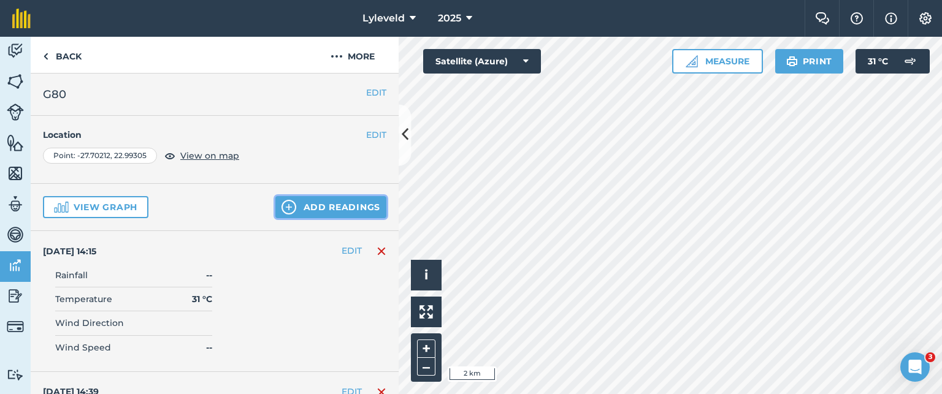
click at [290, 207] on button "Add readings" at bounding box center [330, 207] width 111 height 22
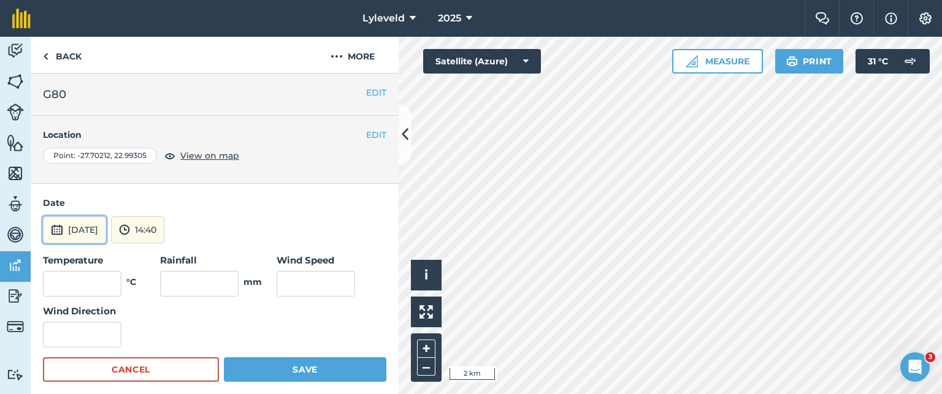
click at [61, 231] on img at bounding box center [57, 230] width 12 height 15
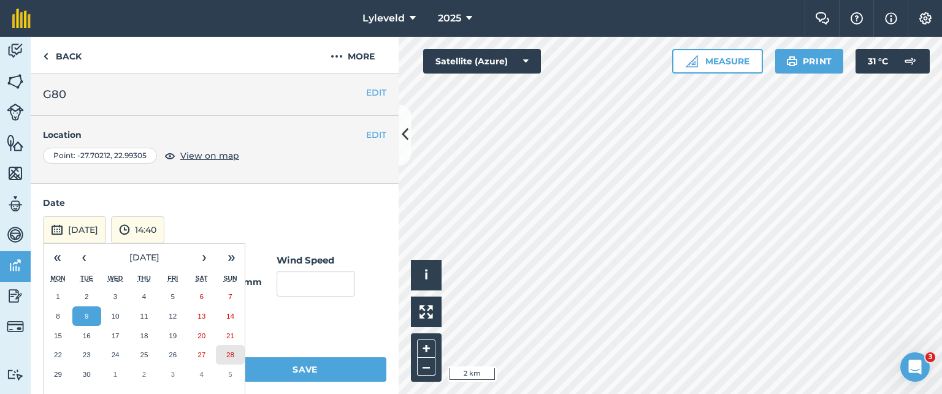
click at [226, 352] on abbr "28" at bounding box center [230, 355] width 8 height 8
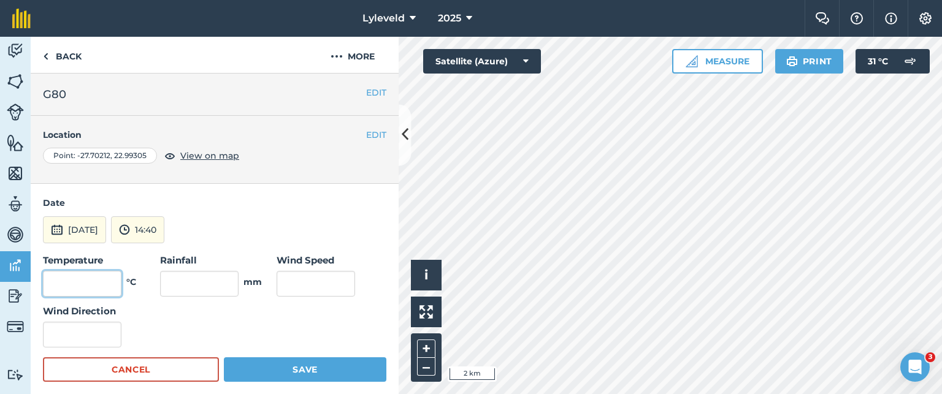
click at [106, 278] on input "text" at bounding box center [82, 284] width 79 height 26
type input "27"
click at [298, 281] on input "text" at bounding box center [316, 284] width 79 height 26
type input "10"
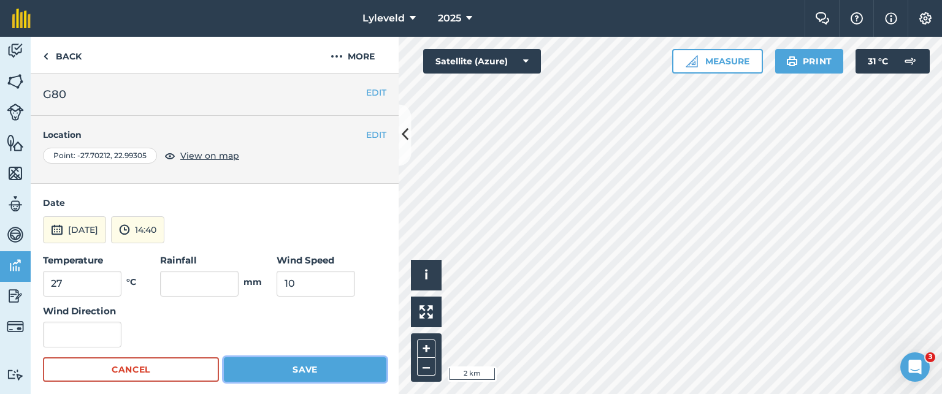
click at [304, 370] on button "Save" at bounding box center [305, 370] width 163 height 25
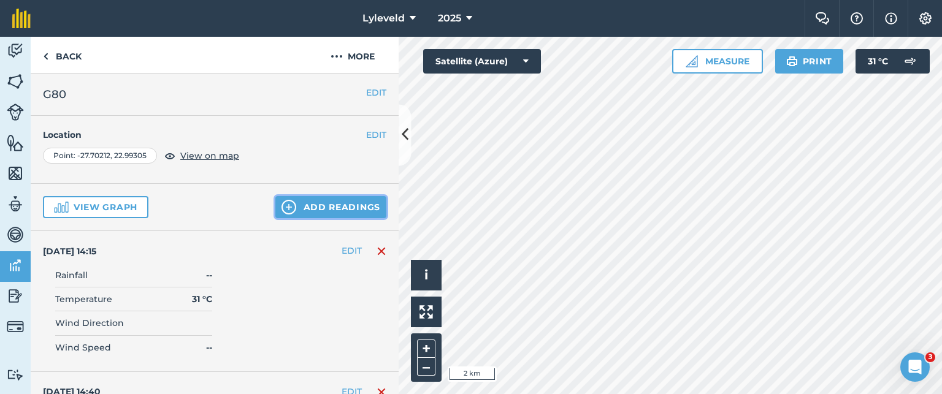
click at [301, 207] on button "Add readings" at bounding box center [330, 207] width 111 height 22
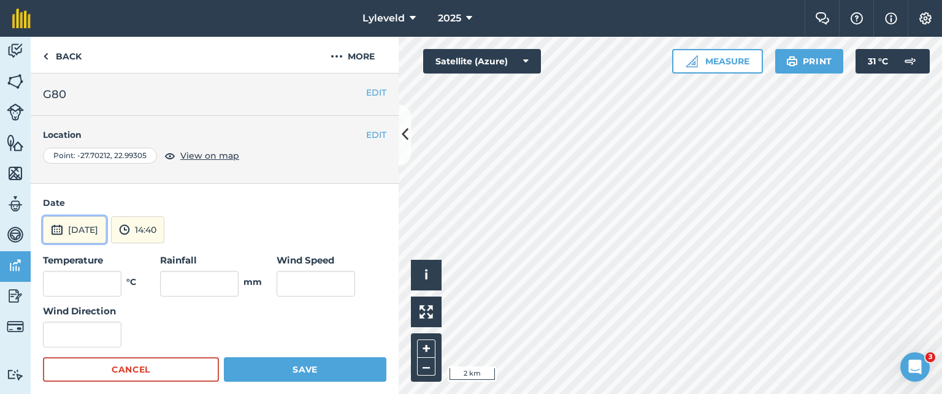
click at [53, 226] on img at bounding box center [57, 230] width 12 height 15
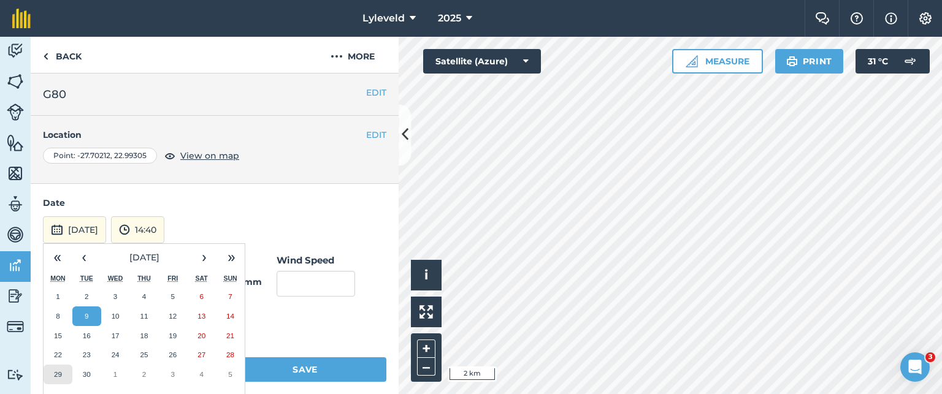
click at [59, 368] on button "29" at bounding box center [58, 375] width 29 height 20
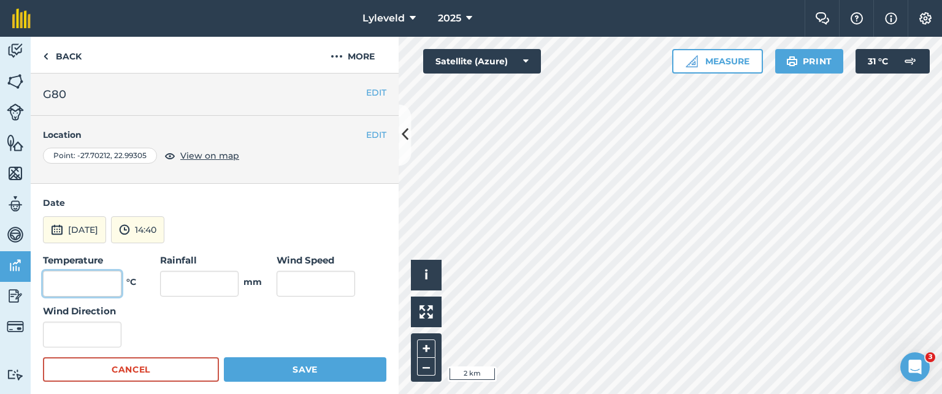
click at [103, 286] on input "text" at bounding box center [82, 284] width 79 height 26
type input "25"
click at [287, 276] on input "text" at bounding box center [316, 284] width 79 height 26
type input "15"
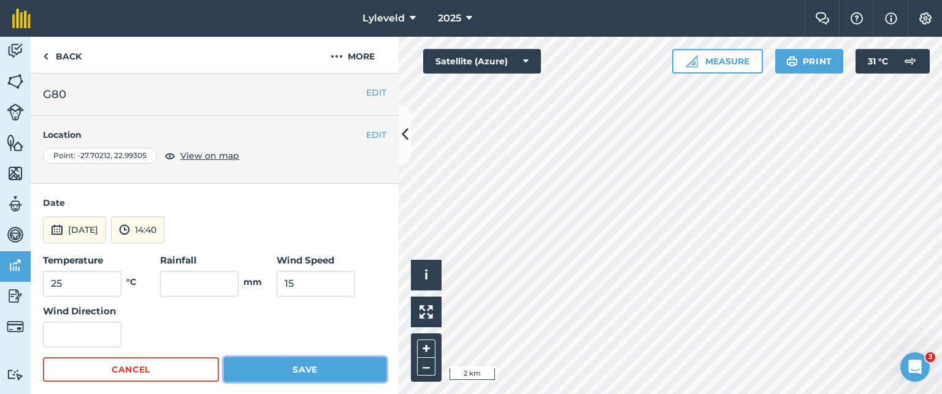
click at [293, 371] on button "Save" at bounding box center [305, 370] width 163 height 25
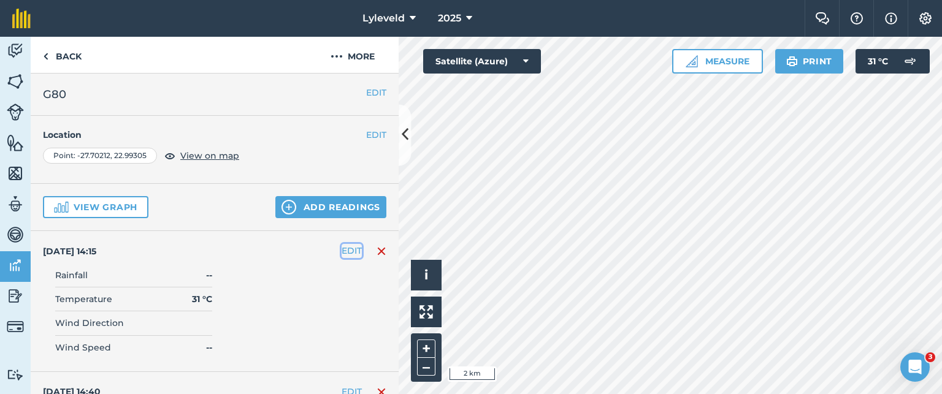
click at [342, 250] on button "EDIT" at bounding box center [352, 250] width 20 height 13
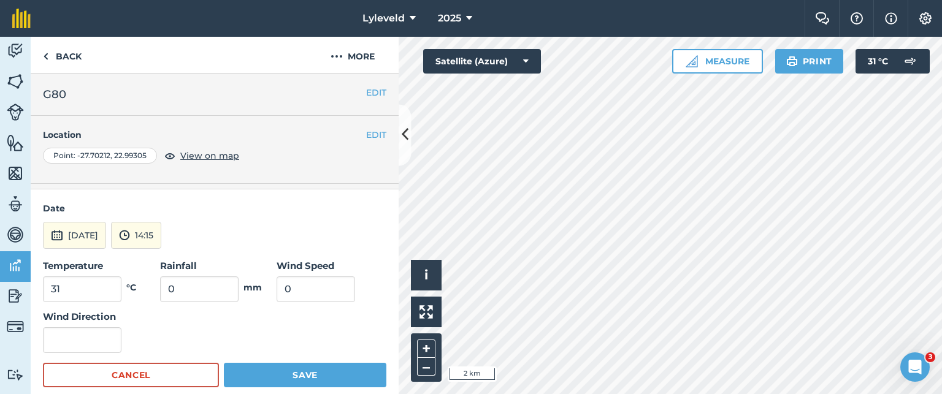
scroll to position [123, 0]
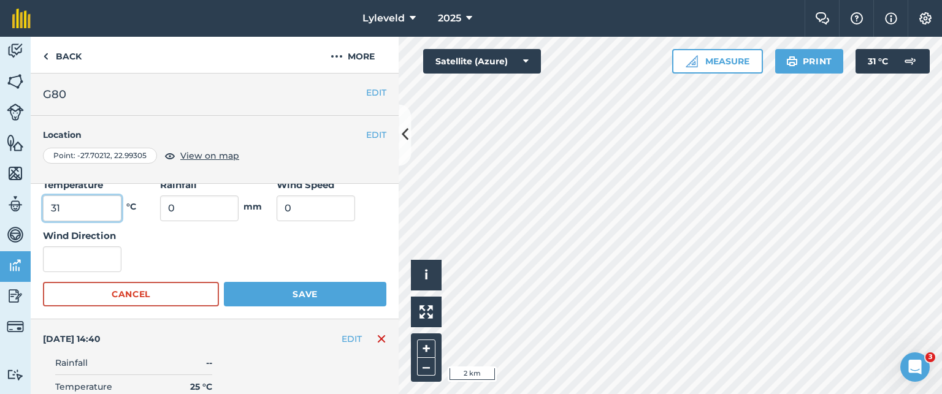
drag, startPoint x: 69, startPoint y: 209, endPoint x: 47, endPoint y: 204, distance: 22.0
click at [47, 204] on input "31" at bounding box center [82, 209] width 79 height 26
type input "27"
click at [100, 262] on input "Wind Direction" at bounding box center [82, 260] width 79 height 26
click at [297, 204] on input "0" at bounding box center [316, 209] width 79 height 26
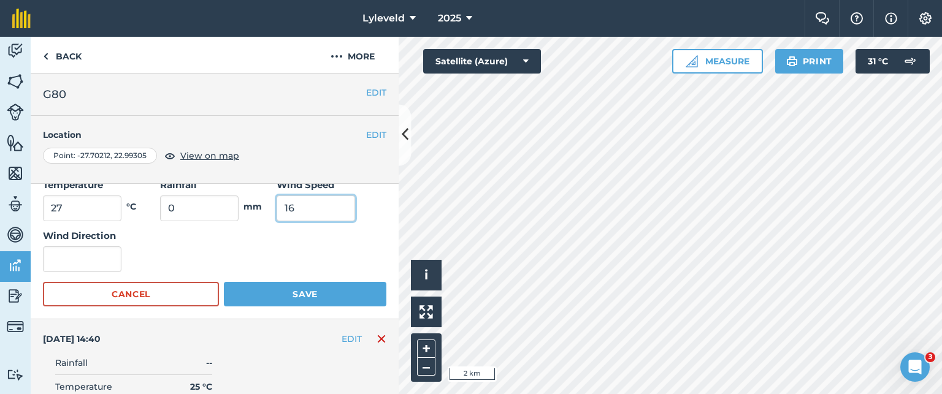
type input "16"
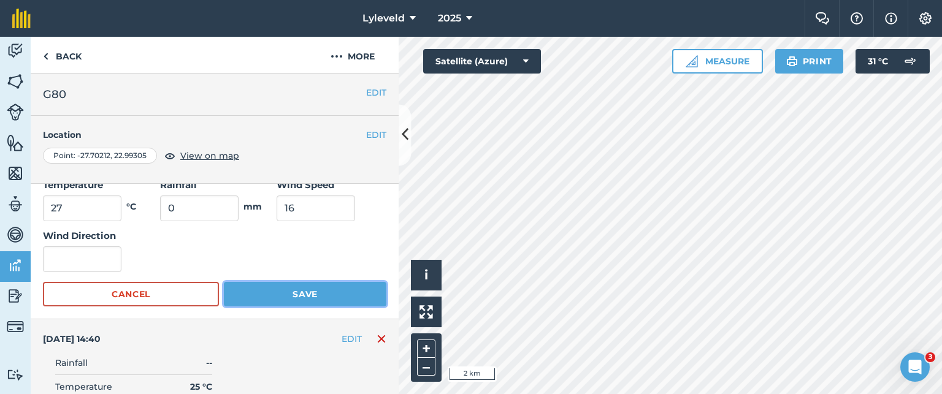
click at [298, 294] on button "Save" at bounding box center [305, 294] width 163 height 25
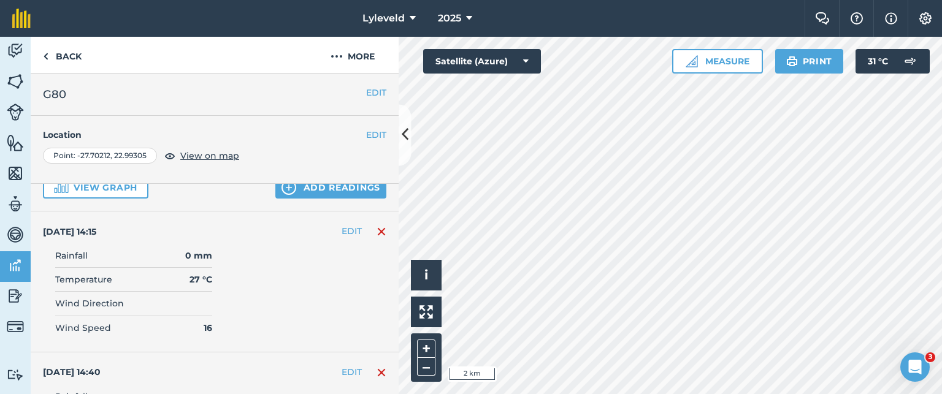
scroll to position [0, 0]
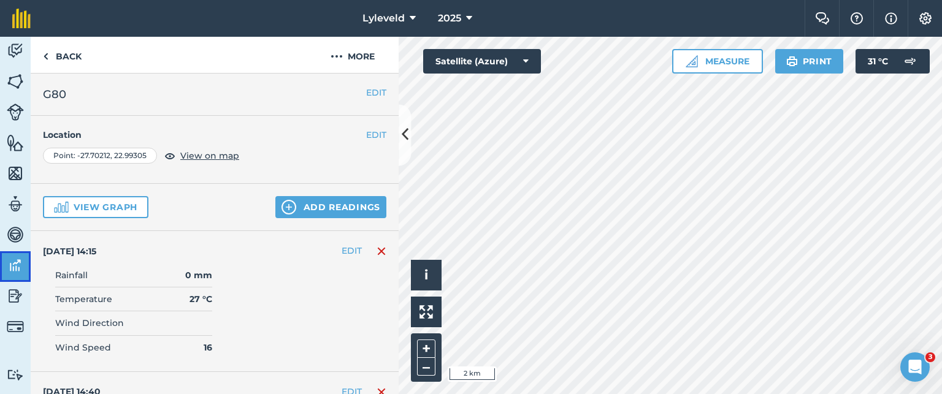
click at [8, 267] on img at bounding box center [15, 265] width 17 height 18
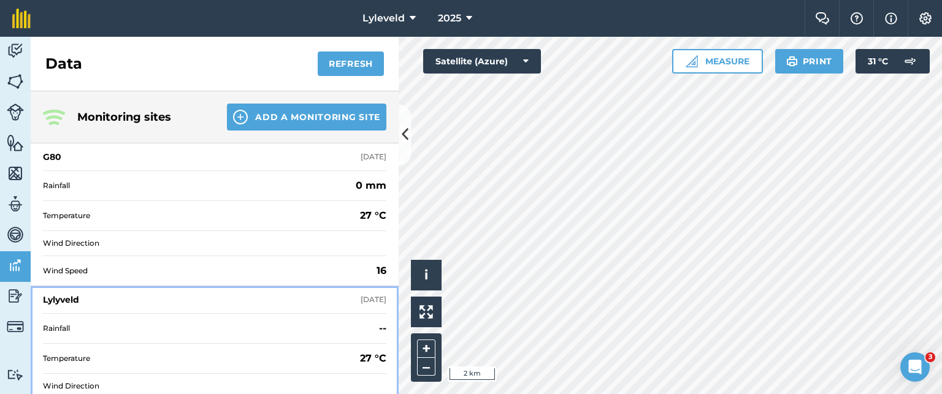
click at [54, 301] on div "Lylyveld" at bounding box center [61, 300] width 36 height 12
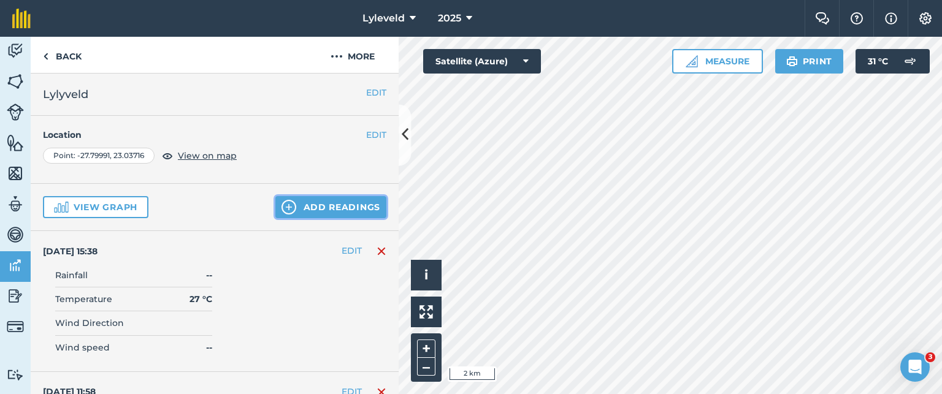
click at [292, 209] on button "Add readings" at bounding box center [330, 207] width 111 height 22
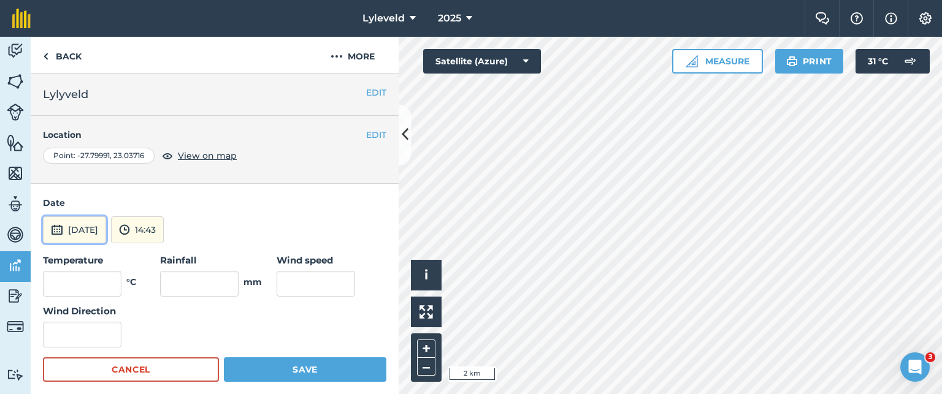
click at [58, 231] on img at bounding box center [57, 230] width 12 height 15
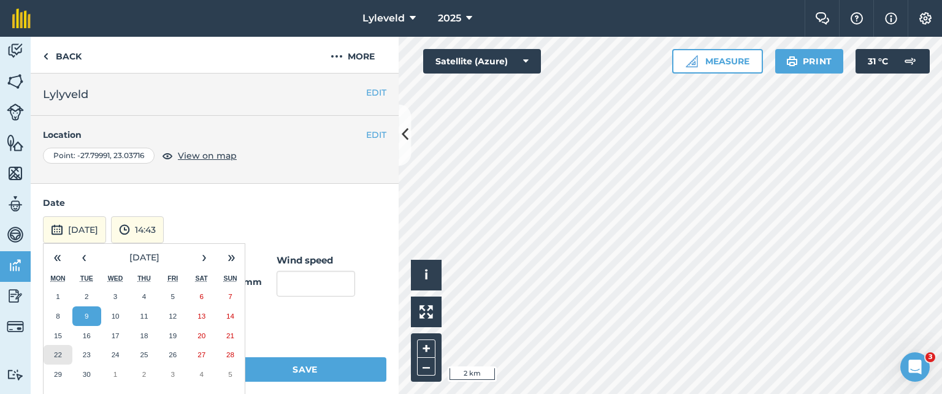
click at [55, 351] on abbr "22" at bounding box center [58, 355] width 8 height 8
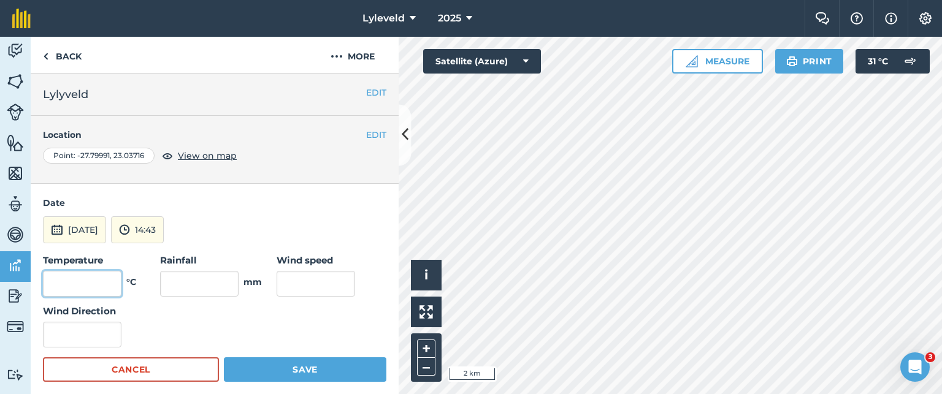
click at [104, 288] on input "text" at bounding box center [82, 284] width 79 height 26
type input "23"
click at [293, 285] on input "text" at bounding box center [316, 284] width 79 height 26
type input "12"
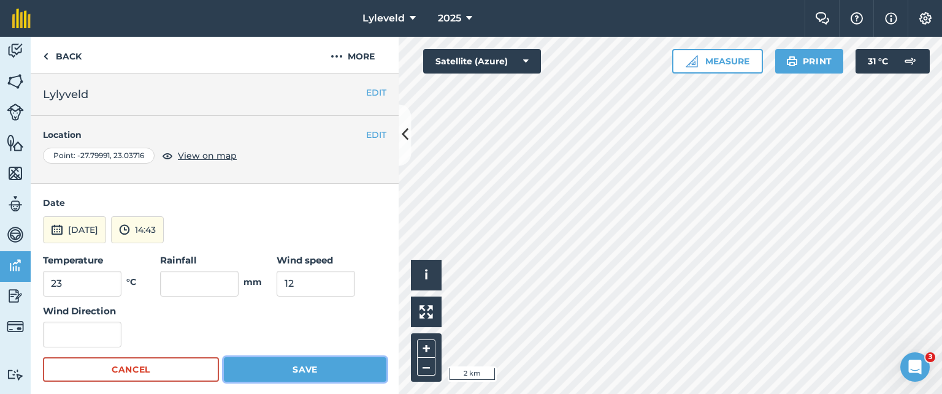
click at [302, 374] on button "Save" at bounding box center [305, 370] width 163 height 25
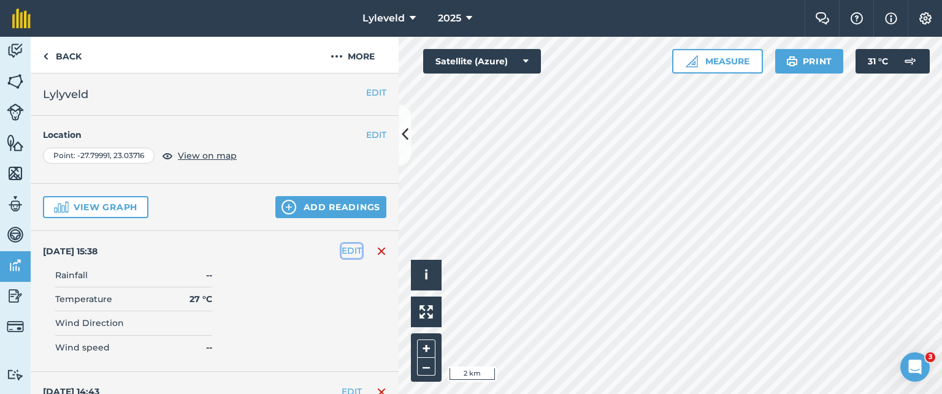
click at [342, 250] on button "EDIT" at bounding box center [352, 250] width 20 height 13
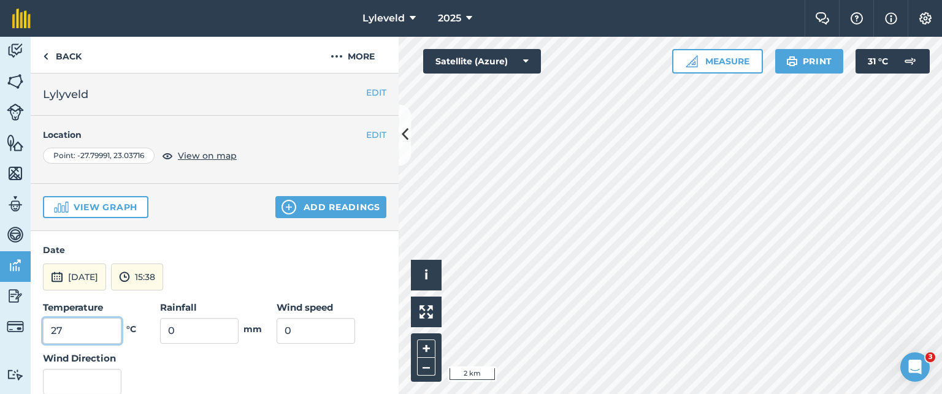
drag, startPoint x: 66, startPoint y: 323, endPoint x: 56, endPoint y: 323, distance: 9.8
click at [56, 323] on input "27" at bounding box center [82, 331] width 79 height 26
type input "23"
click at [277, 328] on input "0" at bounding box center [316, 331] width 79 height 26
type input "10"
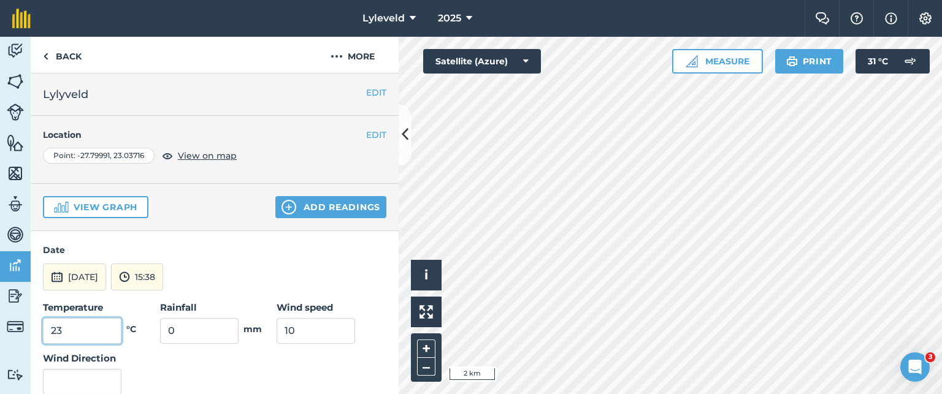
drag, startPoint x: 56, startPoint y: 327, endPoint x: 68, endPoint y: 326, distance: 12.3
click at [66, 326] on input "23" at bounding box center [82, 331] width 79 height 26
type input "22"
click at [296, 207] on button "Add readings" at bounding box center [330, 207] width 111 height 22
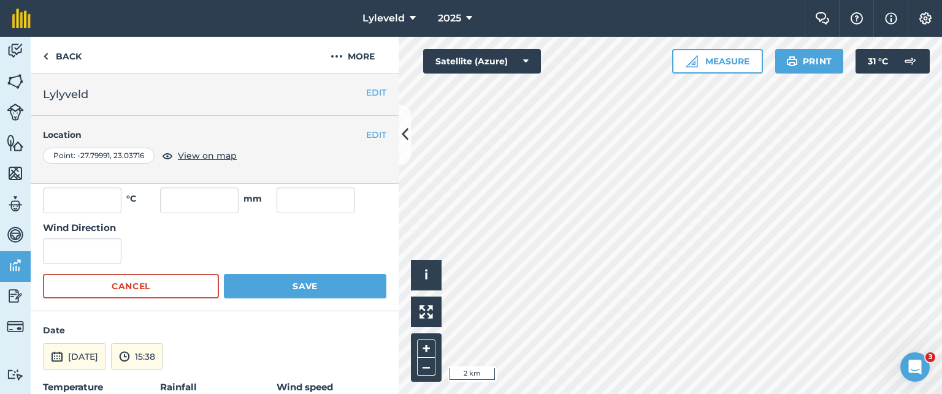
scroll to position [61, 0]
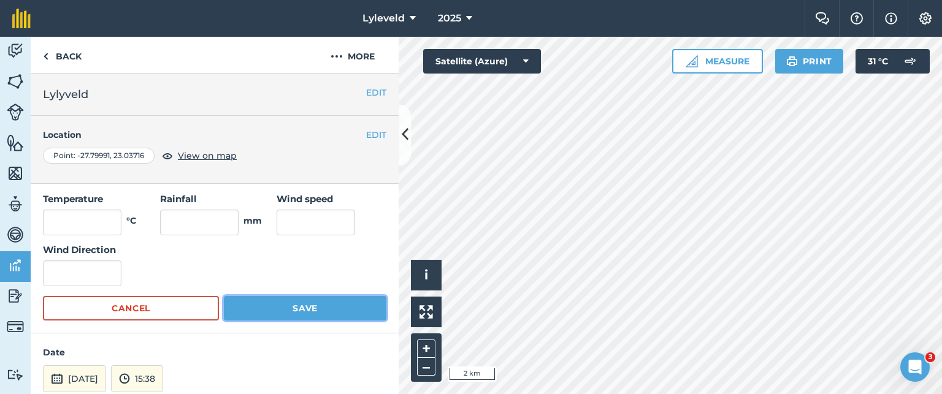
click at [292, 307] on button "Save" at bounding box center [305, 308] width 163 height 25
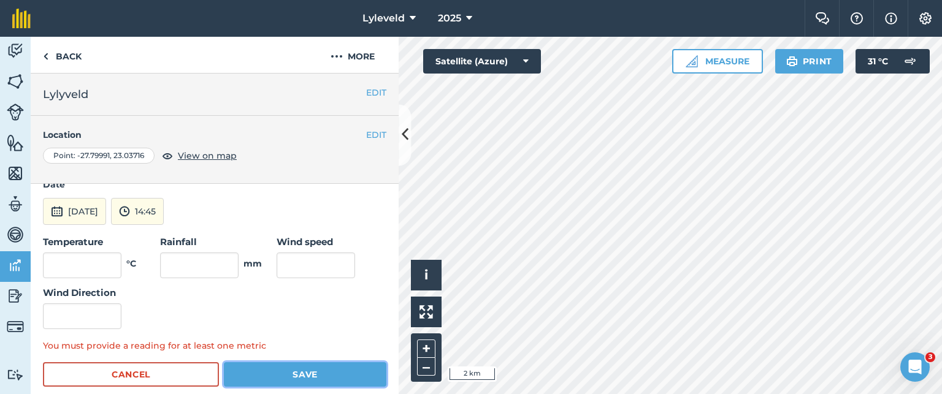
scroll to position [0, 0]
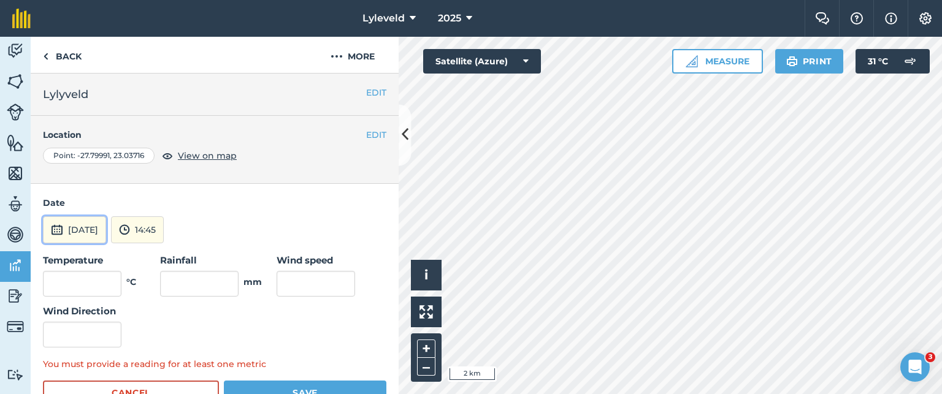
click at [60, 227] on img at bounding box center [57, 230] width 12 height 15
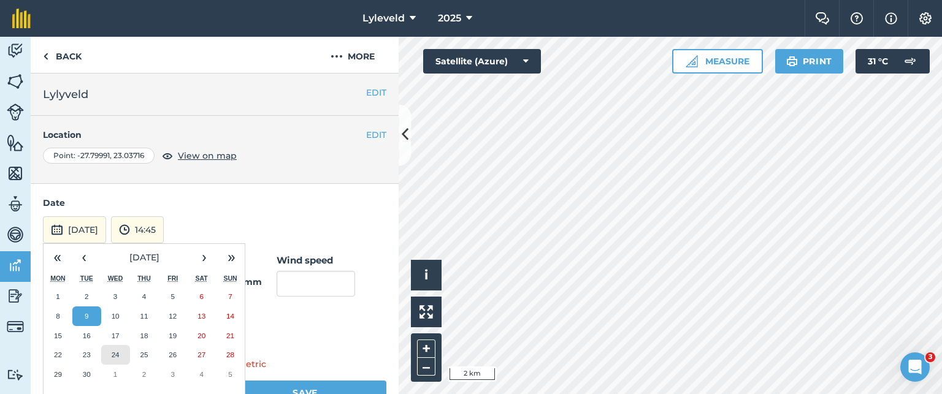
click at [118, 356] on abbr "24" at bounding box center [116, 355] width 8 height 8
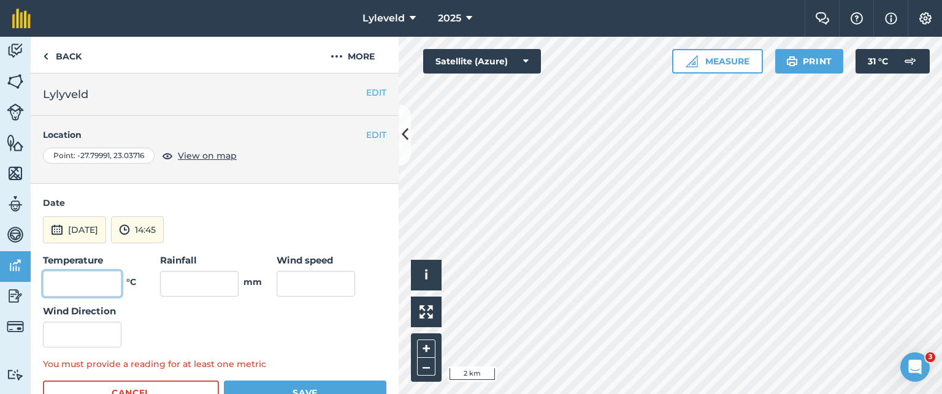
click at [99, 284] on input "text" at bounding box center [82, 284] width 79 height 26
type input "24"
click at [296, 278] on input "text" at bounding box center [316, 284] width 79 height 26
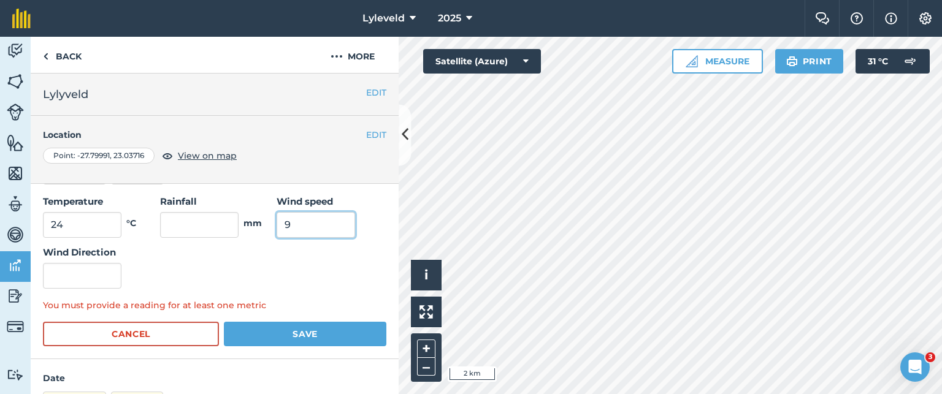
scroll to position [123, 0]
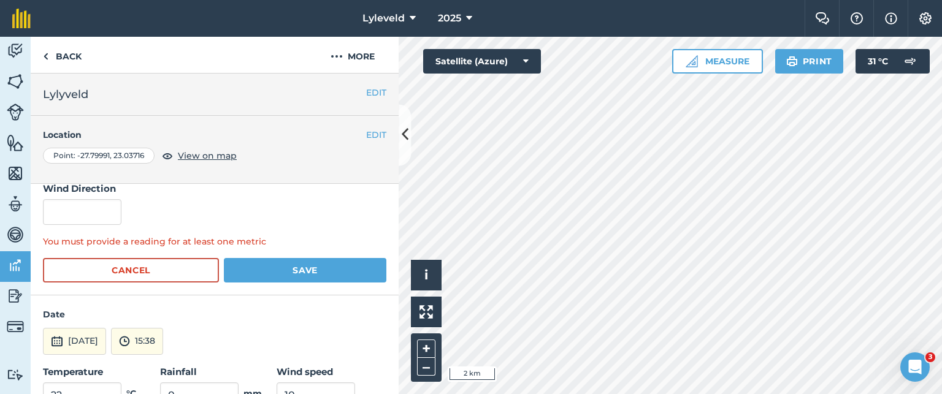
type input "9"
click at [302, 270] on button "Save" at bounding box center [305, 270] width 163 height 25
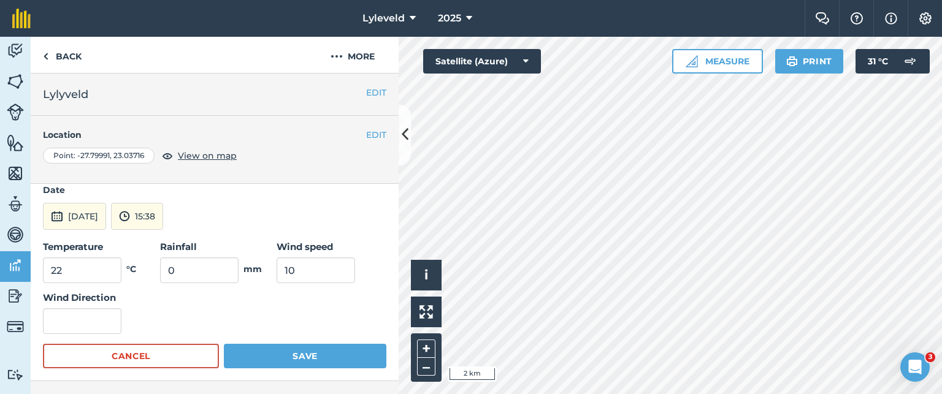
scroll to position [245, 0]
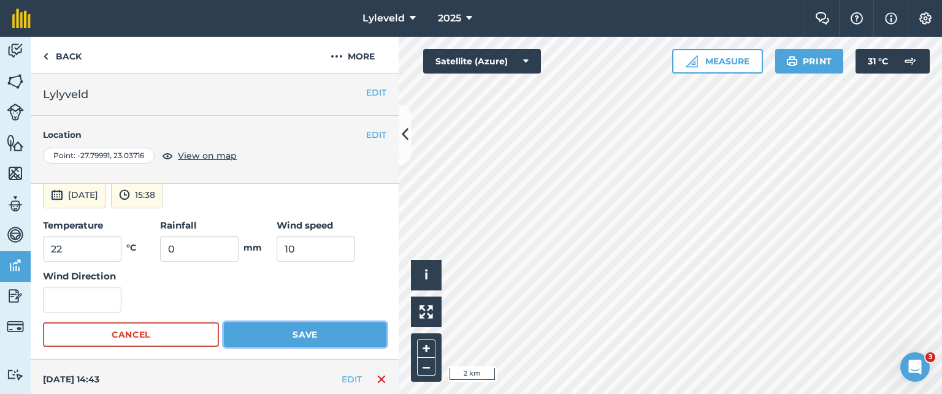
click at [290, 336] on button "Save" at bounding box center [305, 335] width 163 height 25
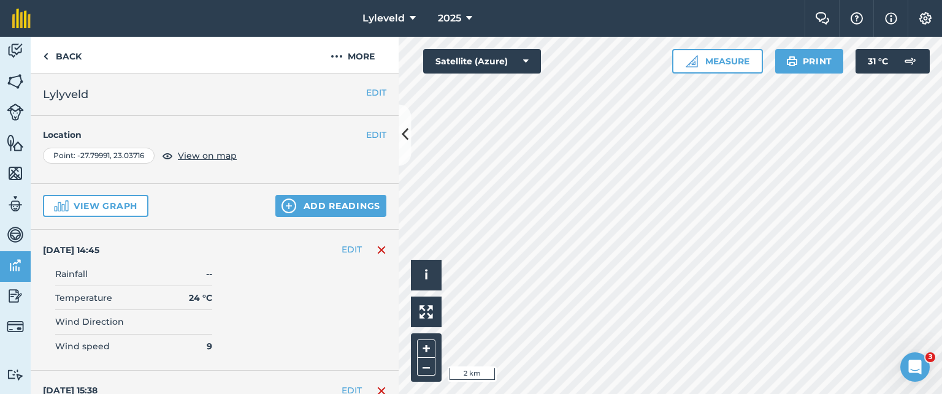
scroll to position [0, 0]
click at [309, 208] on button "Add readings" at bounding box center [330, 207] width 111 height 22
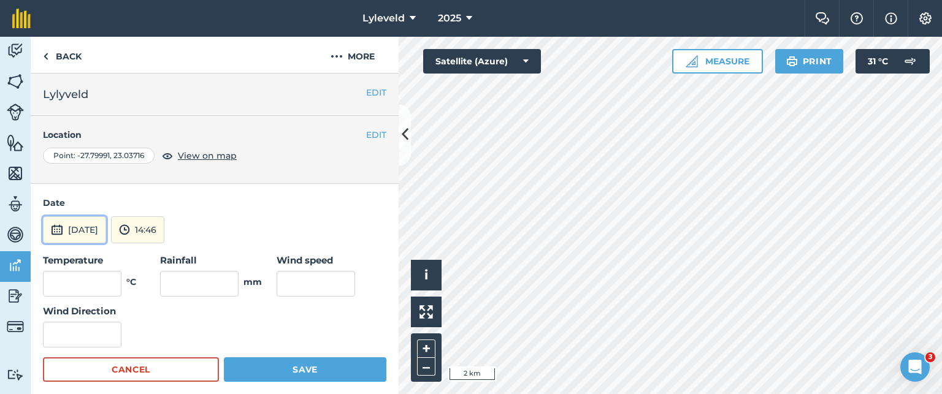
click at [61, 227] on img at bounding box center [57, 230] width 12 height 15
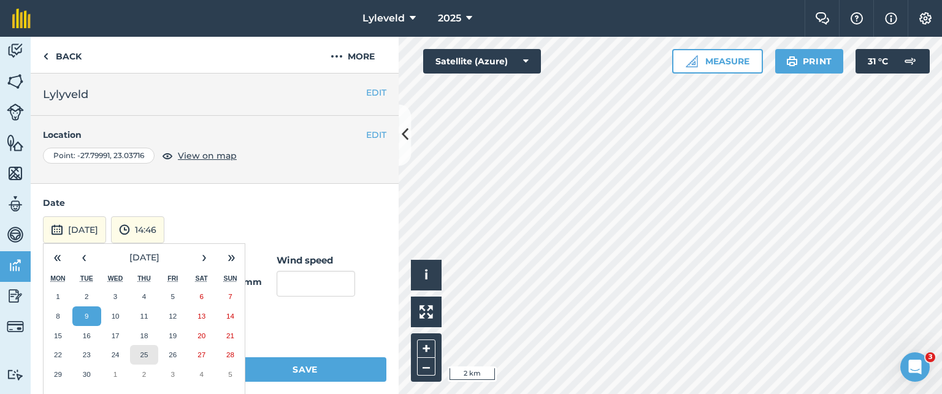
click at [145, 355] on abbr "25" at bounding box center [144, 355] width 8 height 8
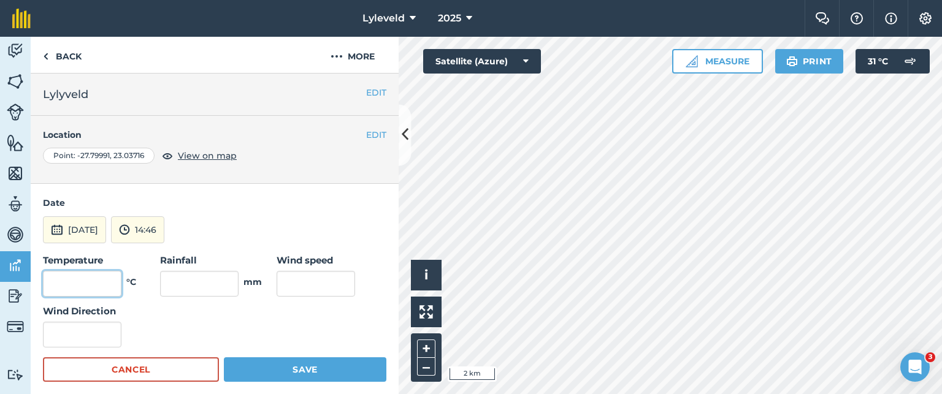
click at [120, 276] on input "text" at bounding box center [82, 284] width 79 height 26
type input "25"
click at [303, 277] on input "text" at bounding box center [316, 284] width 79 height 26
type input "10"
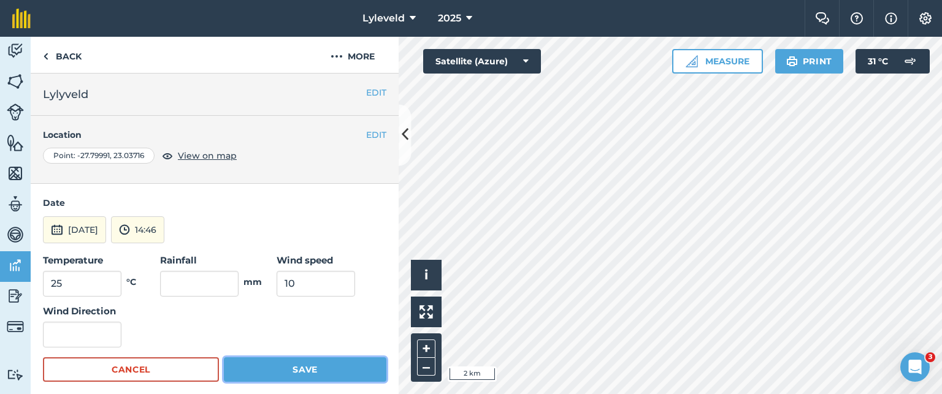
click at [308, 368] on button "Save" at bounding box center [305, 370] width 163 height 25
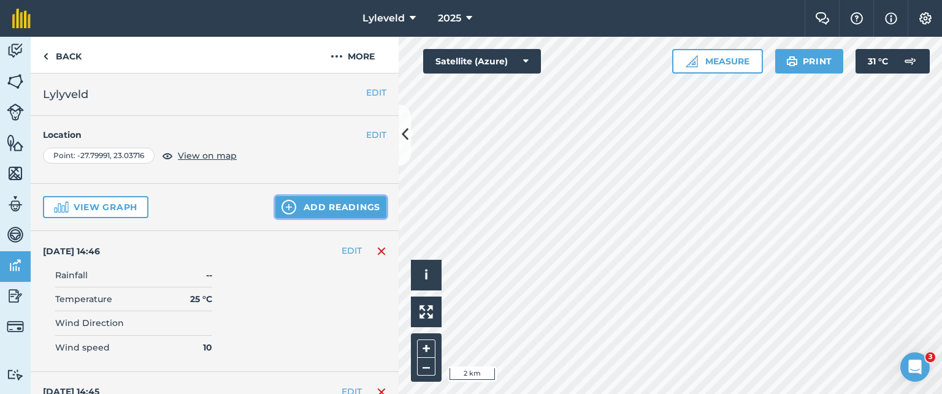
click at [300, 206] on button "Add readings" at bounding box center [330, 207] width 111 height 22
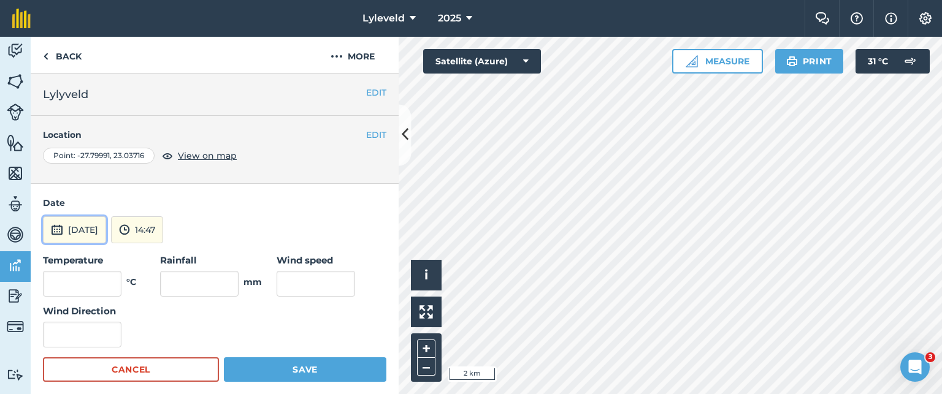
click at [63, 232] on button "[DATE]" at bounding box center [74, 230] width 63 height 27
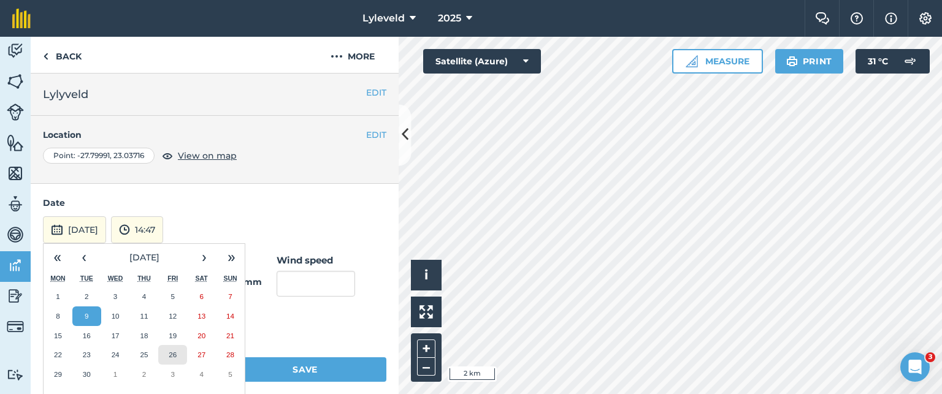
click at [174, 355] on abbr "26" at bounding box center [173, 355] width 8 height 8
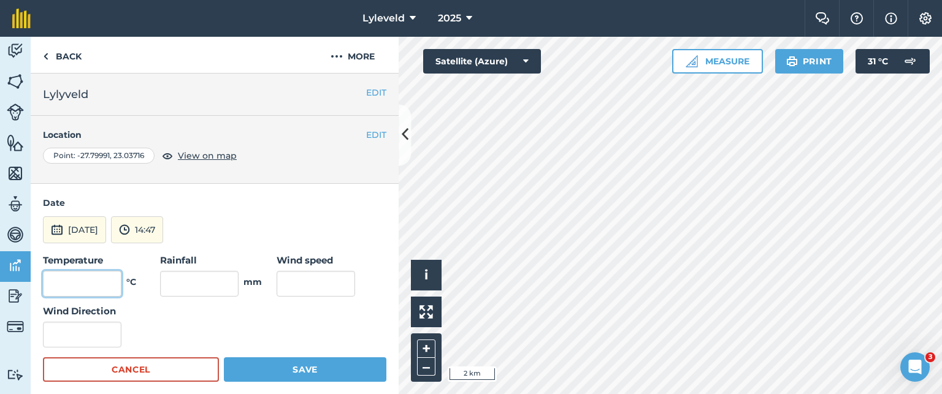
click at [115, 277] on input "text" at bounding box center [82, 284] width 79 height 26
type input "26"
click at [298, 285] on input "text" at bounding box center [316, 284] width 79 height 26
type input "11"
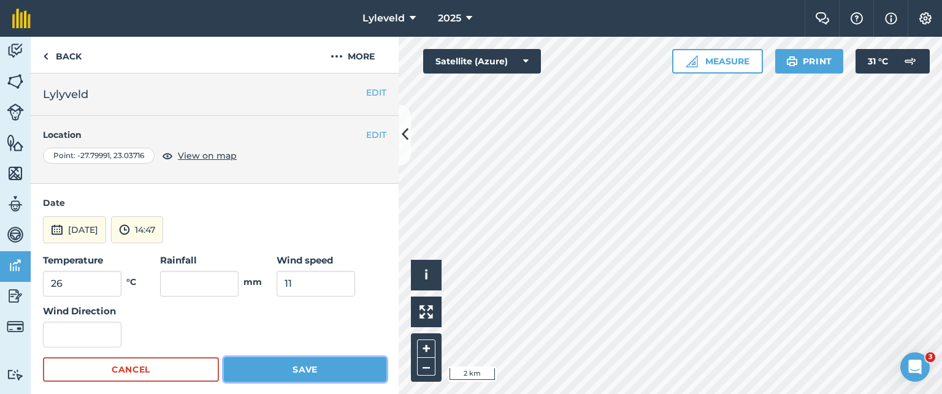
click at [301, 369] on button "Save" at bounding box center [305, 370] width 163 height 25
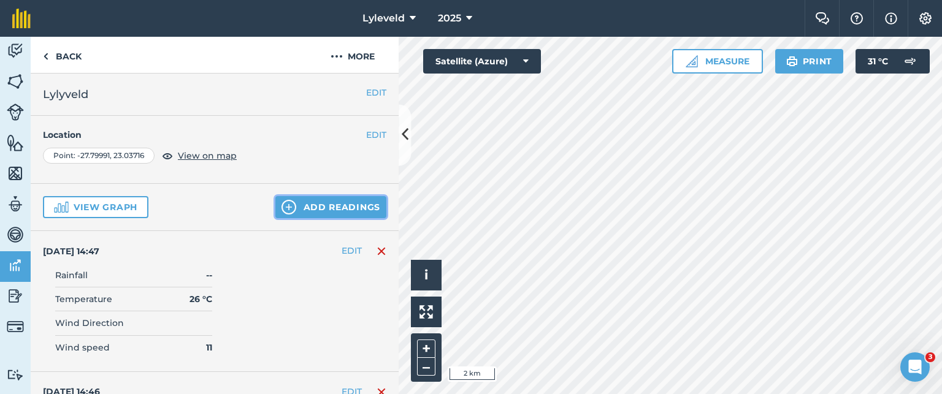
click at [295, 207] on button "Add readings" at bounding box center [330, 207] width 111 height 22
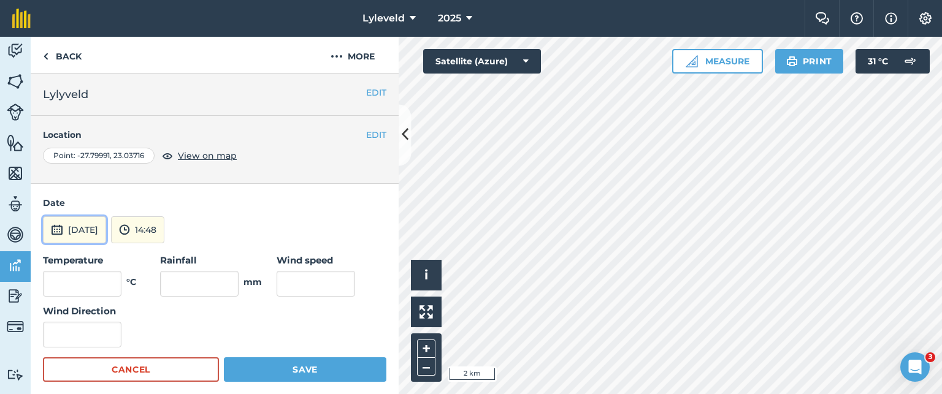
click at [56, 228] on img at bounding box center [57, 230] width 12 height 15
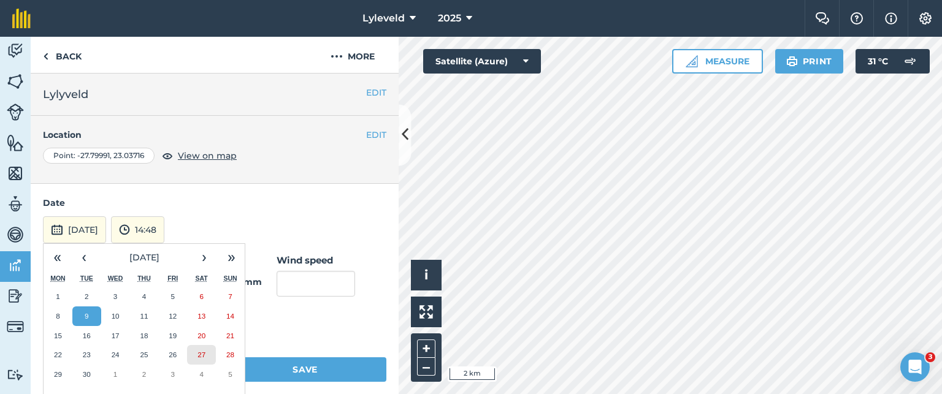
click at [201, 353] on abbr "27" at bounding box center [202, 355] width 8 height 8
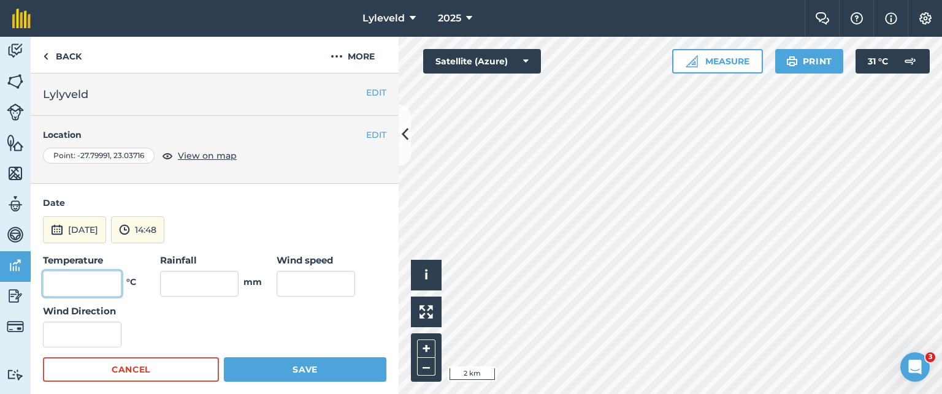
click at [98, 284] on input "text" at bounding box center [82, 284] width 79 height 26
type input "27"
click at [310, 283] on input "text" at bounding box center [316, 284] width 79 height 26
type input "12"
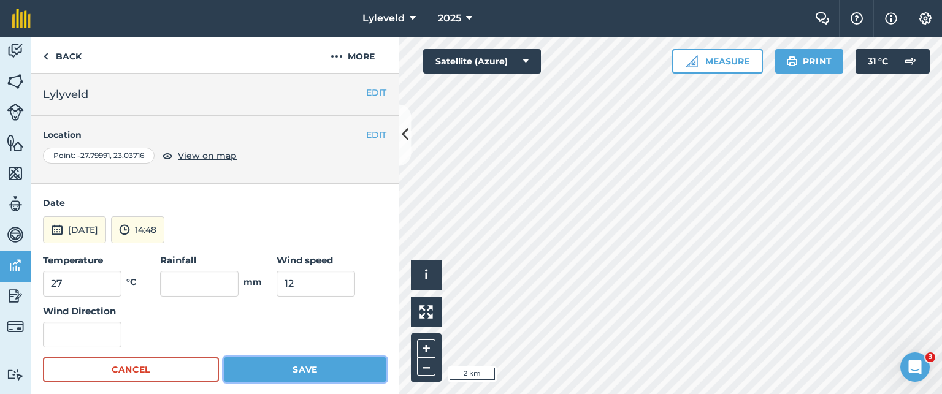
click at [297, 369] on button "Save" at bounding box center [305, 370] width 163 height 25
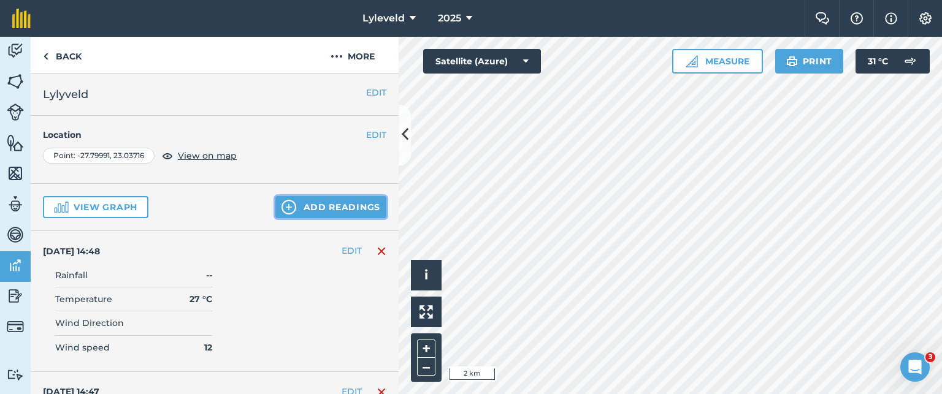
click at [292, 210] on button "Add readings" at bounding box center [330, 207] width 111 height 22
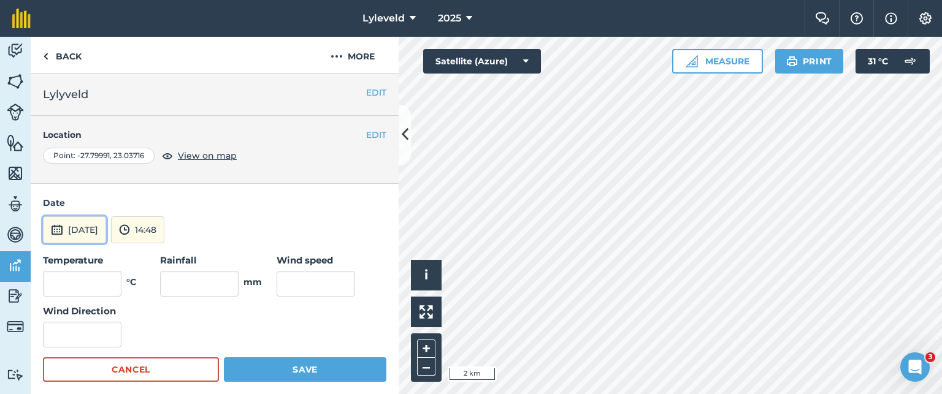
click at [53, 229] on img at bounding box center [57, 230] width 12 height 15
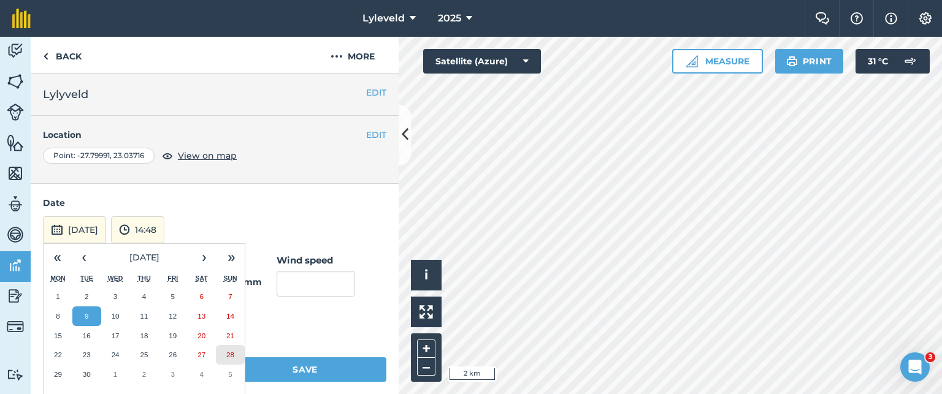
click at [231, 350] on button "28" at bounding box center [230, 355] width 29 height 20
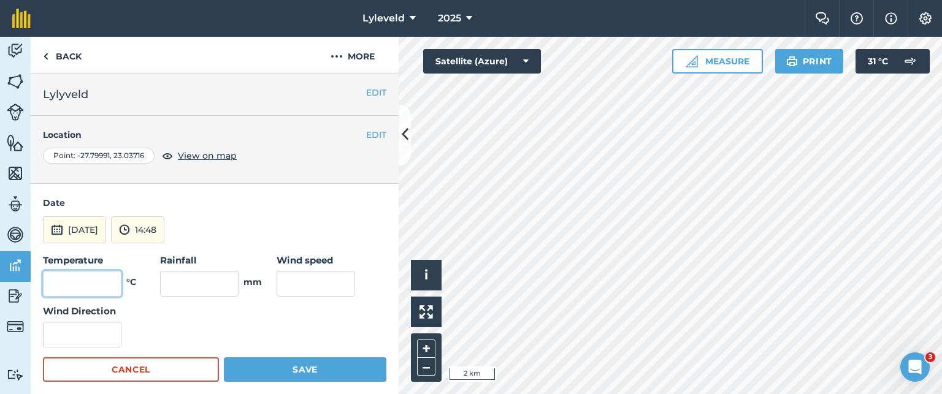
click at [106, 289] on input "text" at bounding box center [82, 284] width 79 height 26
click at [290, 286] on input "text" at bounding box center [316, 284] width 79 height 26
type input "12"
click at [101, 282] on input "text" at bounding box center [82, 284] width 79 height 26
type input "27"
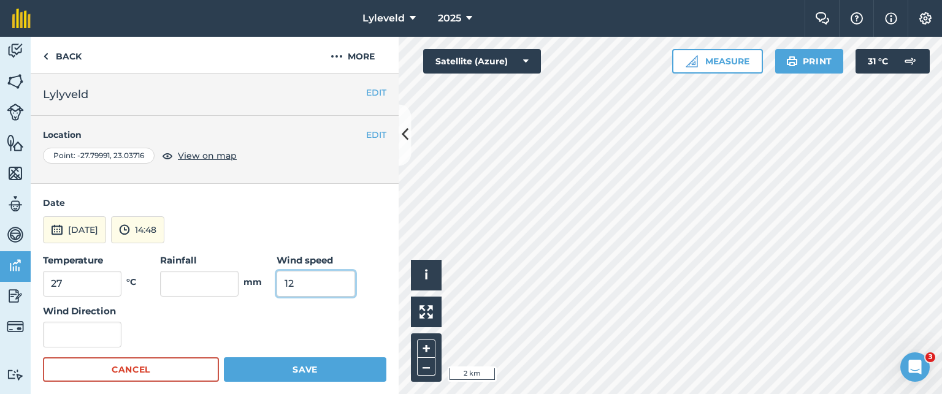
drag, startPoint x: 282, startPoint y: 281, endPoint x: 291, endPoint y: 279, distance: 9.4
click at [291, 279] on input "12" at bounding box center [316, 284] width 79 height 26
type input "10"
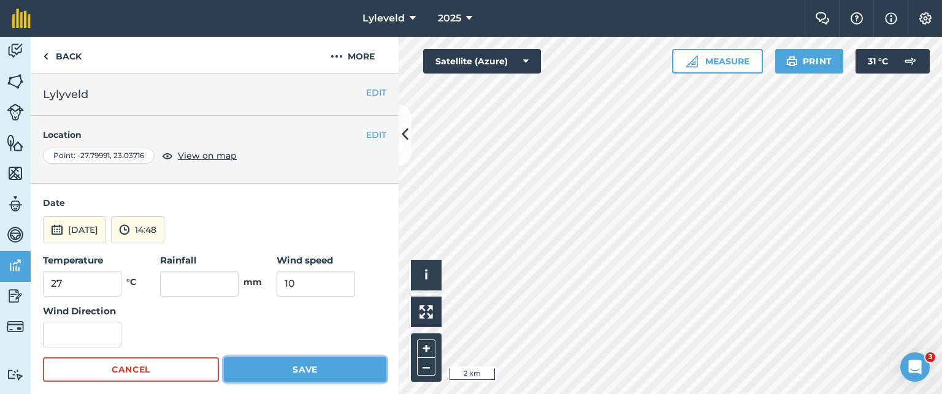
click at [299, 366] on button "Save" at bounding box center [305, 370] width 163 height 25
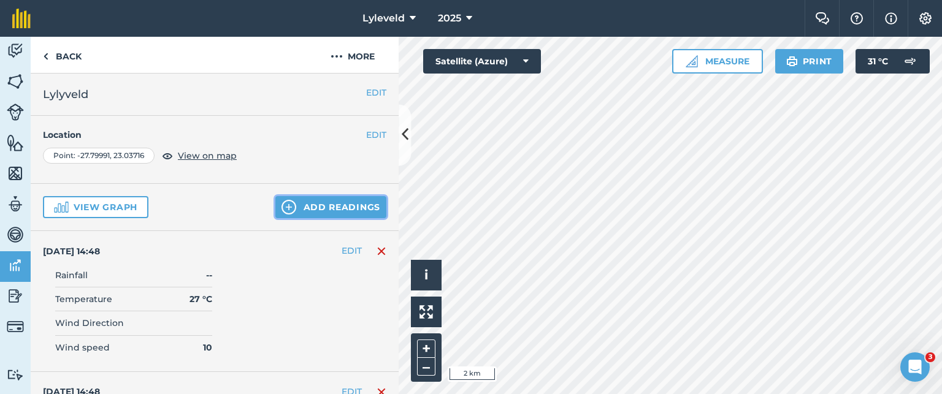
click at [282, 206] on img at bounding box center [289, 207] width 15 height 15
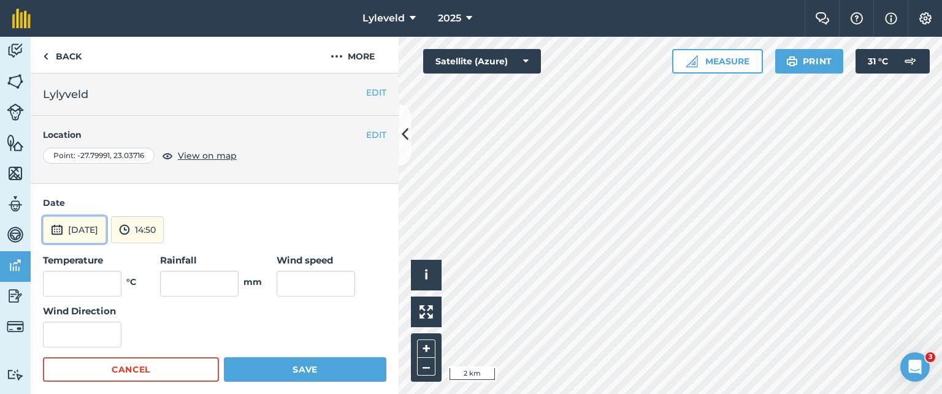
click at [56, 228] on img at bounding box center [57, 230] width 12 height 15
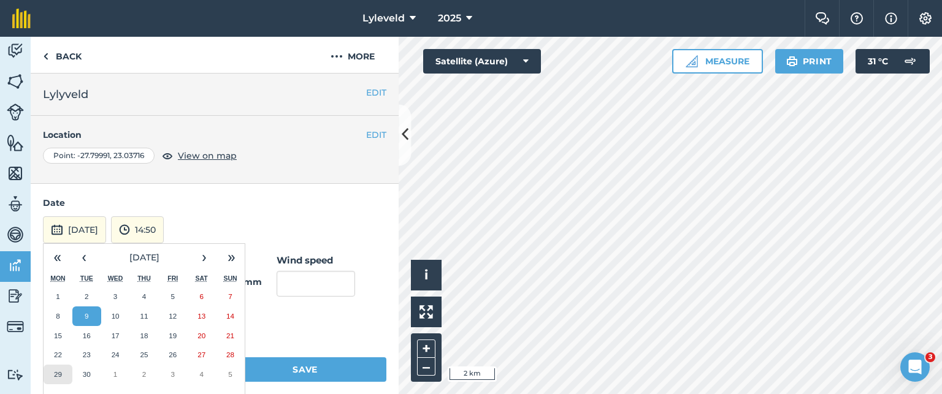
click at [58, 373] on abbr "29" at bounding box center [58, 375] width 8 height 8
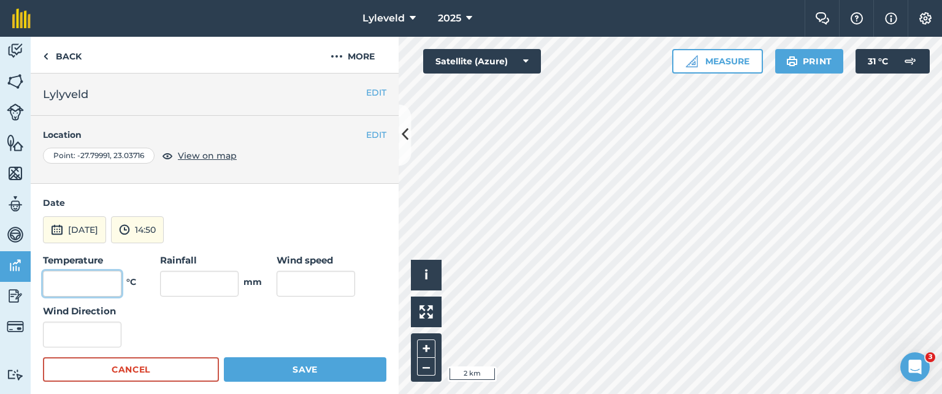
click at [91, 283] on input "text" at bounding box center [82, 284] width 79 height 26
type input "25"
click at [290, 283] on input "text" at bounding box center [316, 284] width 79 height 26
type input "15"
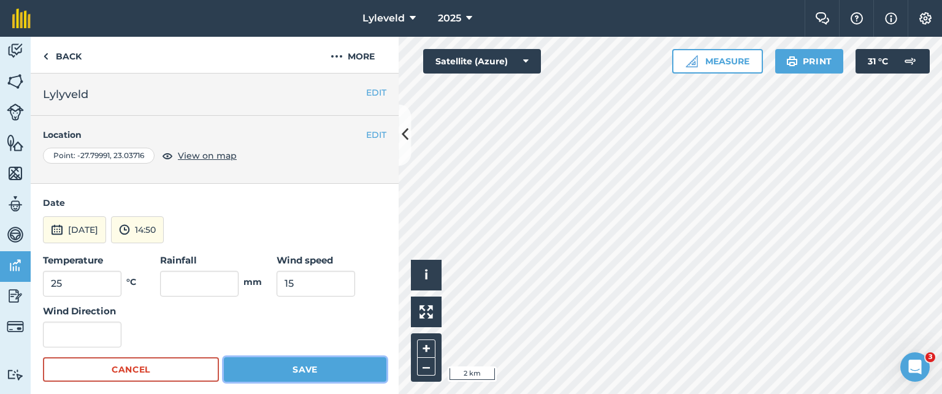
click at [294, 371] on button "Save" at bounding box center [305, 370] width 163 height 25
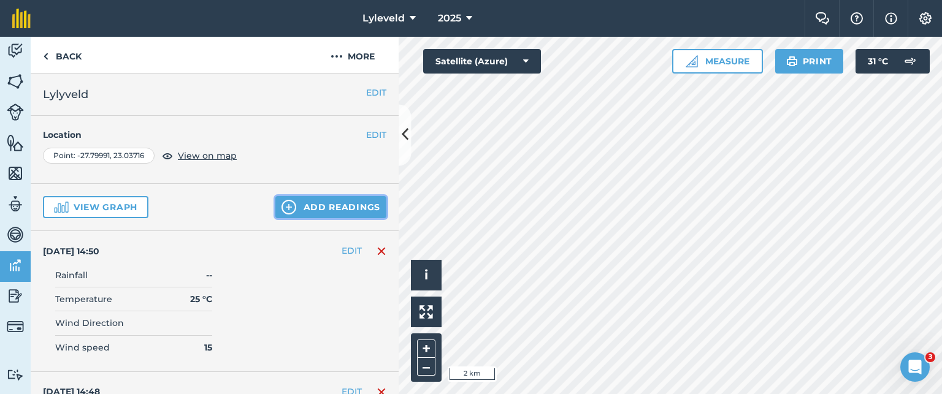
click at [283, 210] on img at bounding box center [289, 207] width 15 height 15
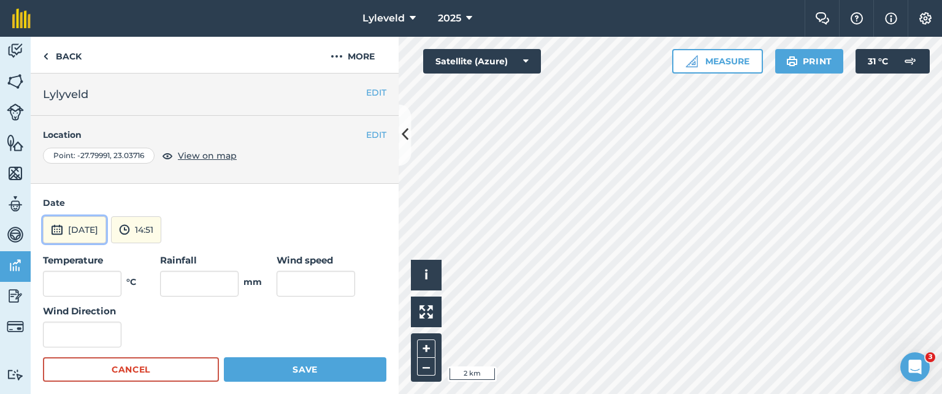
click at [58, 229] on img at bounding box center [57, 230] width 12 height 15
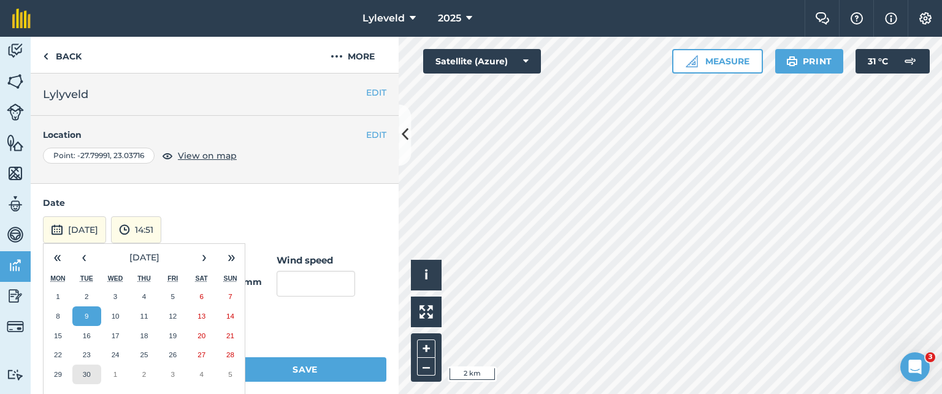
click at [84, 371] on abbr "30" at bounding box center [87, 375] width 8 height 8
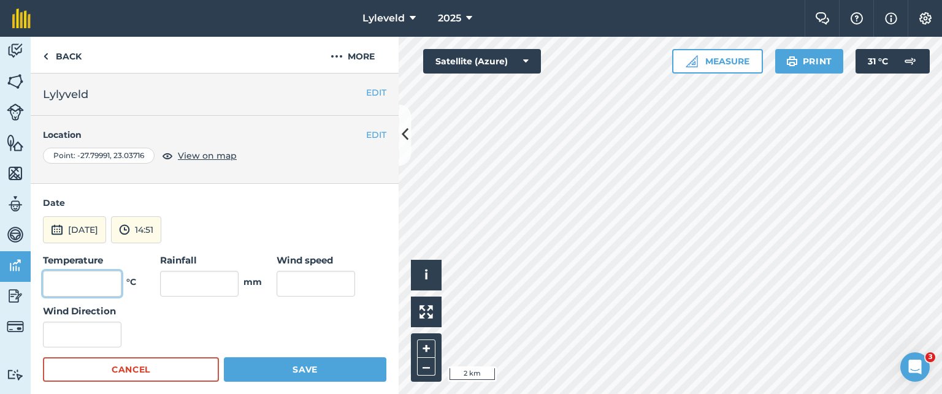
click at [98, 279] on input "text" at bounding box center [82, 284] width 79 height 26
type input "27"
click at [302, 282] on input "text" at bounding box center [316, 284] width 79 height 26
click at [282, 282] on input "13" at bounding box center [316, 284] width 79 height 26
type input "16"
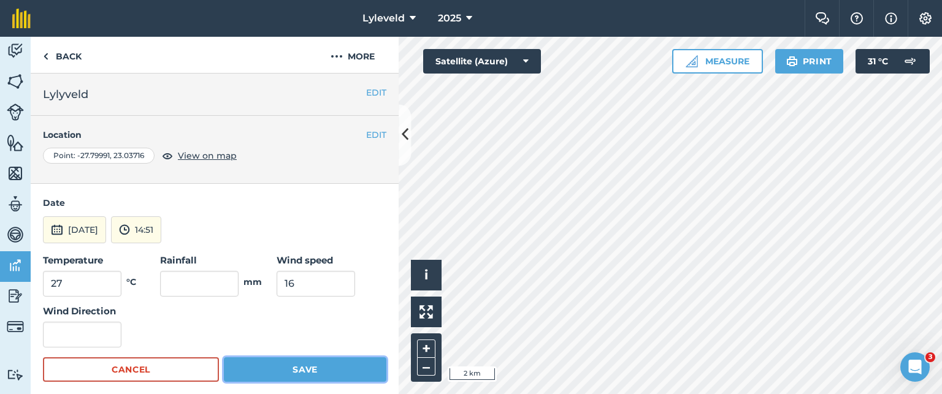
click at [297, 370] on button "Save" at bounding box center [305, 370] width 163 height 25
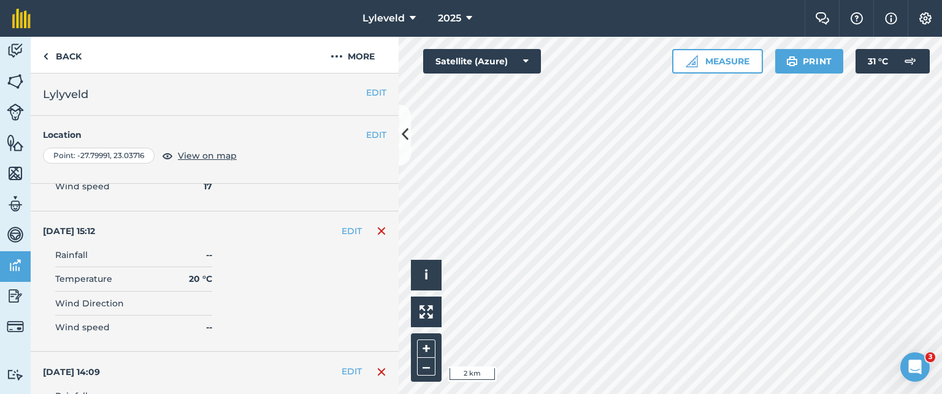
scroll to position [2860, 0]
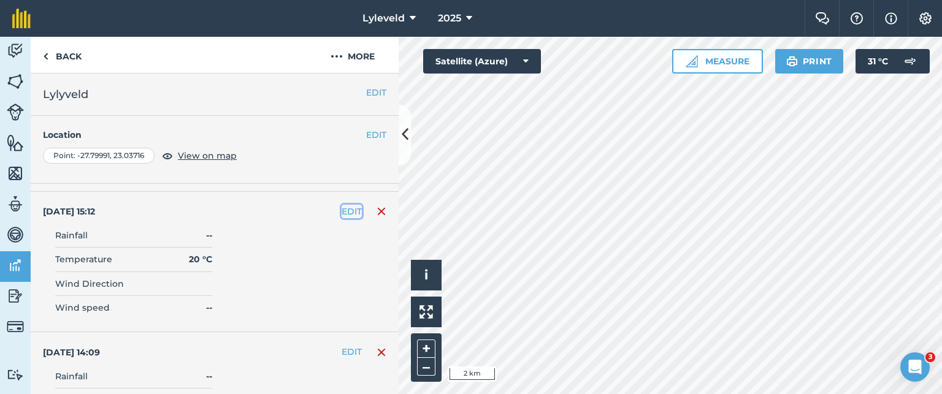
click at [348, 205] on button "EDIT" at bounding box center [352, 211] width 20 height 13
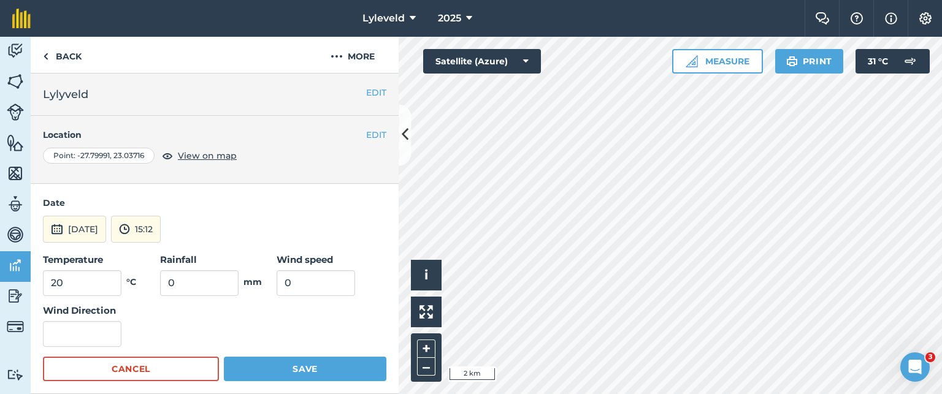
scroll to position [2806, 0]
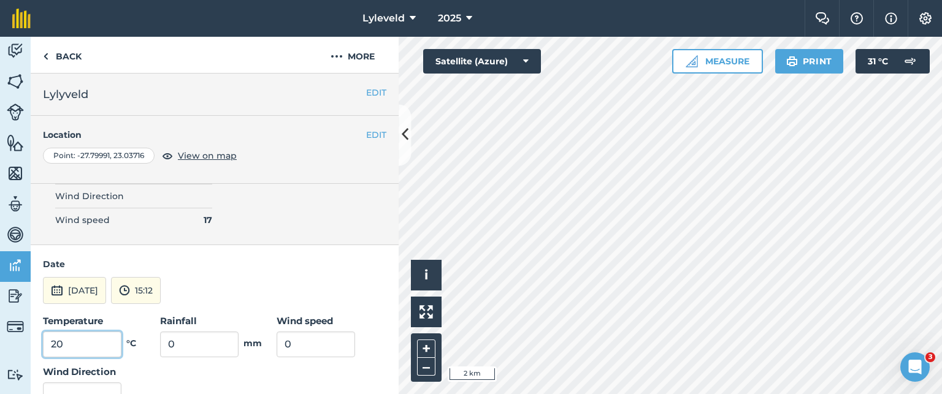
drag, startPoint x: 66, startPoint y: 335, endPoint x: 47, endPoint y: 332, distance: 19.8
click at [47, 332] on input "20" at bounding box center [82, 345] width 79 height 26
type input "32"
click at [278, 332] on input "0" at bounding box center [316, 345] width 79 height 26
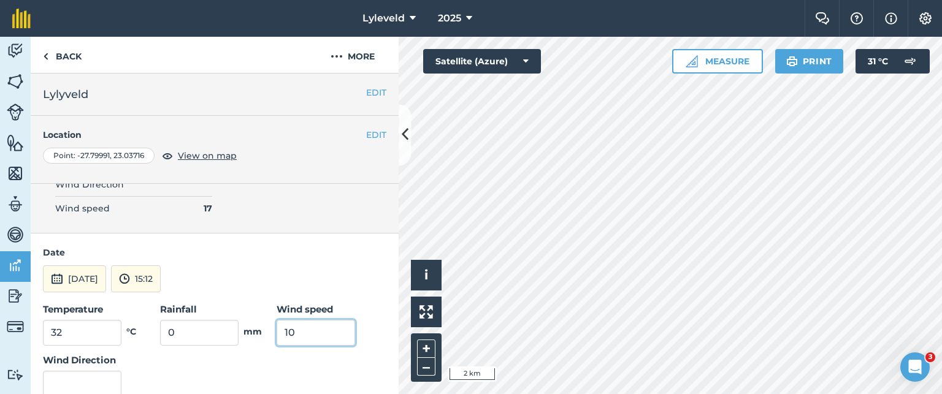
scroll to position [2868, 0]
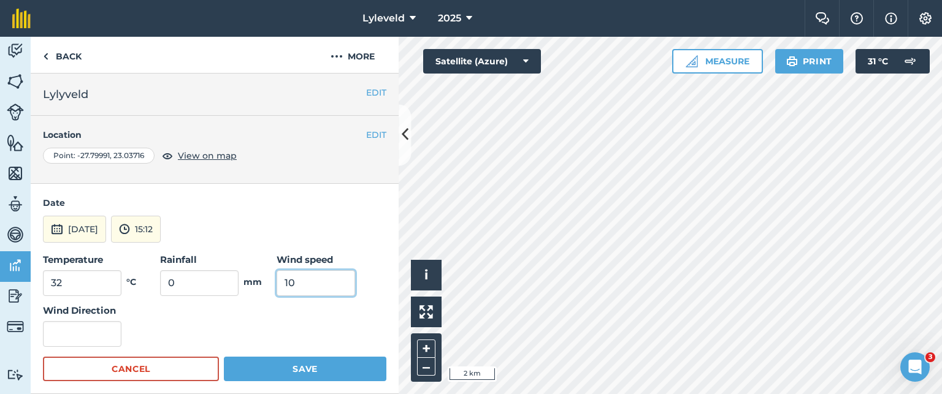
type input "10"
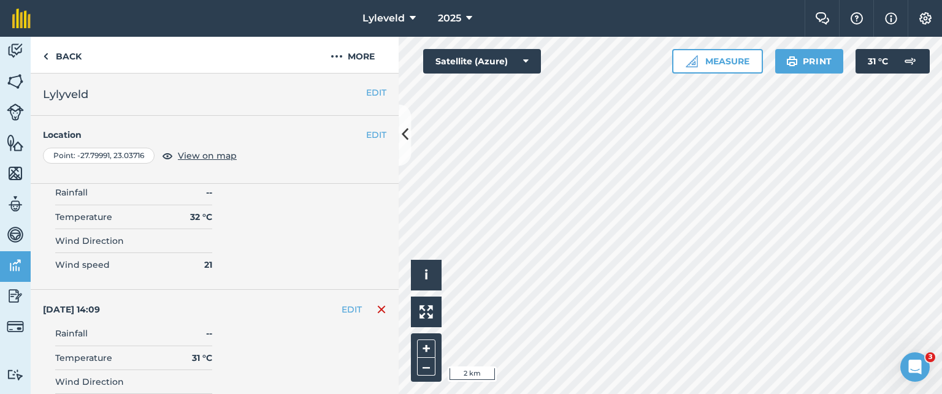
scroll to position [3052, 0]
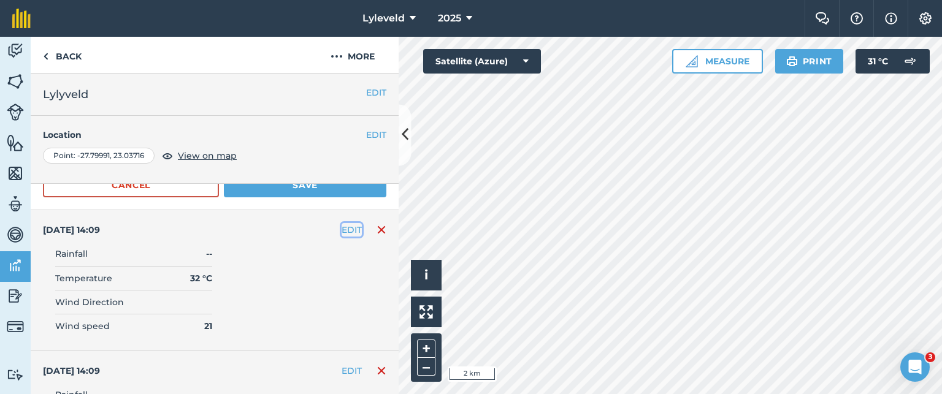
click at [342, 223] on button "EDIT" at bounding box center [352, 229] width 20 height 13
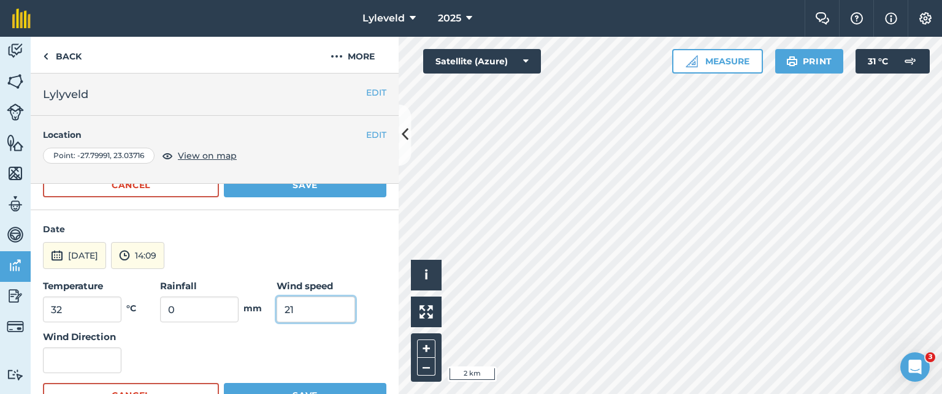
drag, startPoint x: 282, startPoint y: 296, endPoint x: 294, endPoint y: 296, distance: 12.3
click at [294, 297] on input "21" at bounding box center [316, 310] width 79 height 26
type input "22"
click at [294, 383] on button "Save" at bounding box center [305, 395] width 163 height 25
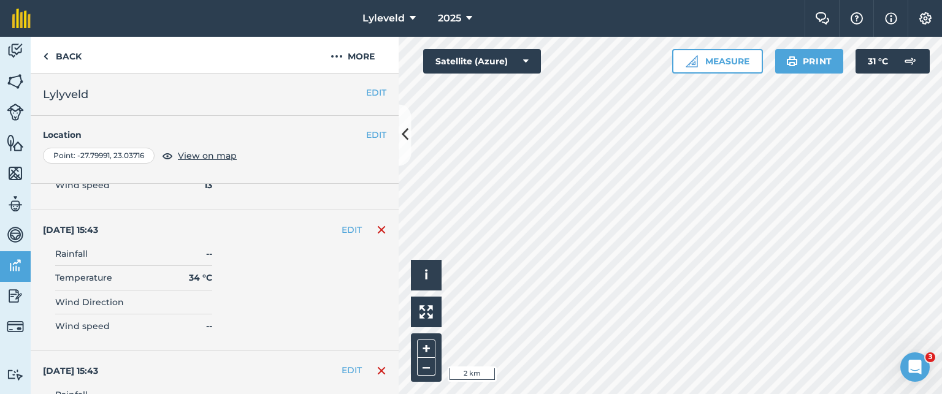
scroll to position [4463, 0]
